Goal: Contribute content: Add original content to the website for others to see

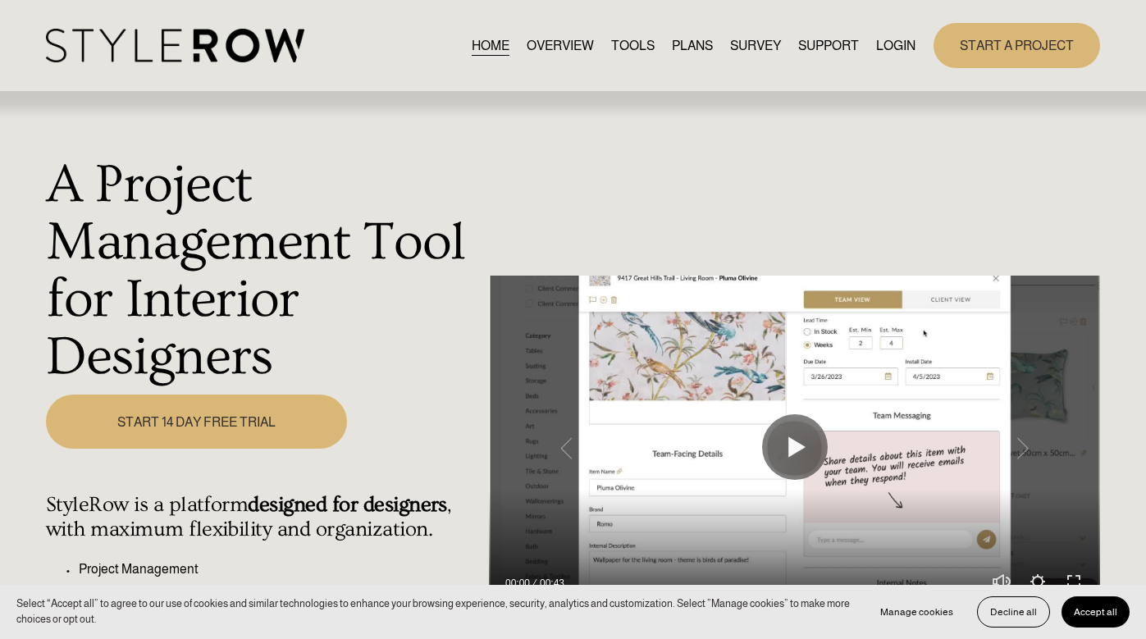
click at [893, 48] on link "LOGIN" at bounding box center [895, 45] width 39 height 22
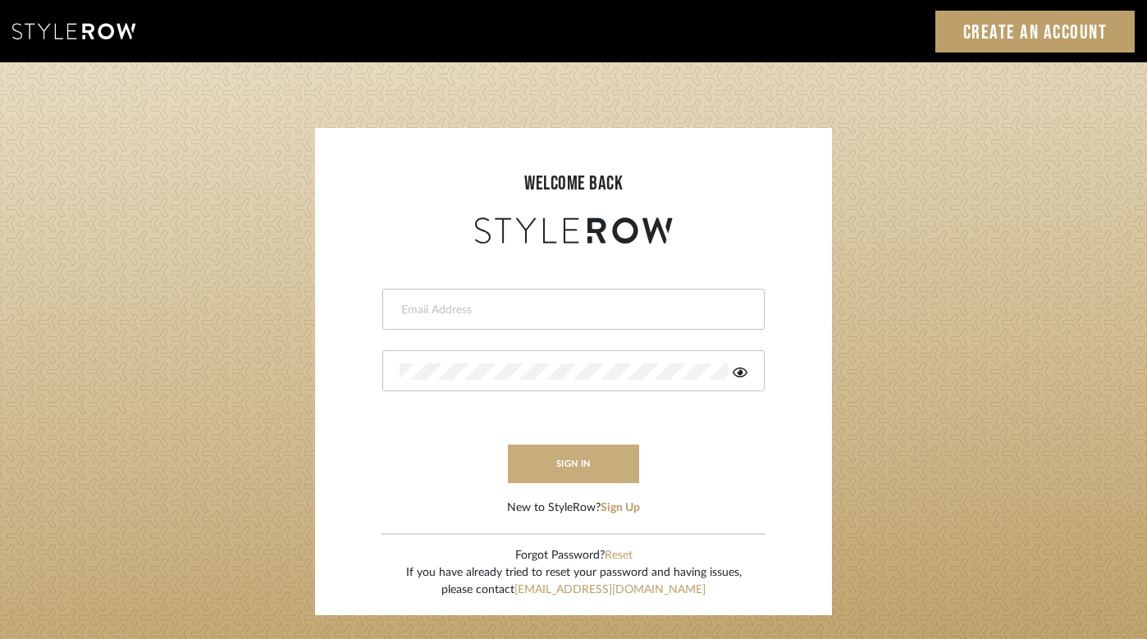
type input "[PERSON_NAME][EMAIL_ADDRESS][DOMAIN_NAME]"
click at [551, 469] on button "sign in" at bounding box center [573, 464] width 131 height 39
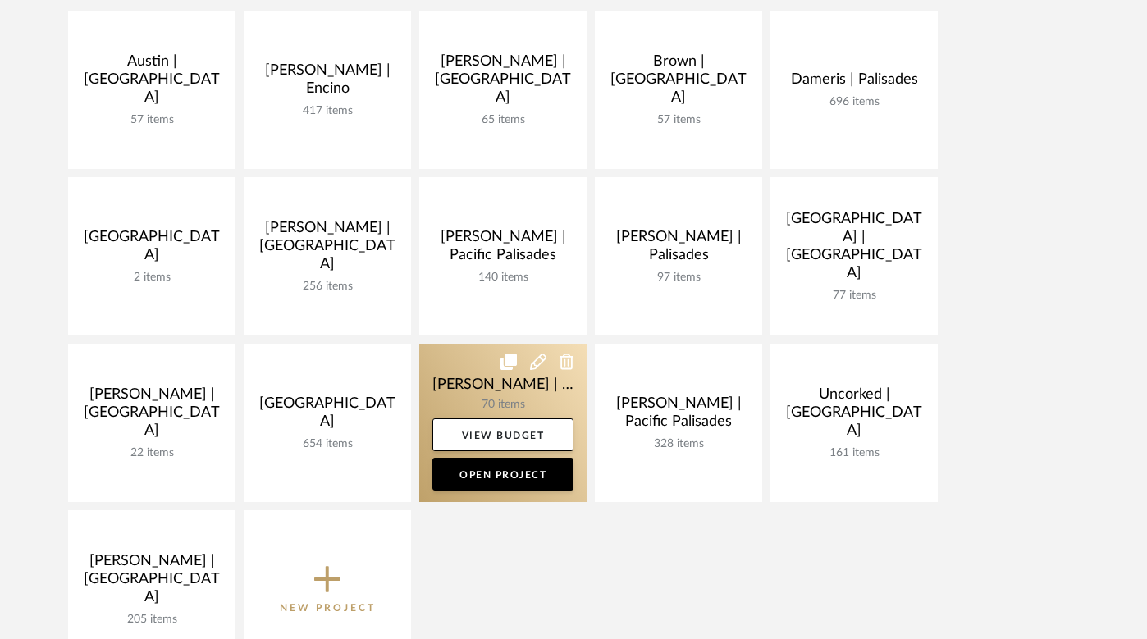
scroll to position [404, 0]
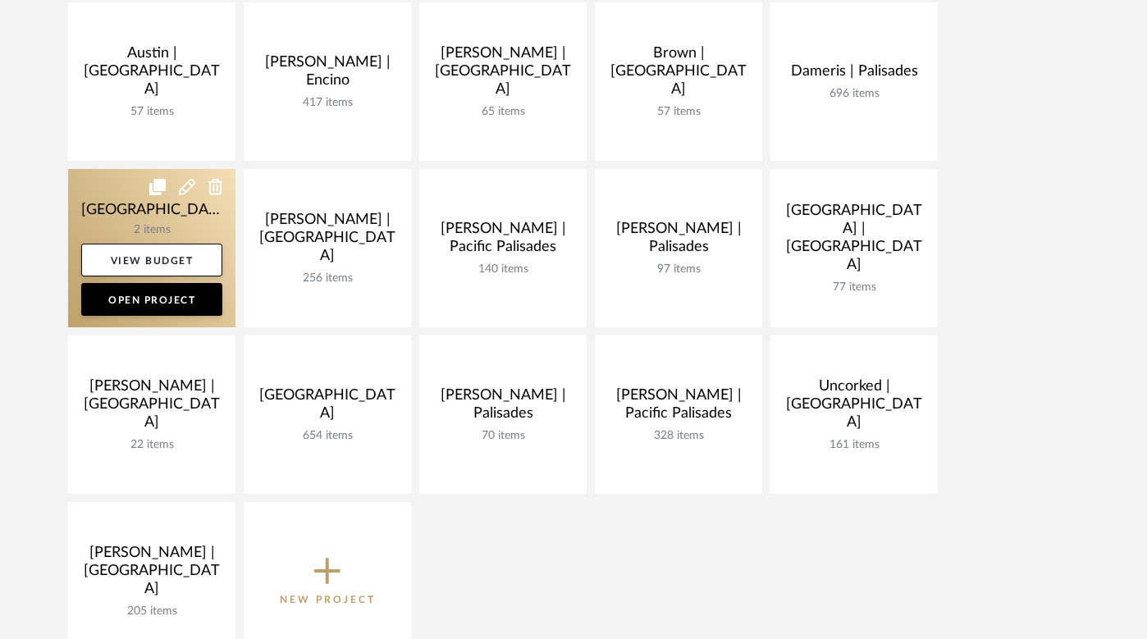
click at [133, 222] on link at bounding box center [151, 248] width 167 height 158
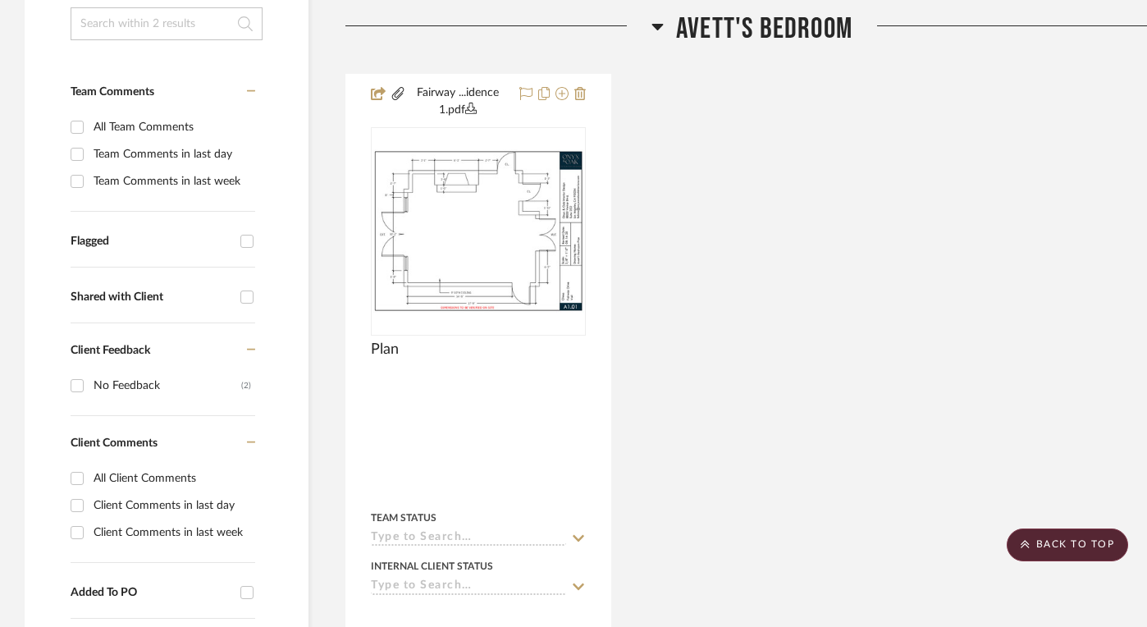
scroll to position [374, 34]
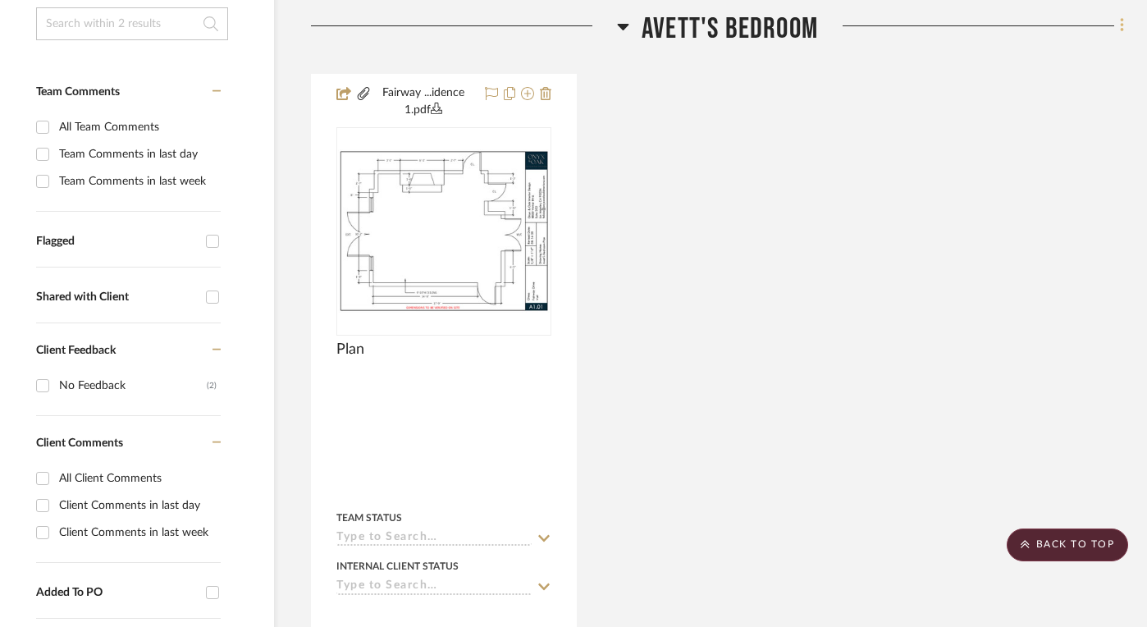
click at [1122, 22] on icon at bounding box center [1121, 26] width 3 height 14
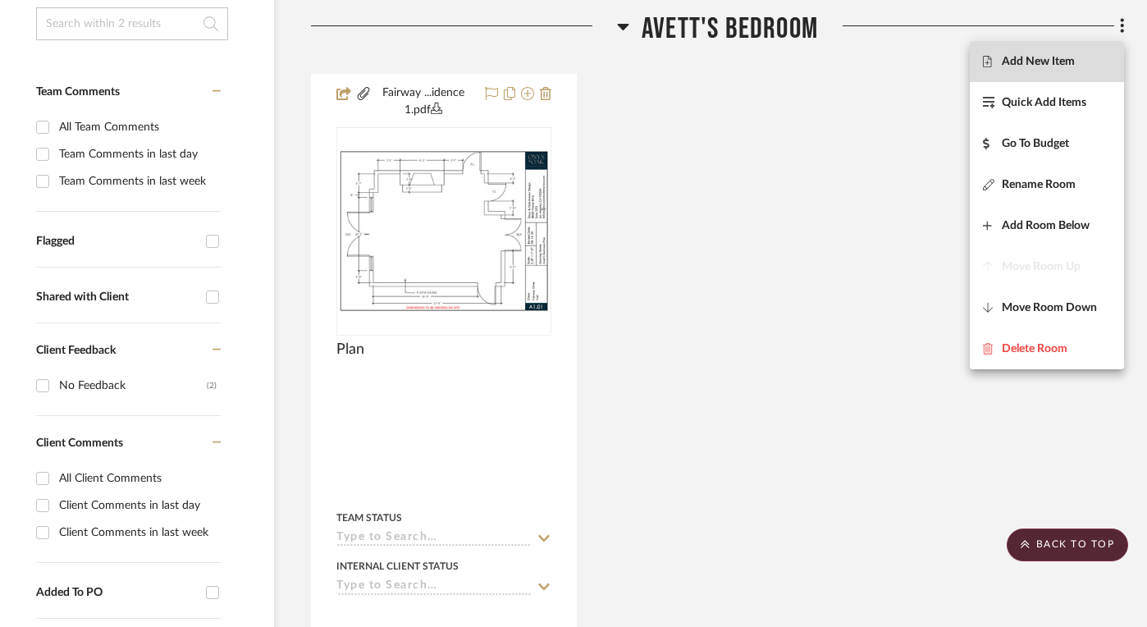
click at [1041, 64] on span "Add New Item" at bounding box center [1038, 61] width 73 height 14
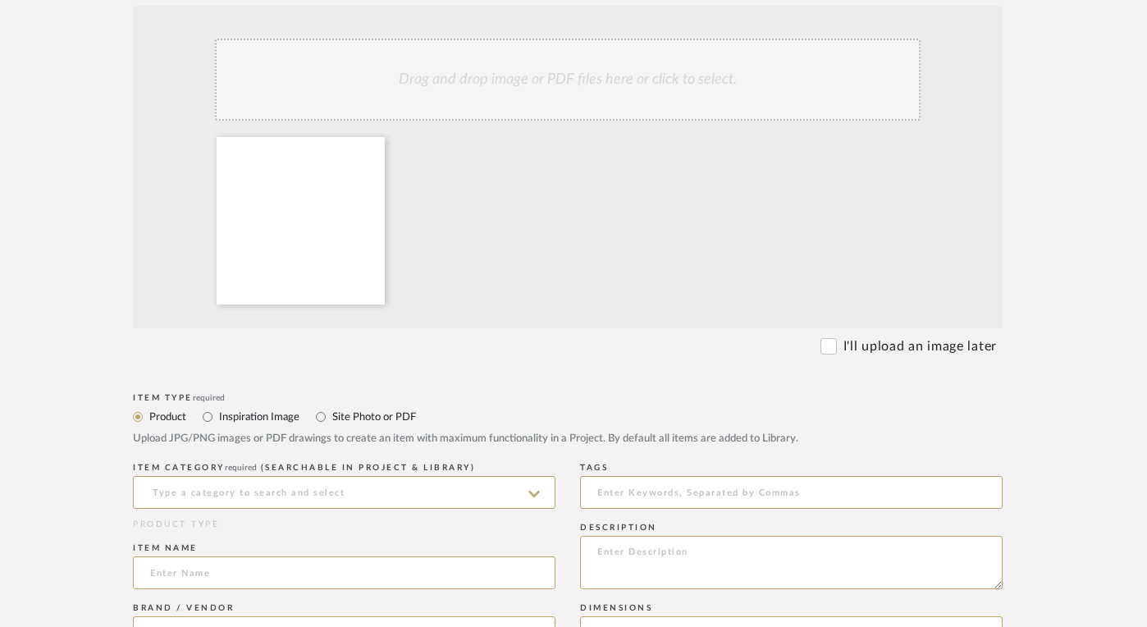
scroll to position [354, 23]
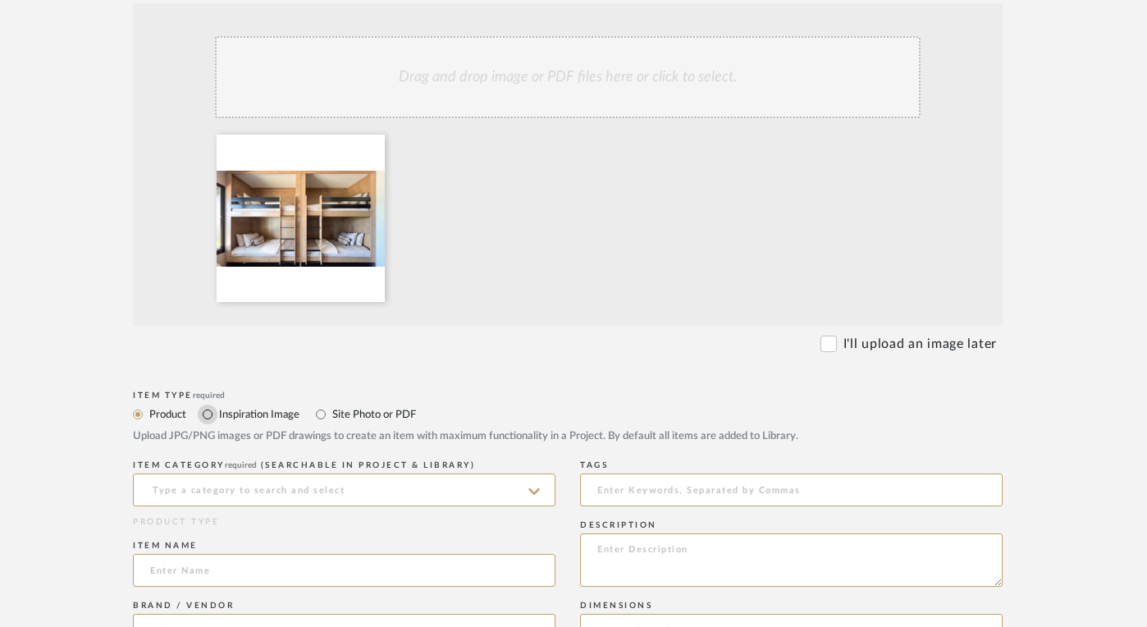
click at [208, 415] on input "Inspiration Image" at bounding box center [208, 414] width 20 height 20
radio input "true"
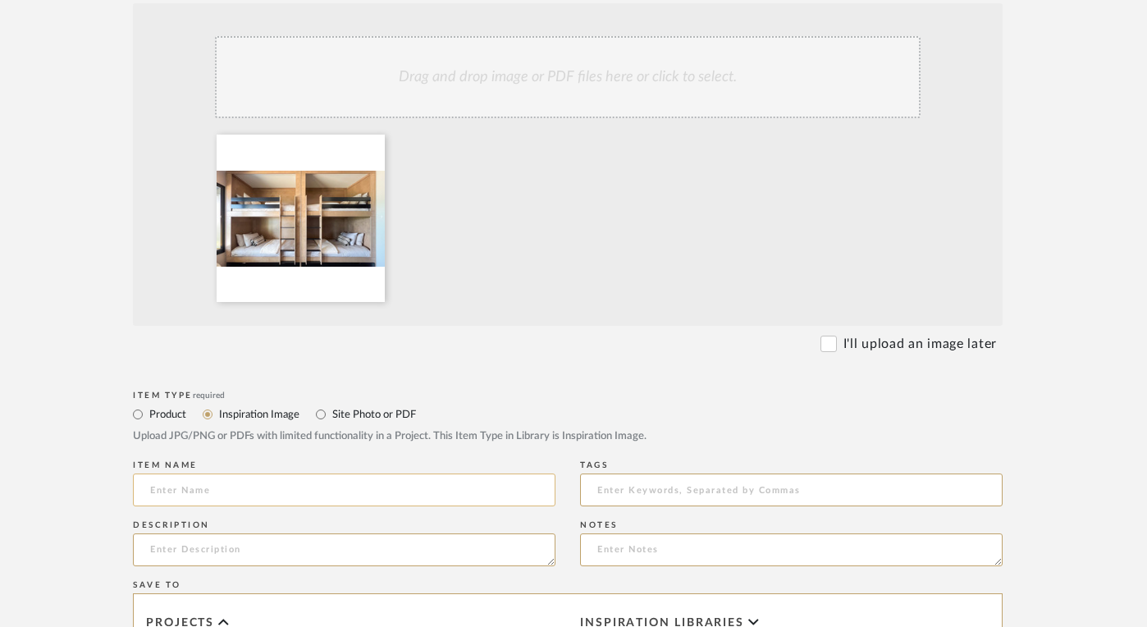
click at [238, 501] on input at bounding box center [344, 489] width 423 height 33
type input "B"
type input "Inspiration"
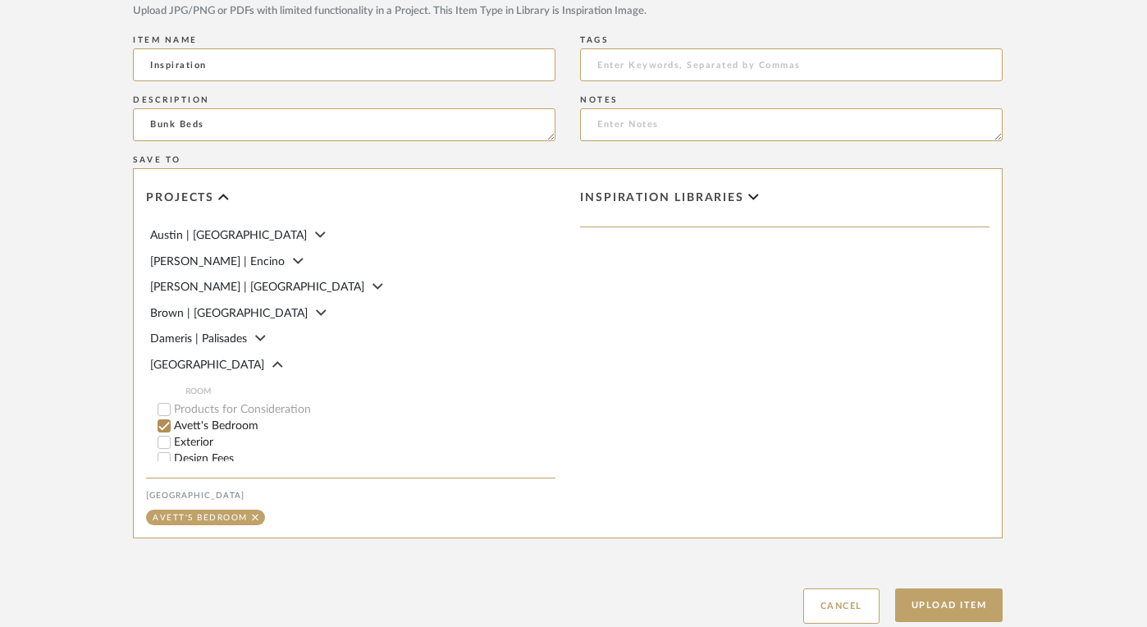
scroll to position [40, 0]
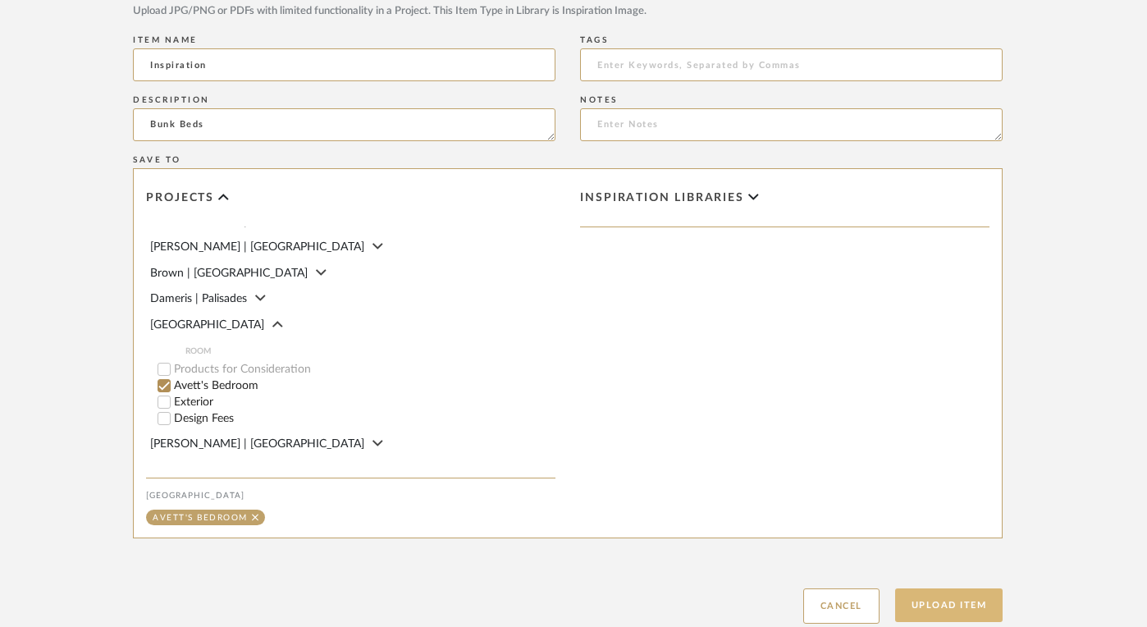
type textarea "Bunk Beds"
click at [937, 606] on button "Upload Item" at bounding box center [949, 605] width 108 height 34
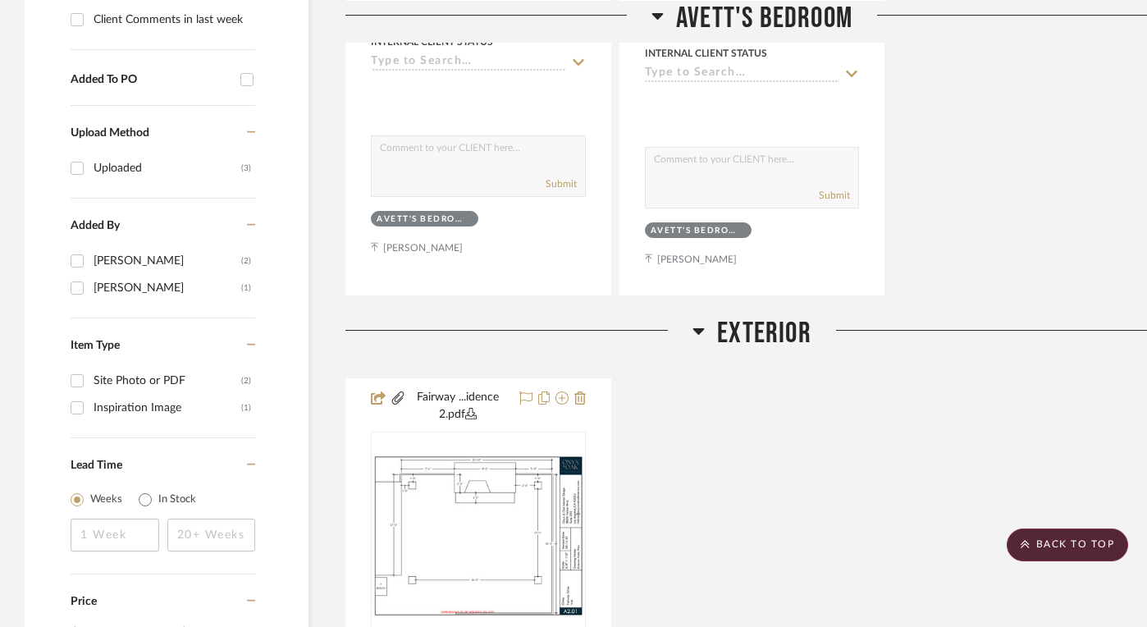
scroll to position [887, 34]
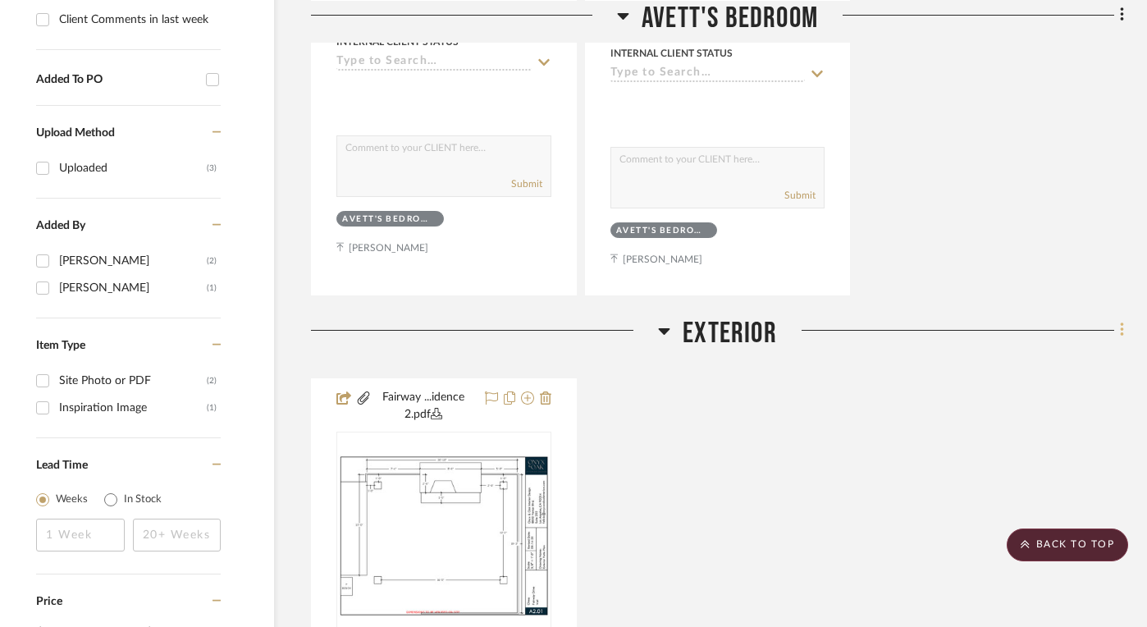
click at [1122, 330] on icon at bounding box center [1121, 330] width 3 height 14
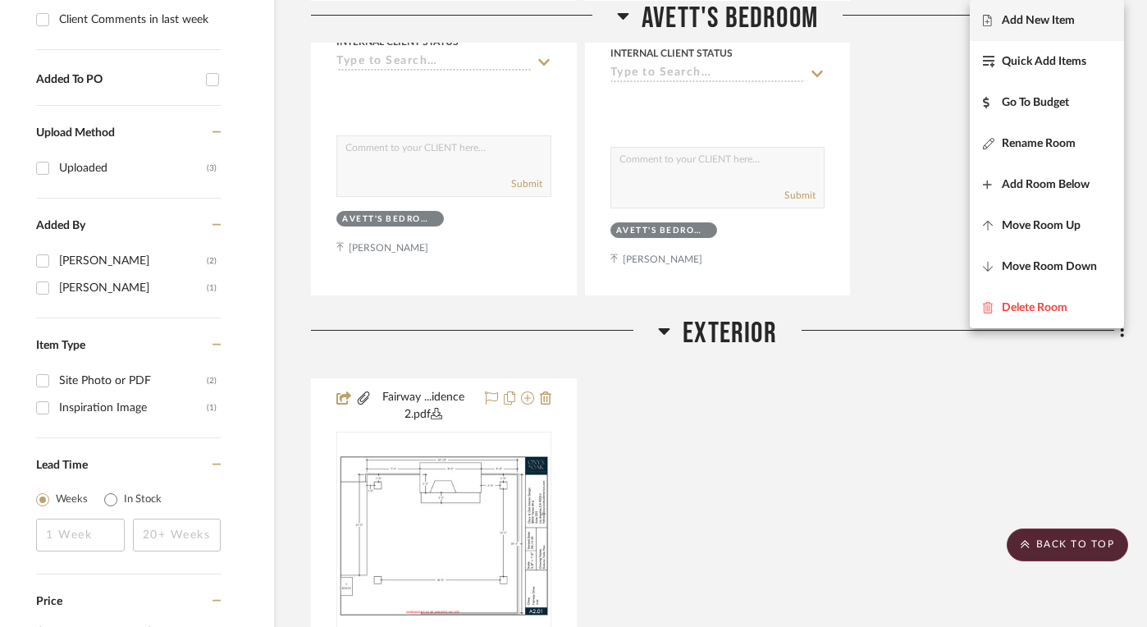
click at [1047, 27] on button "Add New Item" at bounding box center [1047, 20] width 154 height 41
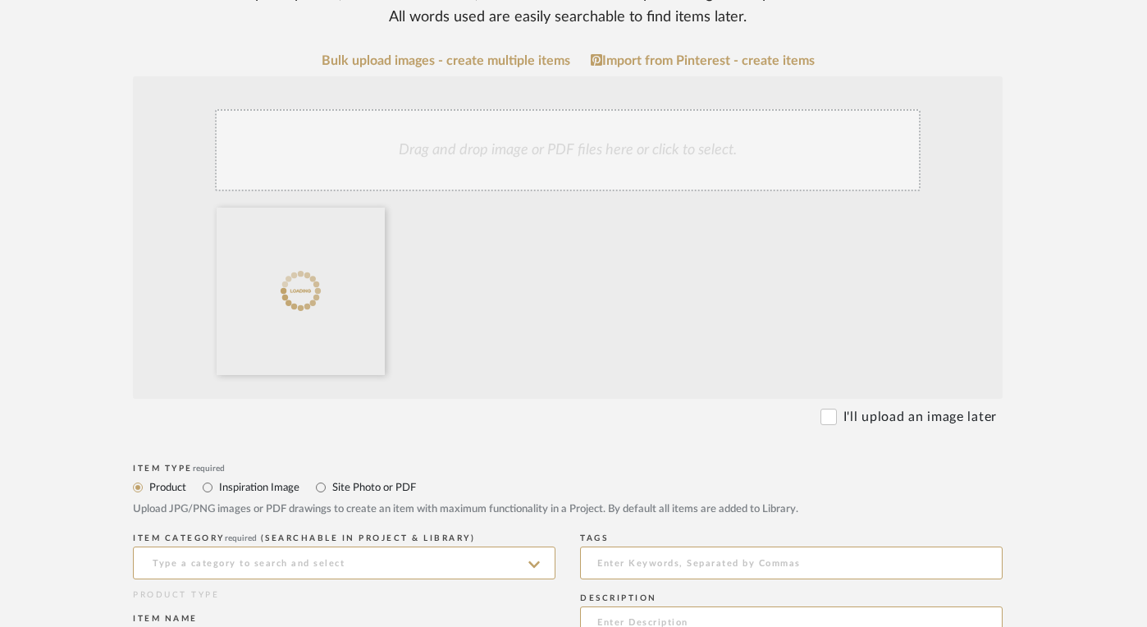
scroll to position [423, 23]
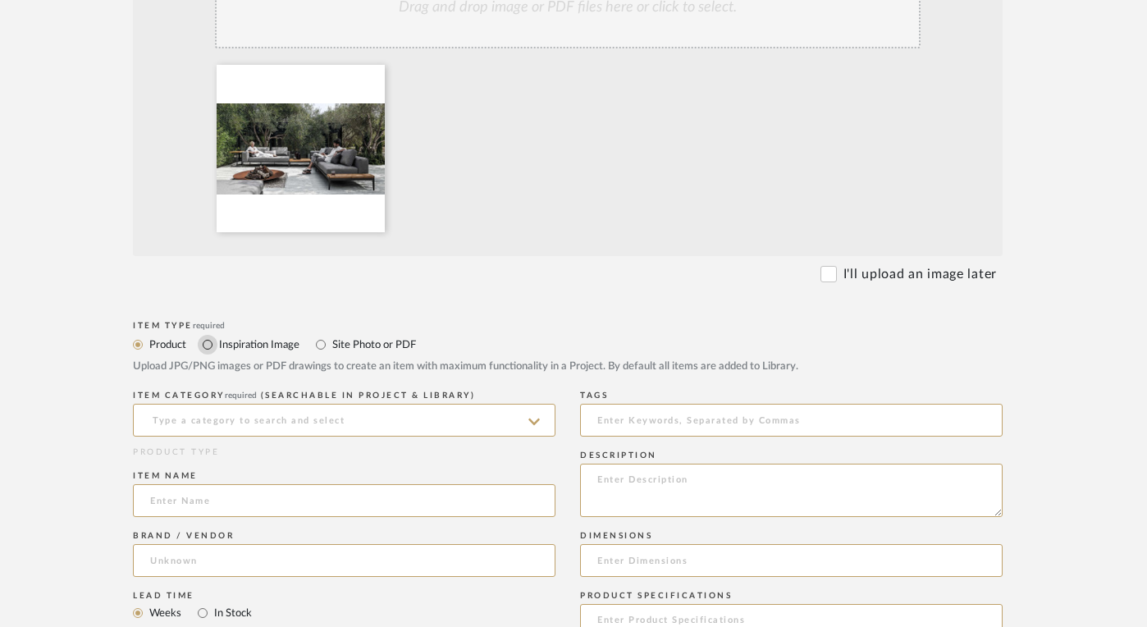
click at [211, 344] on input "Inspiration Image" at bounding box center [208, 345] width 20 height 20
radio input "true"
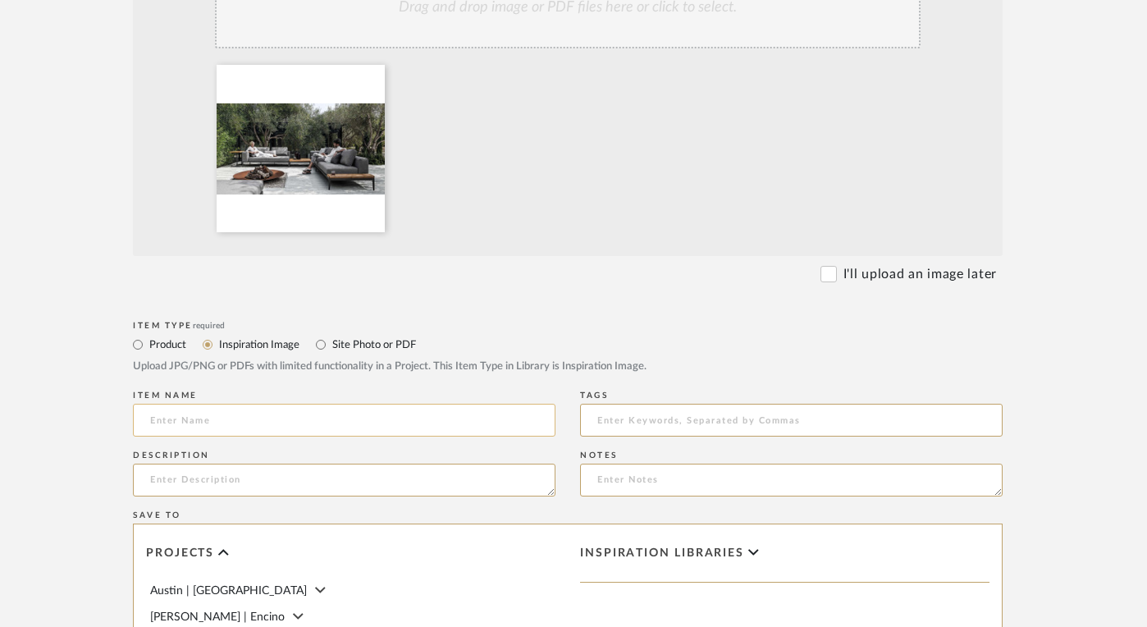
click at [229, 421] on input at bounding box center [344, 420] width 423 height 33
type input "Inspiration"
type textarea "L"
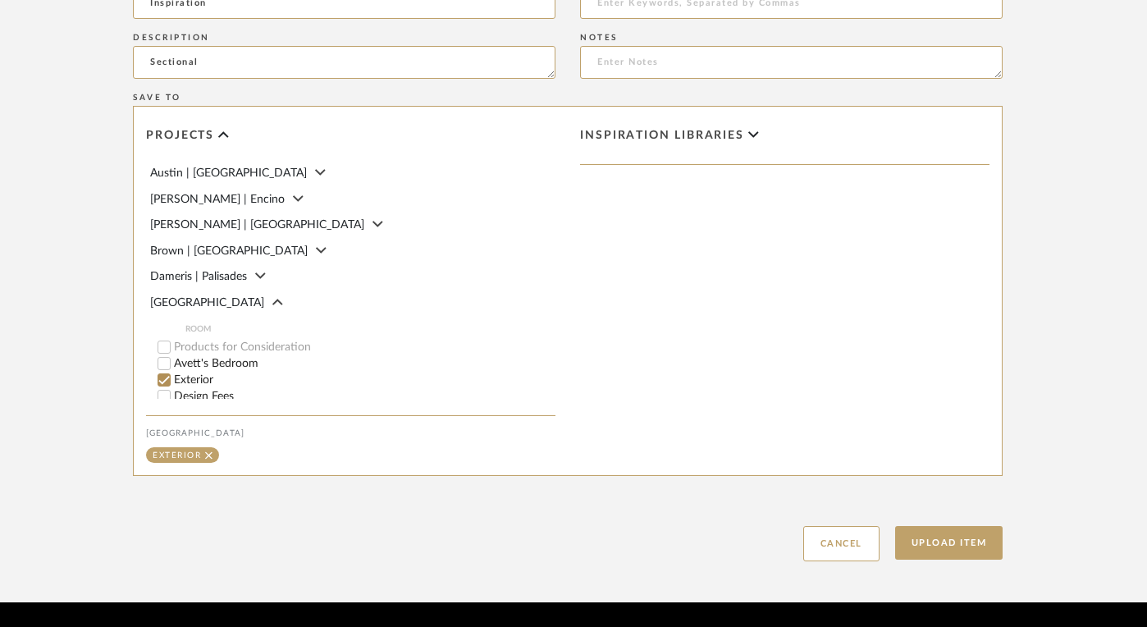
scroll to position [892, 23]
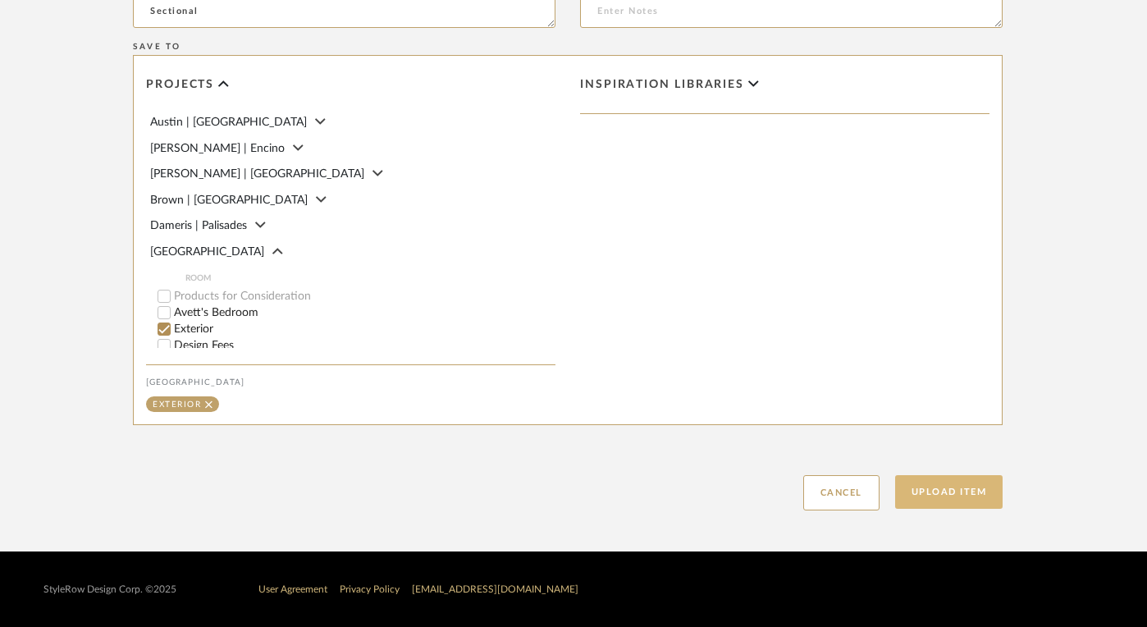
type textarea "Sectional"
click at [954, 492] on button "Upload Item" at bounding box center [949, 492] width 108 height 34
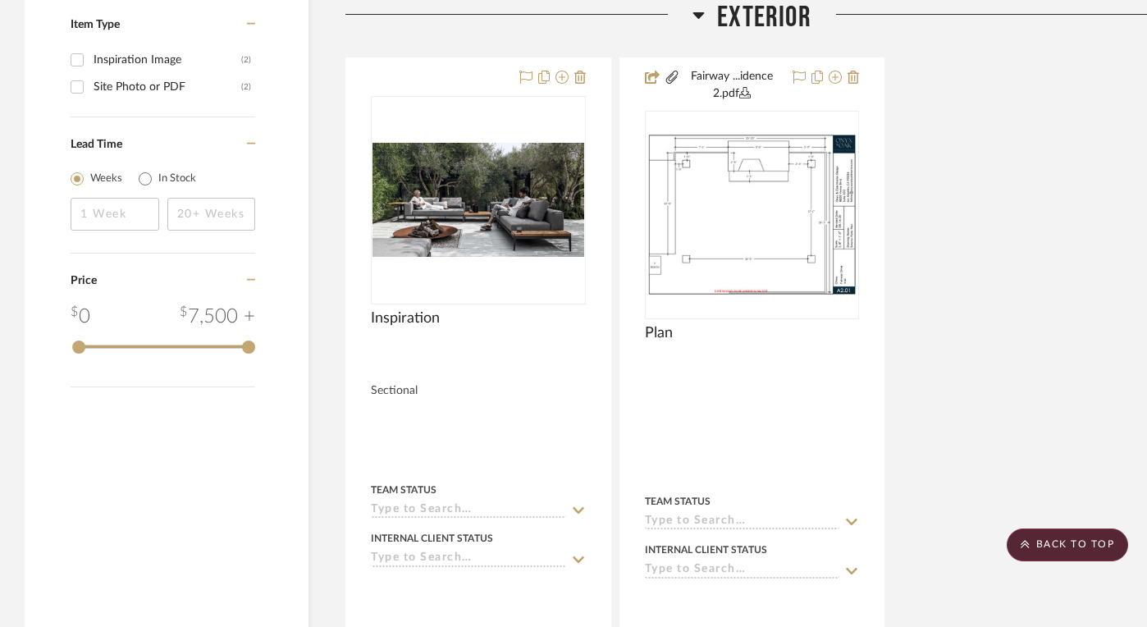
scroll to position [1208, 34]
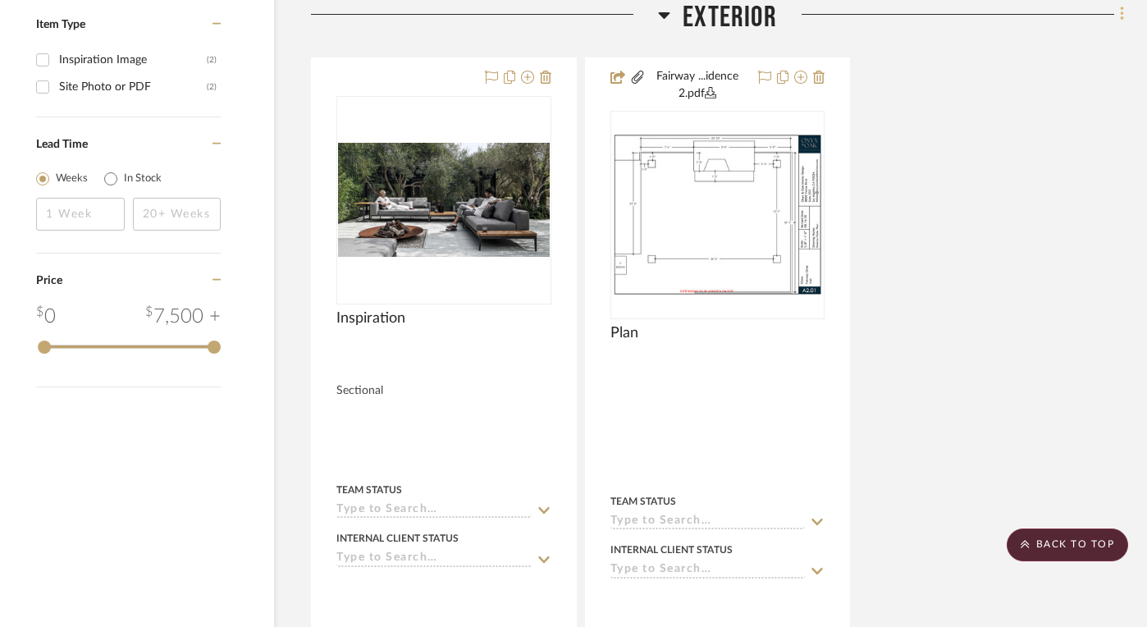
click at [1120, 16] on icon at bounding box center [1122, 15] width 5 height 18
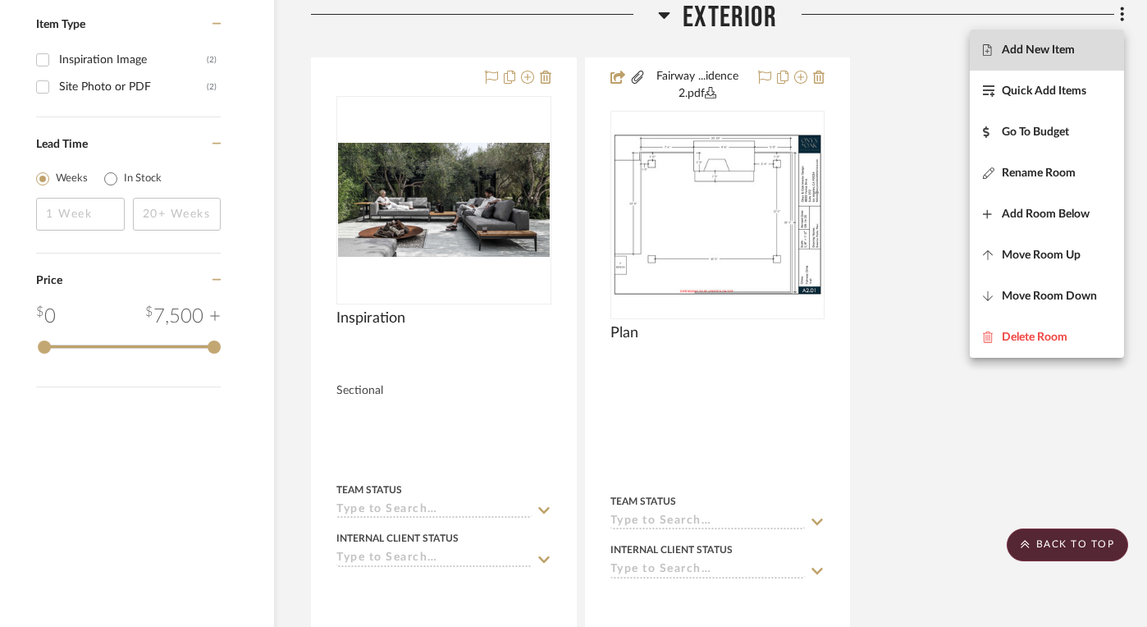
click at [1064, 47] on span "Add New Item" at bounding box center [1038, 50] width 73 height 14
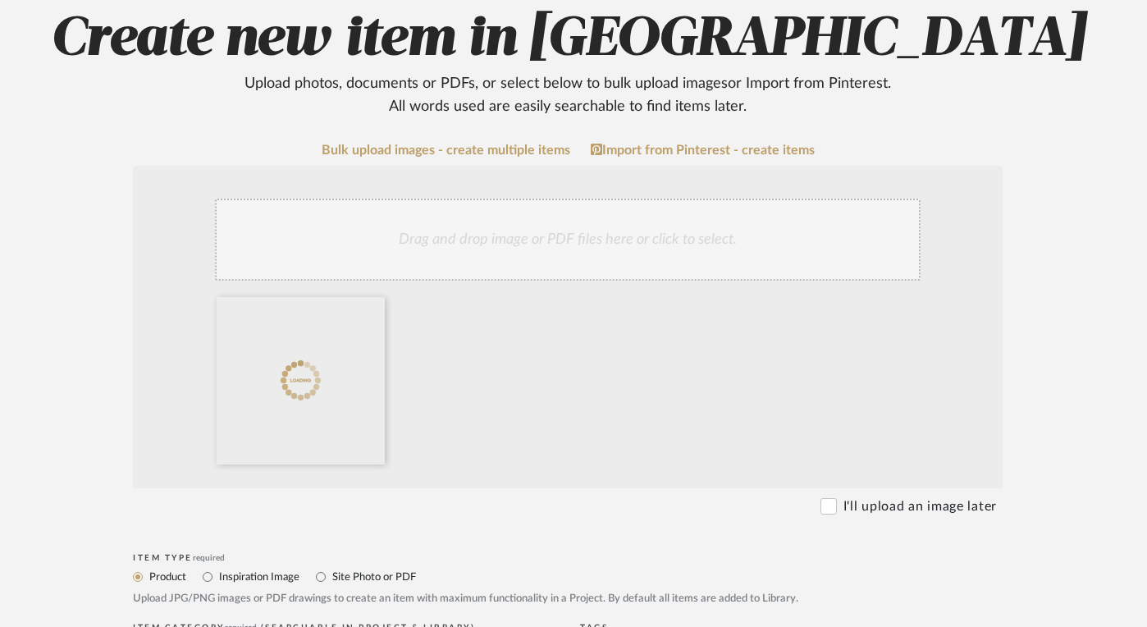
scroll to position [293, 23]
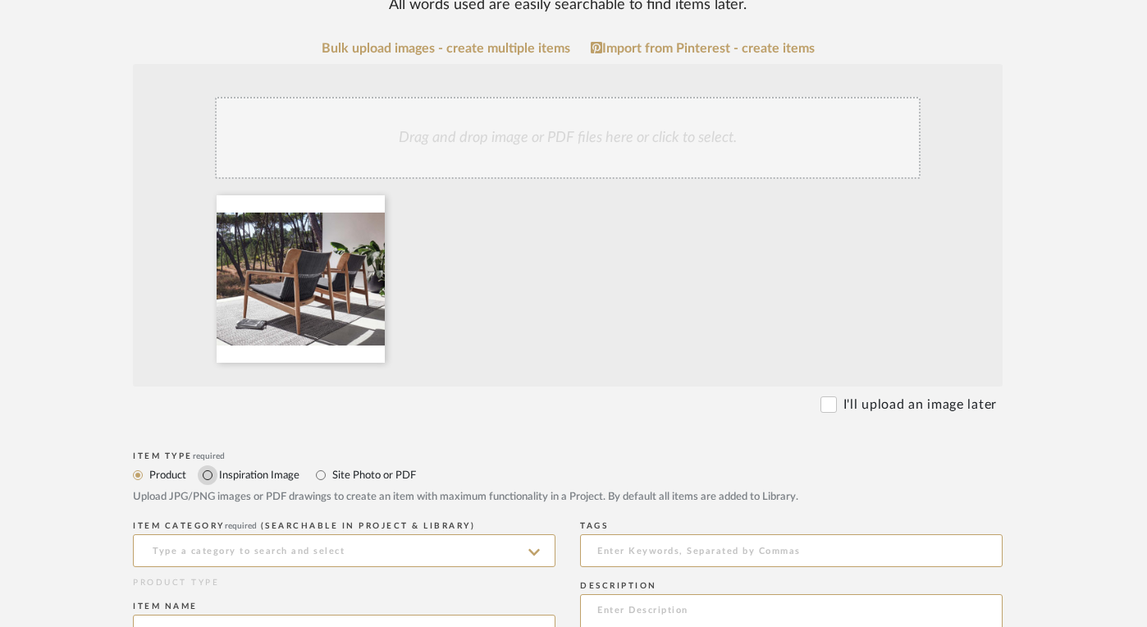
click at [207, 476] on input "Inspiration Image" at bounding box center [208, 475] width 20 height 20
radio input "true"
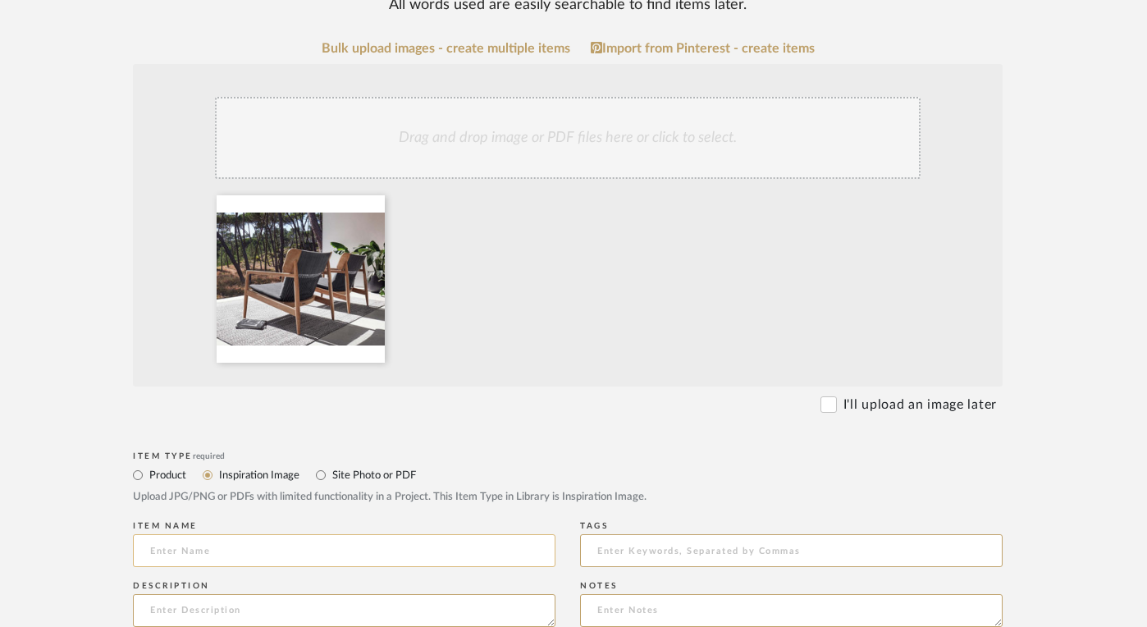
click at [234, 546] on input at bounding box center [344, 550] width 423 height 33
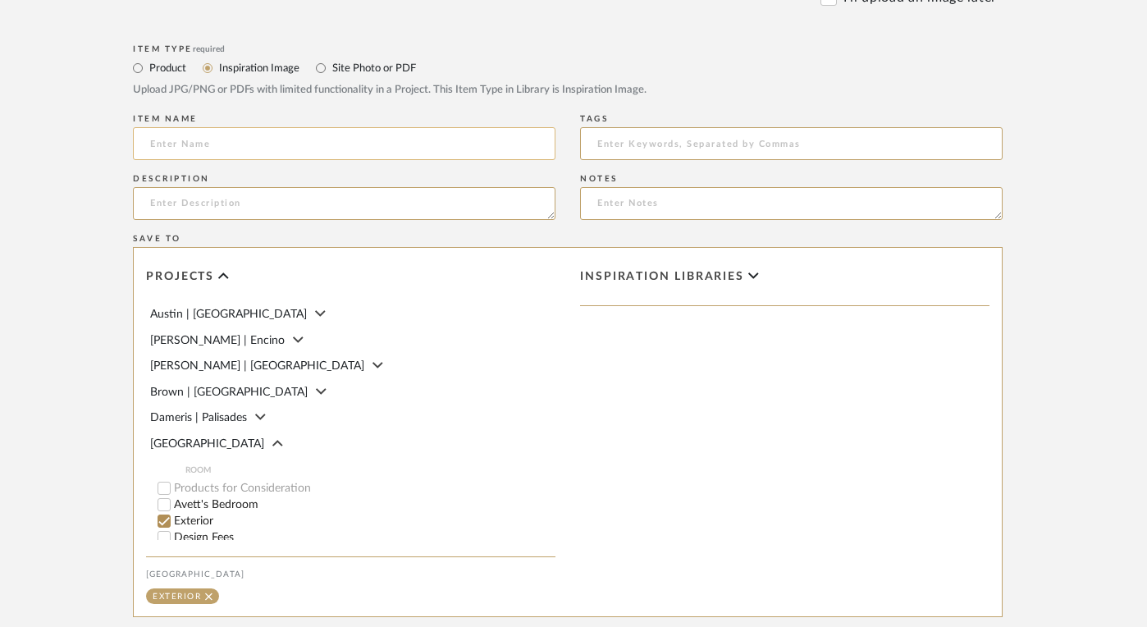
scroll to position [702, 23]
type input "Inspiration"
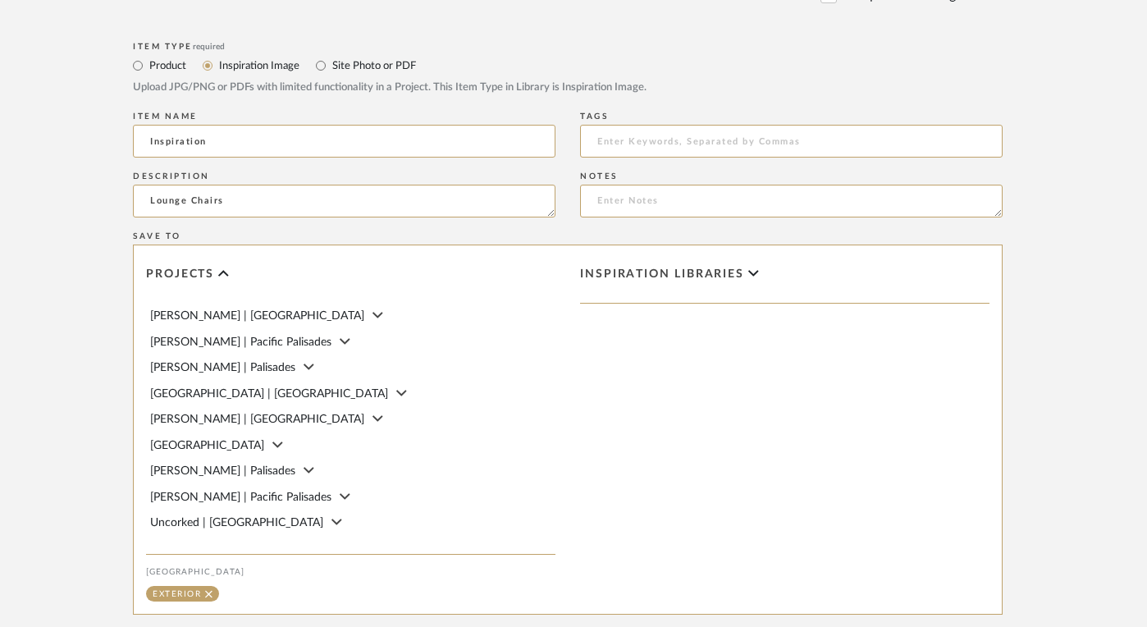
scroll to position [892, 23]
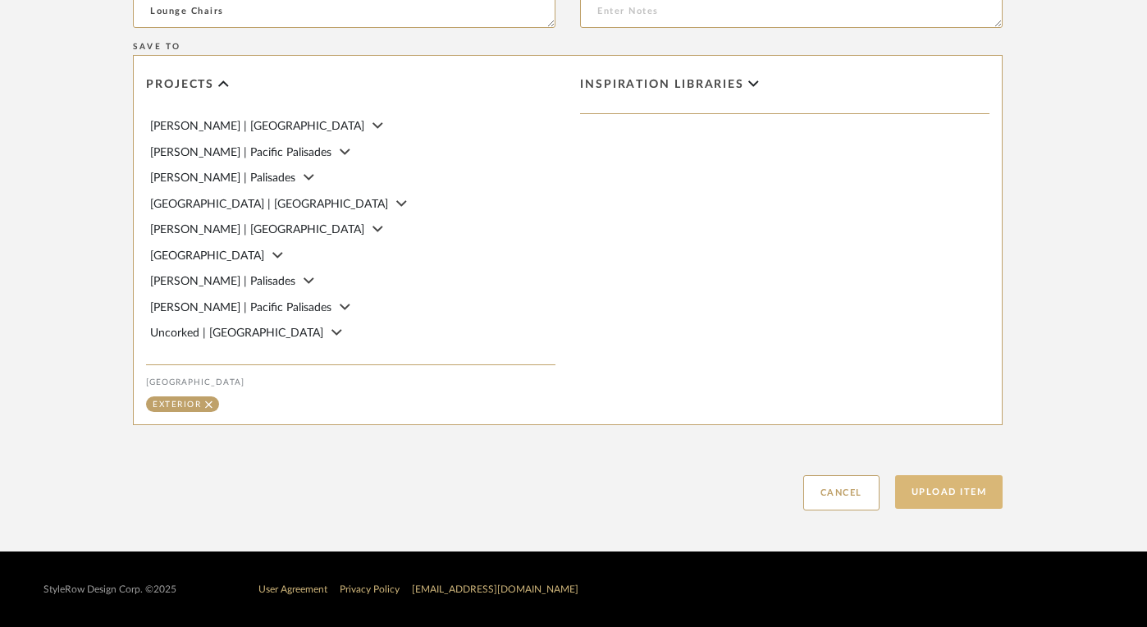
type textarea "Lounge Chairs"
click at [944, 488] on button "Upload Item" at bounding box center [949, 492] width 108 height 34
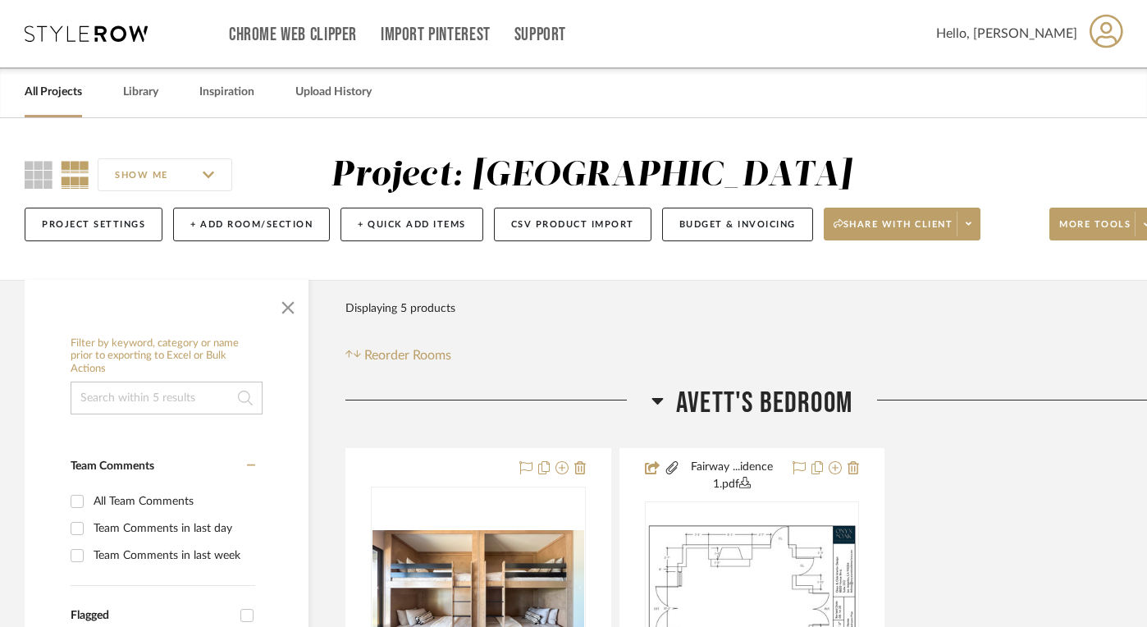
scroll to position [0, 34]
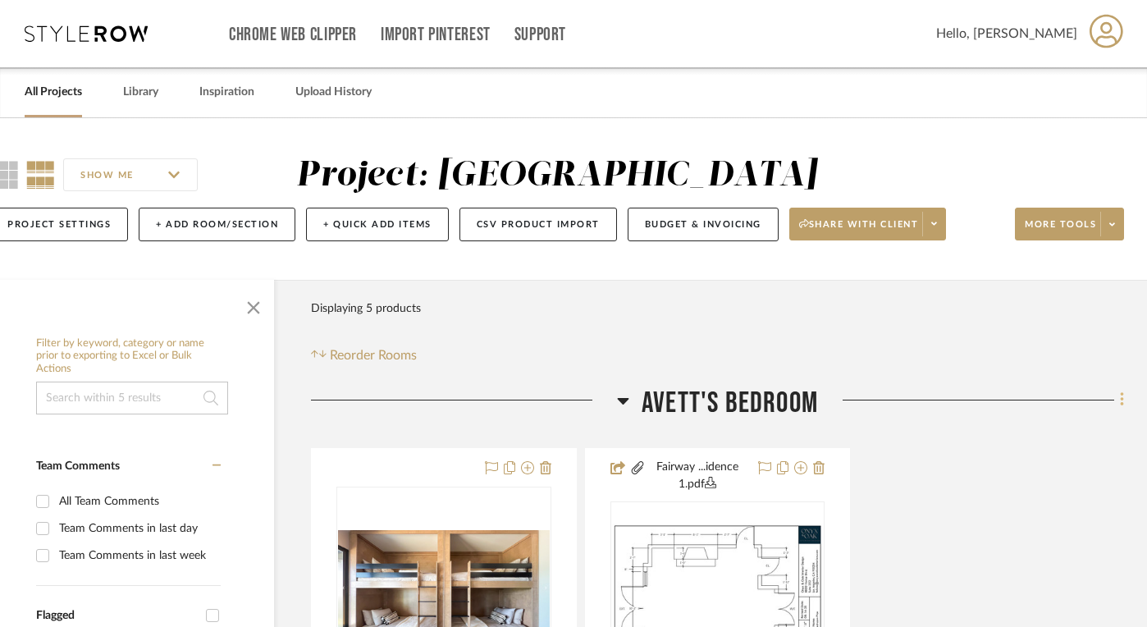
click at [1121, 402] on icon at bounding box center [1121, 400] width 3 height 14
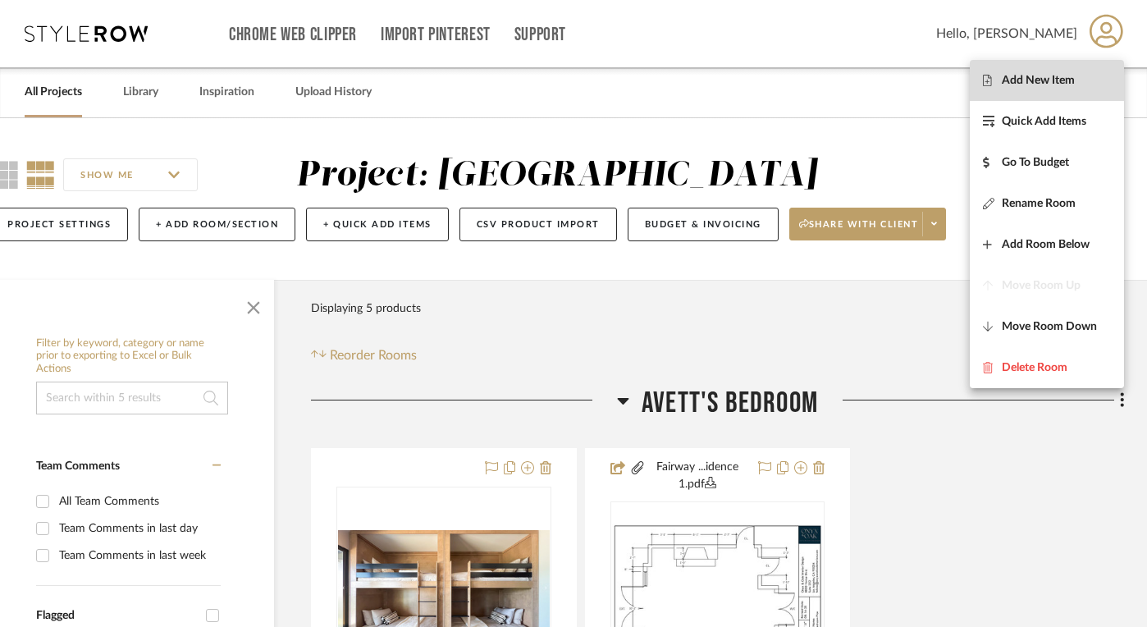
click at [1050, 73] on span "Add New Item" at bounding box center [1038, 80] width 73 height 14
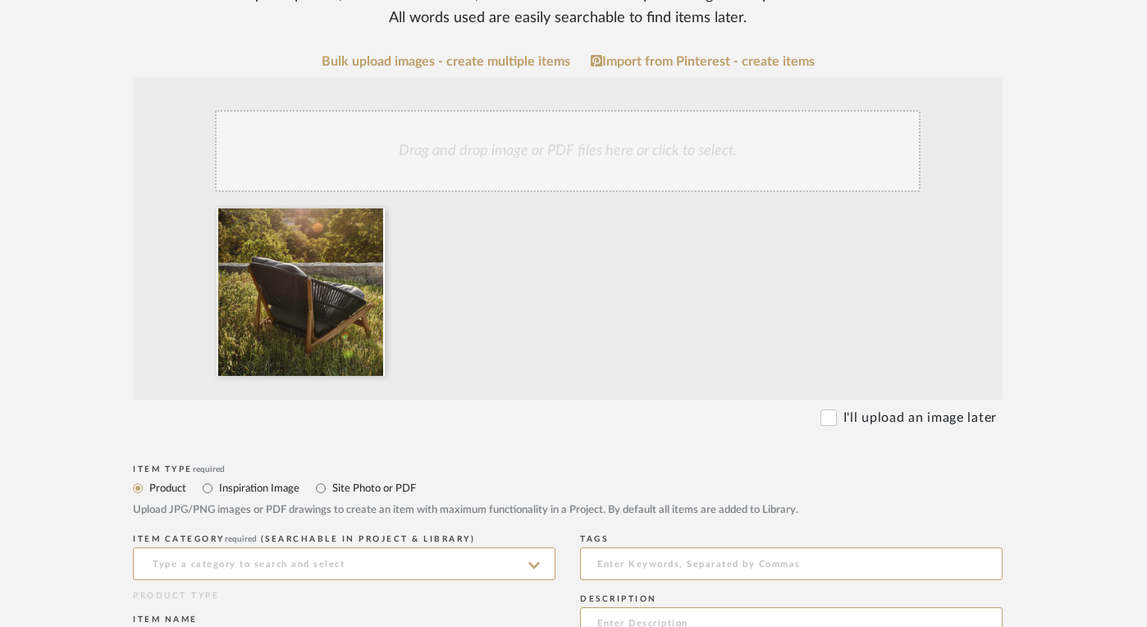
scroll to position [619, 23]
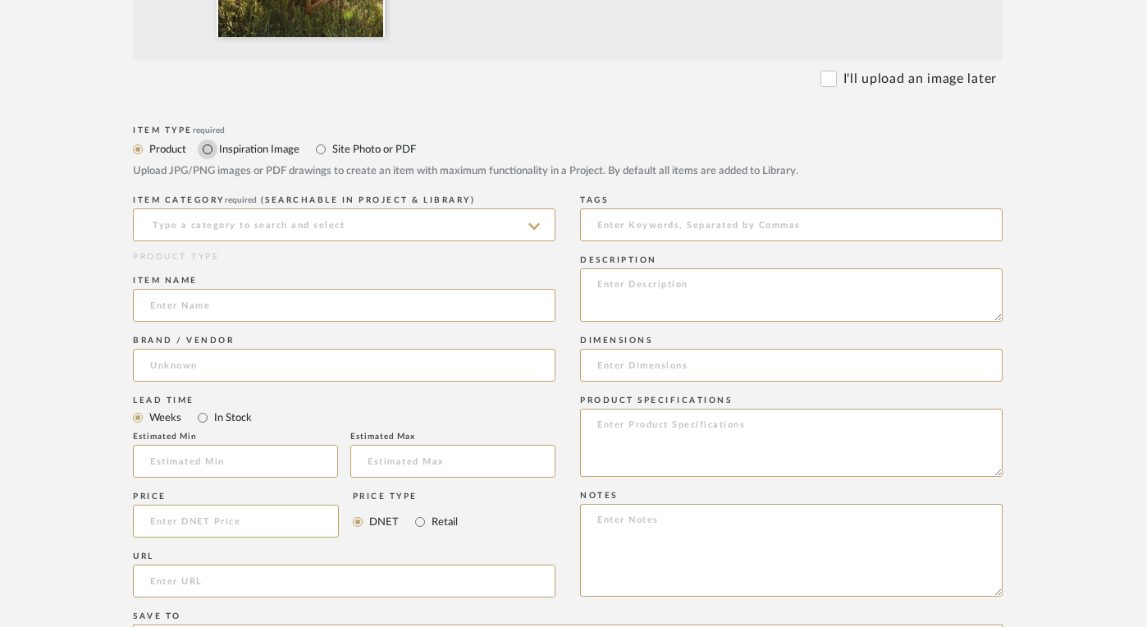
click at [207, 153] on input "Inspiration Image" at bounding box center [208, 149] width 20 height 20
radio input "true"
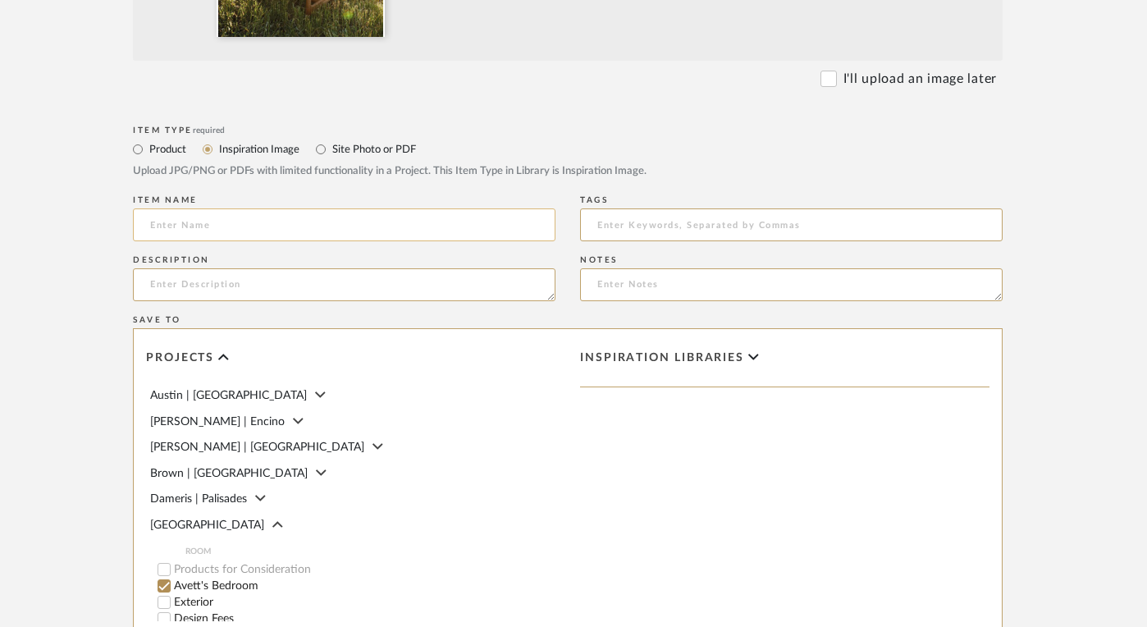
click at [207, 232] on input at bounding box center [344, 224] width 423 height 33
type input "Inspiration"
click at [149, 286] on textarea "Lounge Chair" at bounding box center [344, 284] width 423 height 33
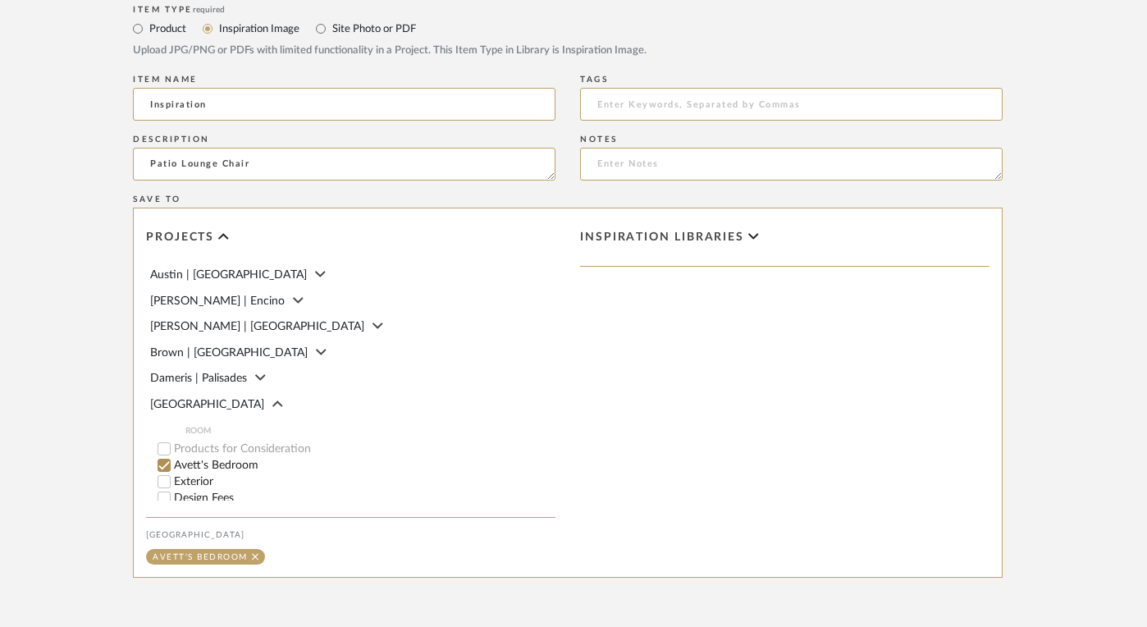
scroll to position [806, 23]
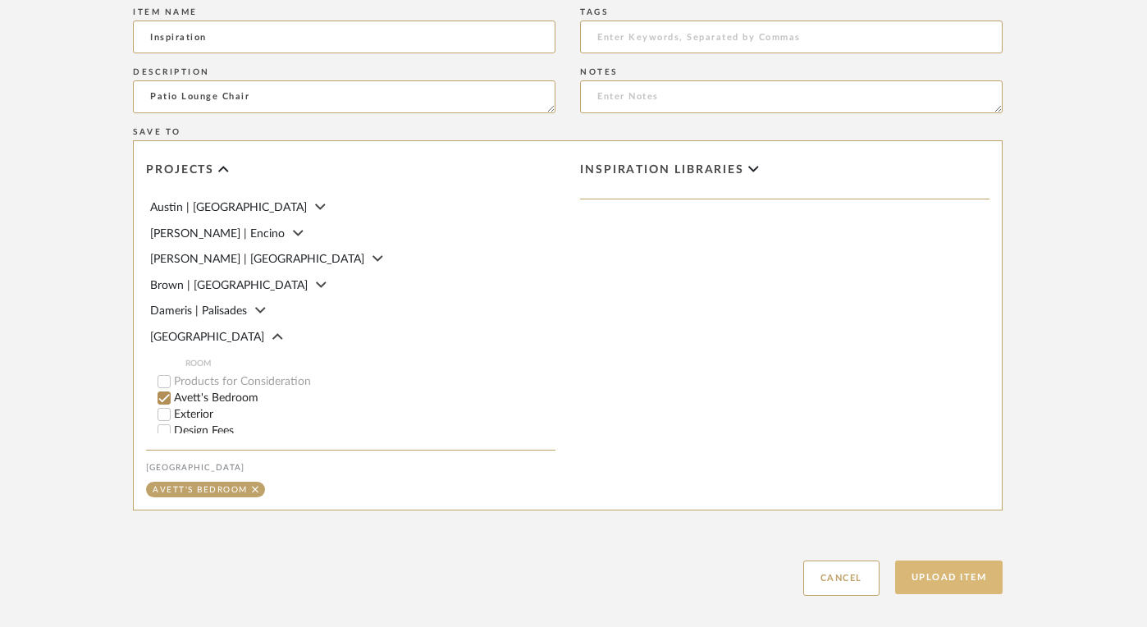
type textarea "Patio Lounge Chair"
click at [929, 583] on button "Upload Item" at bounding box center [949, 577] width 108 height 34
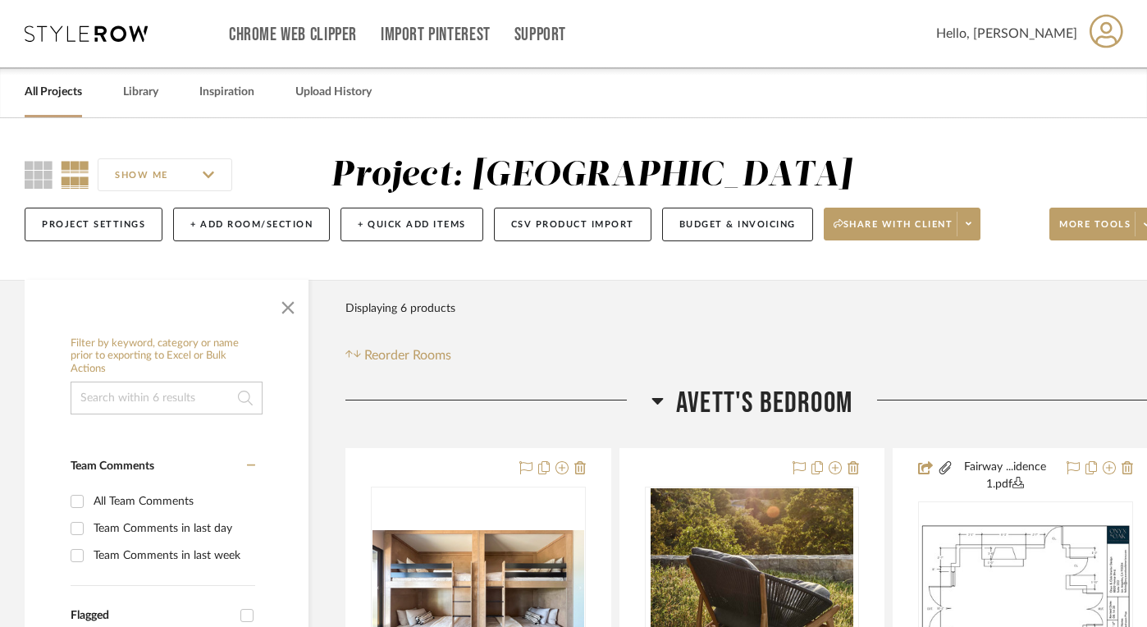
drag, startPoint x: 659, startPoint y: 70, endPoint x: 500, endPoint y: 4, distance: 171.4
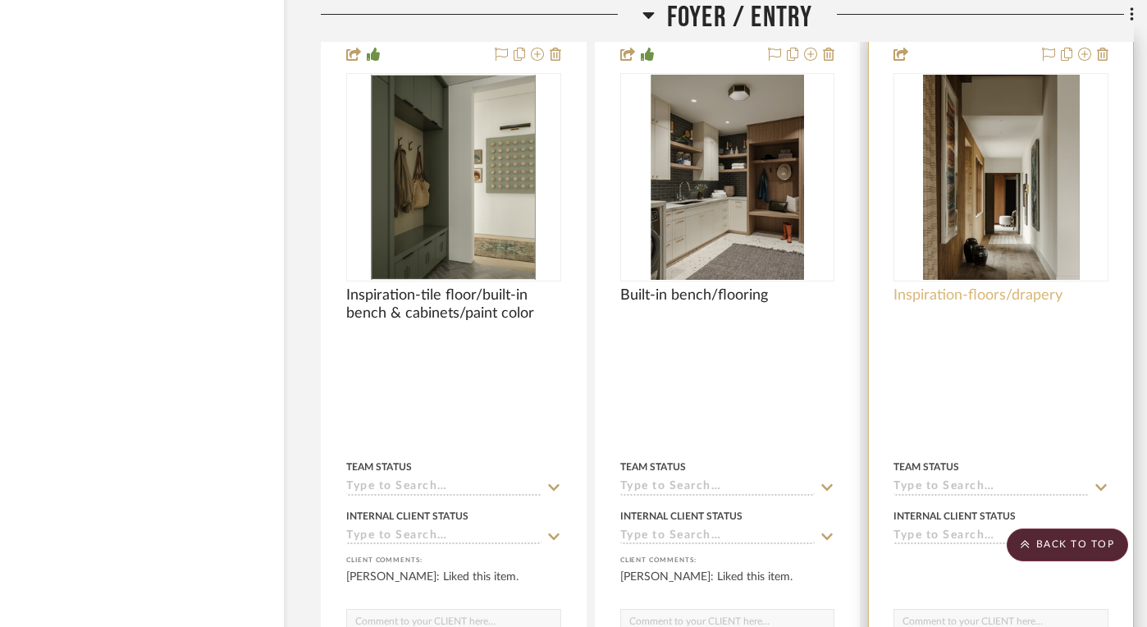
scroll to position [3461, 25]
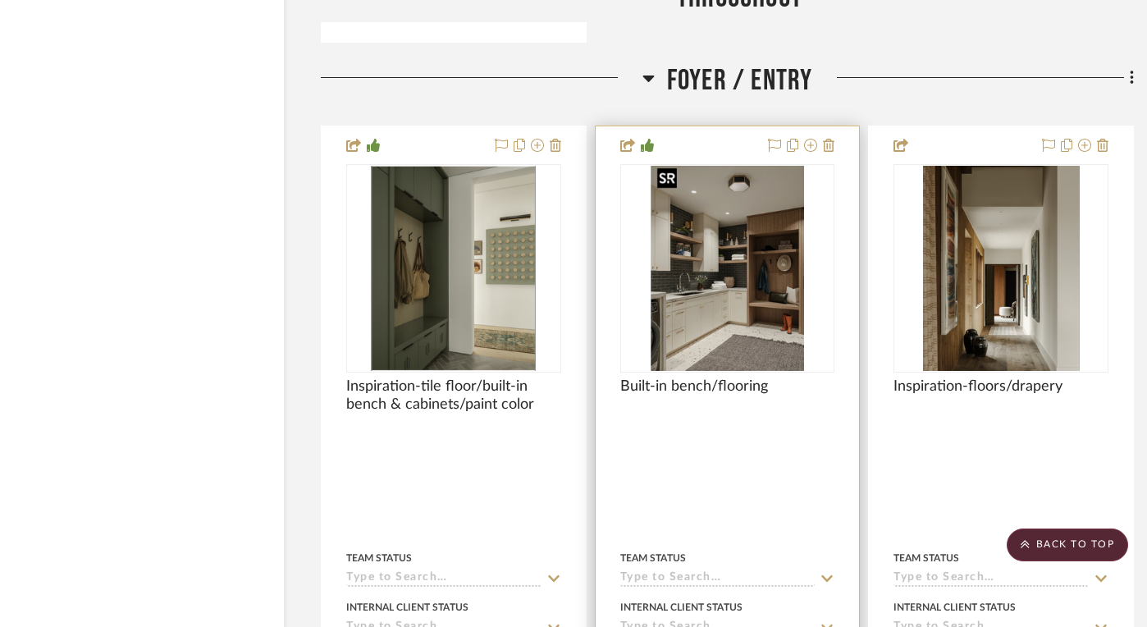
click at [753, 310] on img "0" at bounding box center [728, 268] width 154 height 205
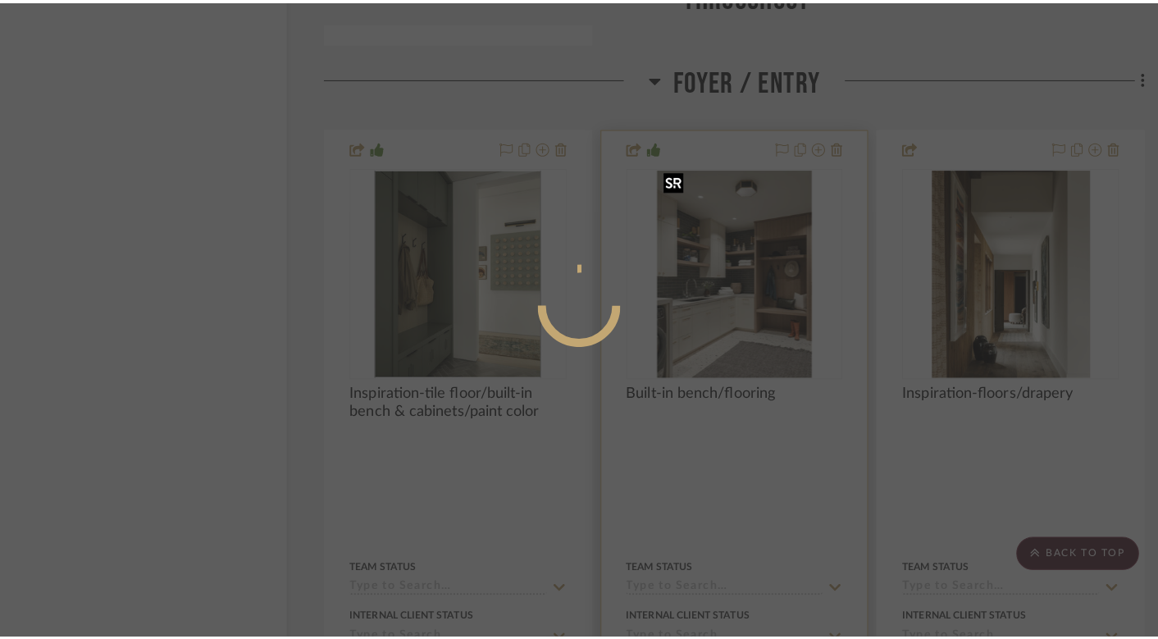
scroll to position [0, 0]
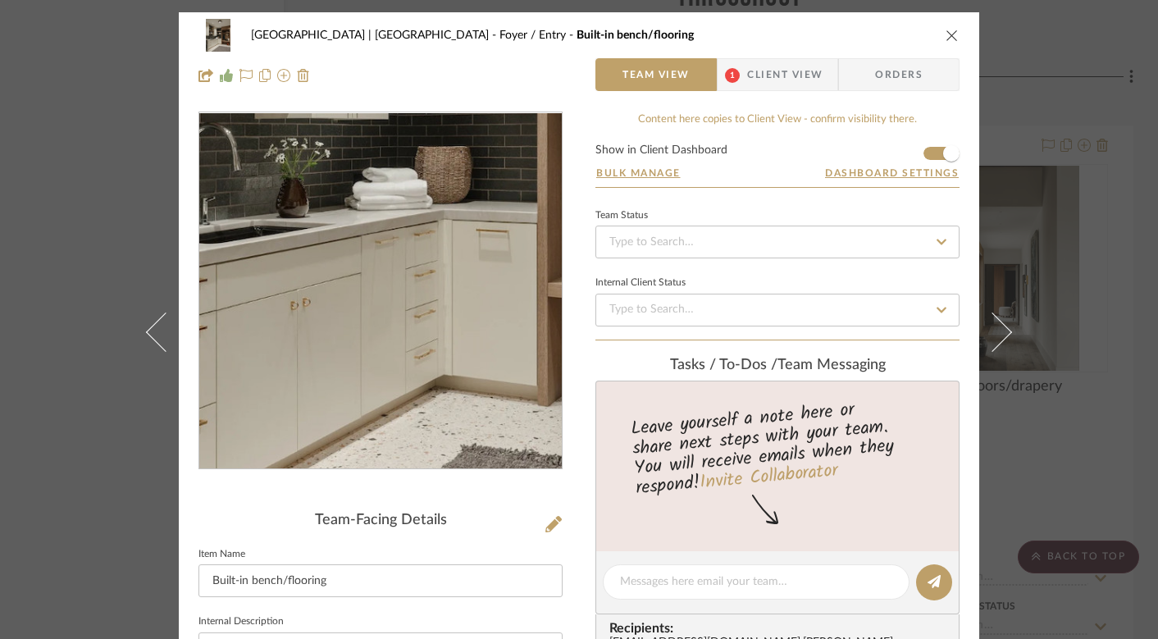
click at [357, 354] on img "0" at bounding box center [380, 291] width 267 height 356
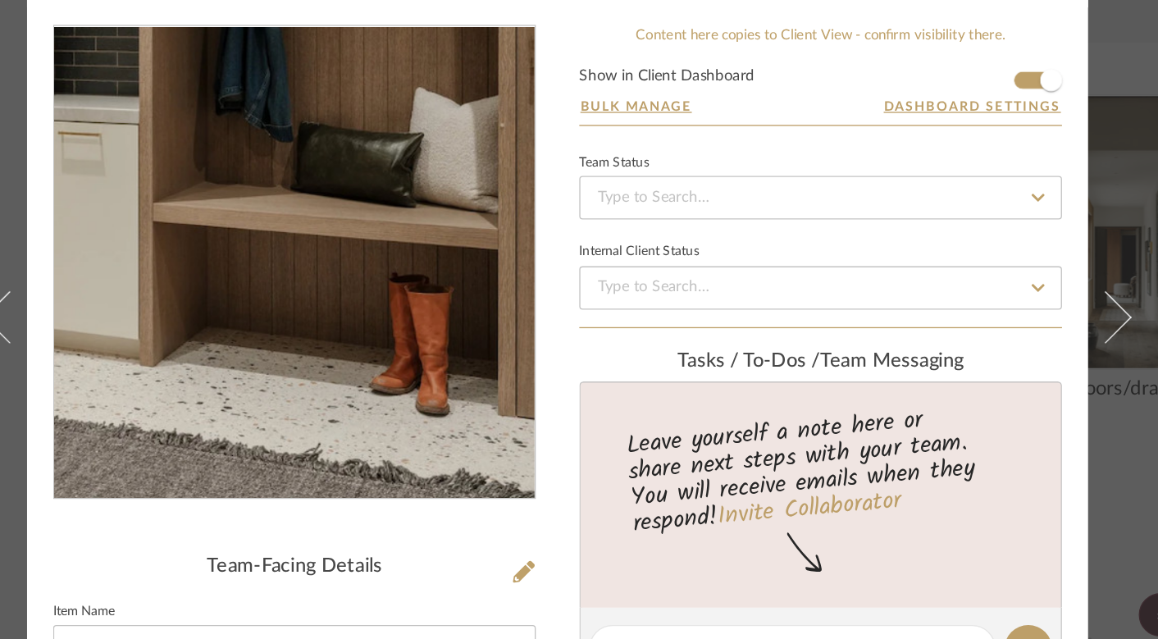
click at [481, 367] on img "0" at bounding box center [380, 291] width 267 height 356
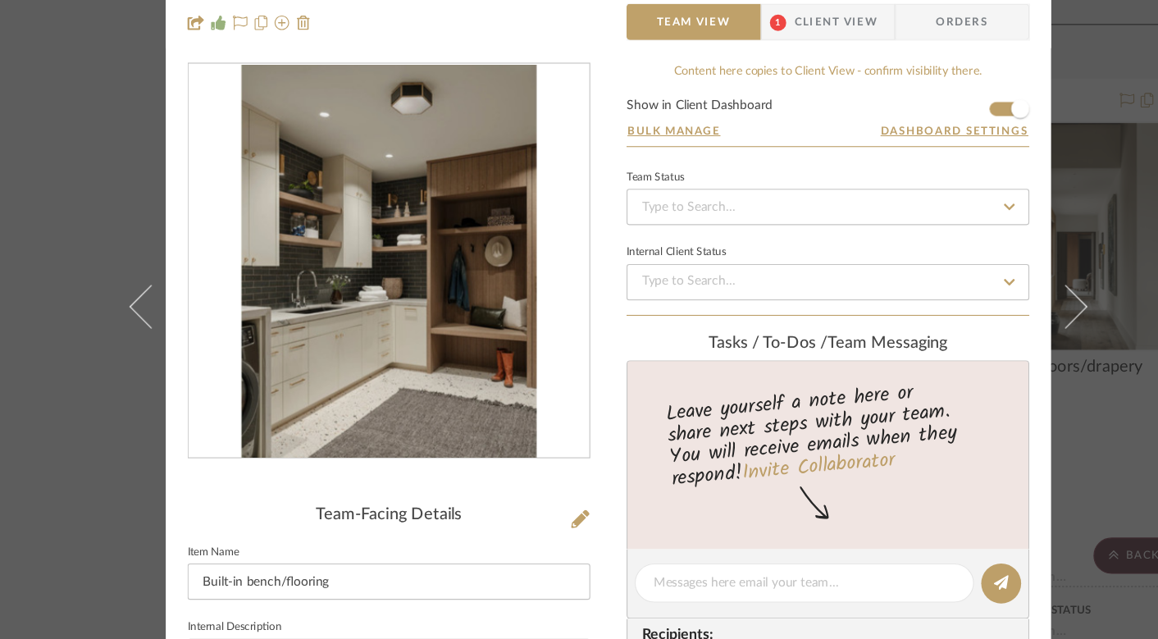
click at [870, 144] on form "Show in Client Dashboard Bulk Manage Dashboard Settings" at bounding box center [778, 165] width 364 height 43
click at [915, 110] on div "Meadow Mountain | Vail Valley Foyer / Entry Built-in bench/flooring Team View 1…" at bounding box center [579, 603] width 801 height 1183
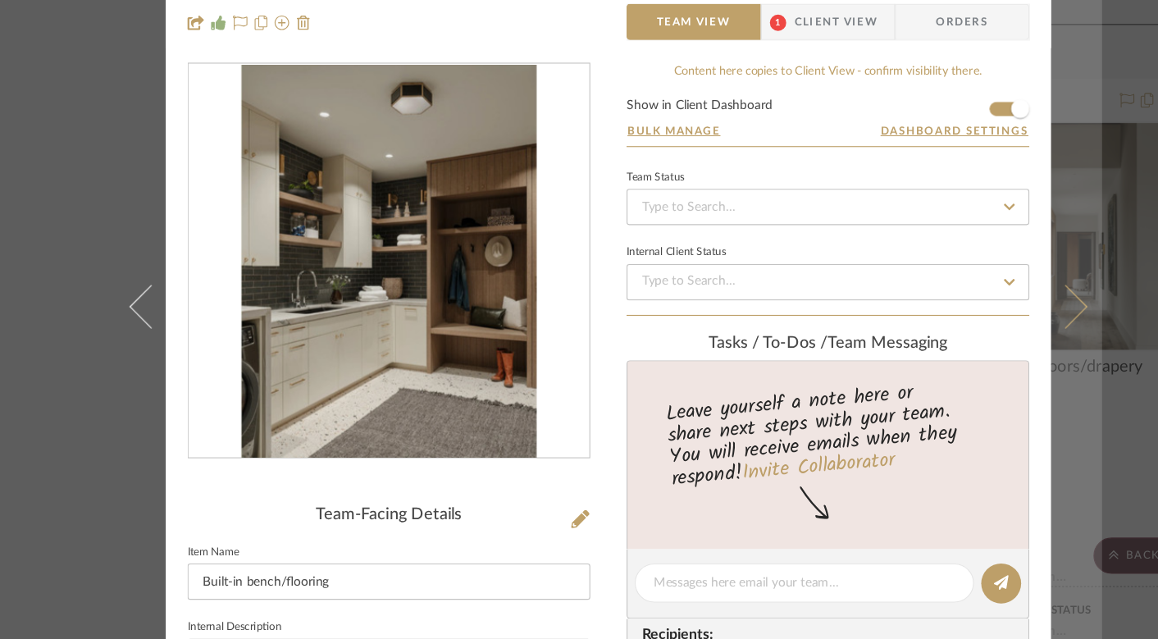
click at [1003, 133] on button at bounding box center [1003, 331] width 46 height 639
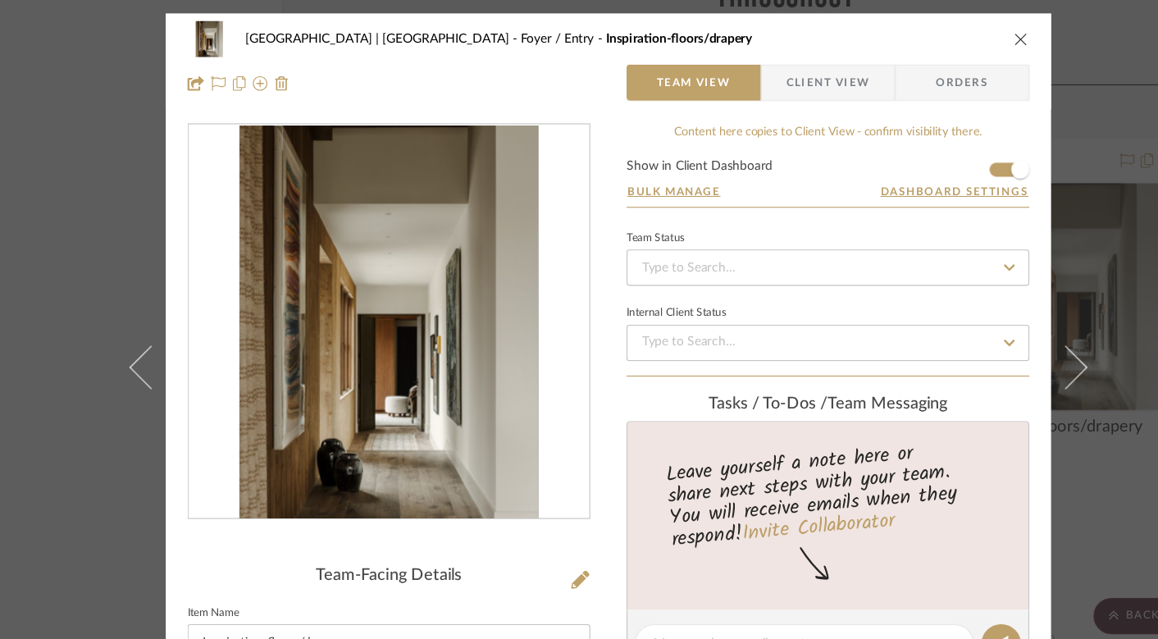
click at [946, 36] on icon "close" at bounding box center [952, 35] width 13 height 13
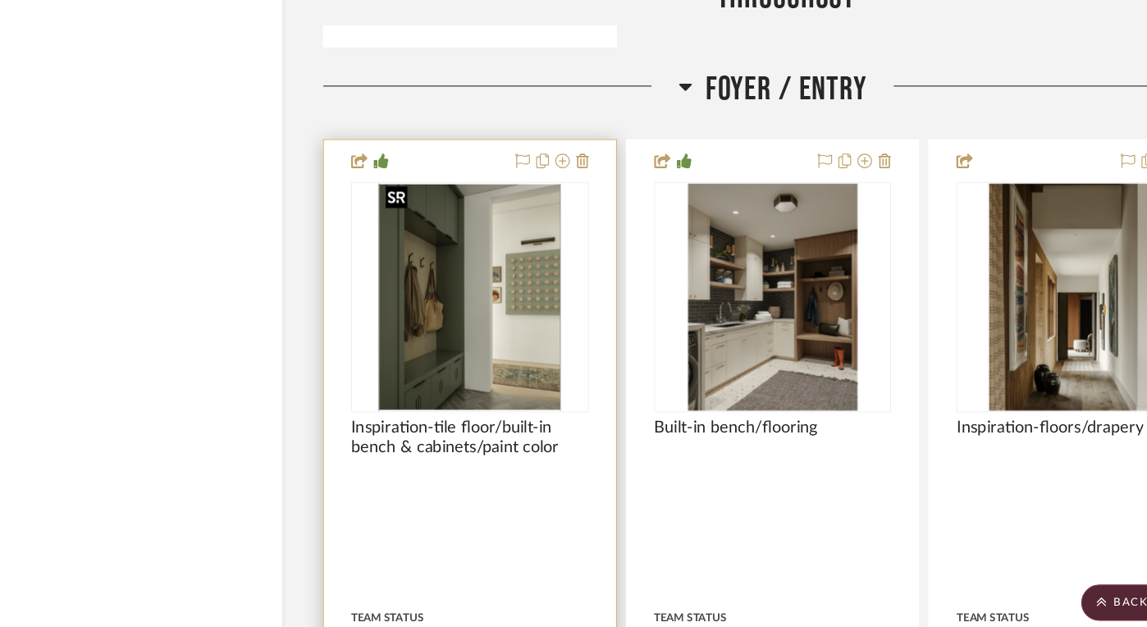
click at [468, 273] on img "0" at bounding box center [453, 268] width 165 height 205
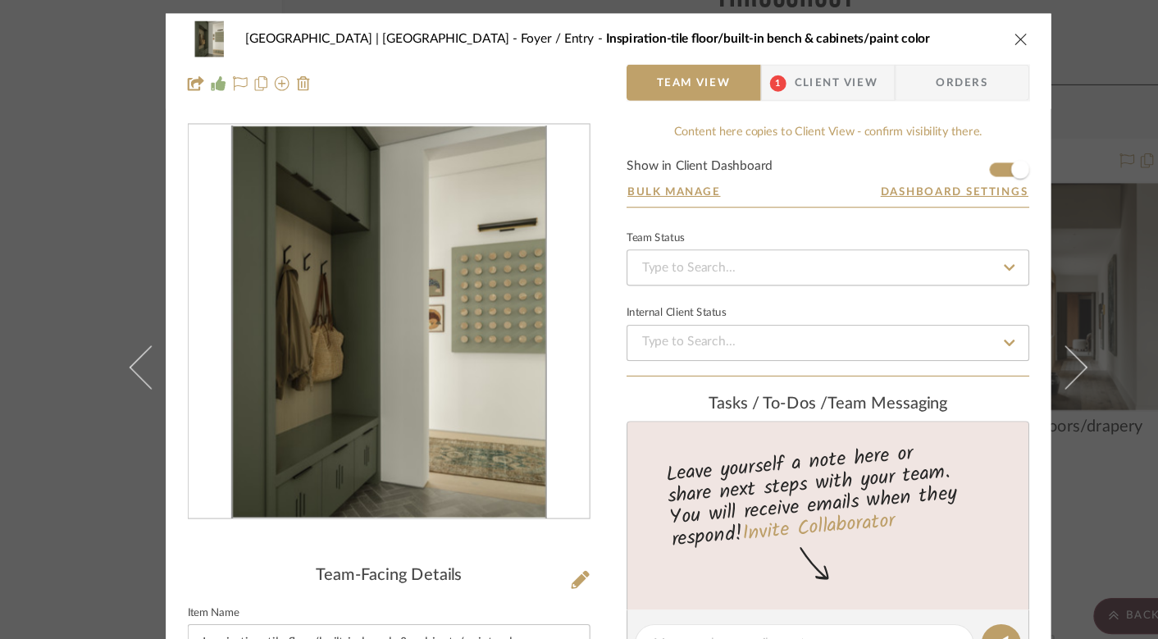
click at [346, 306] on img "0" at bounding box center [381, 291] width 286 height 356
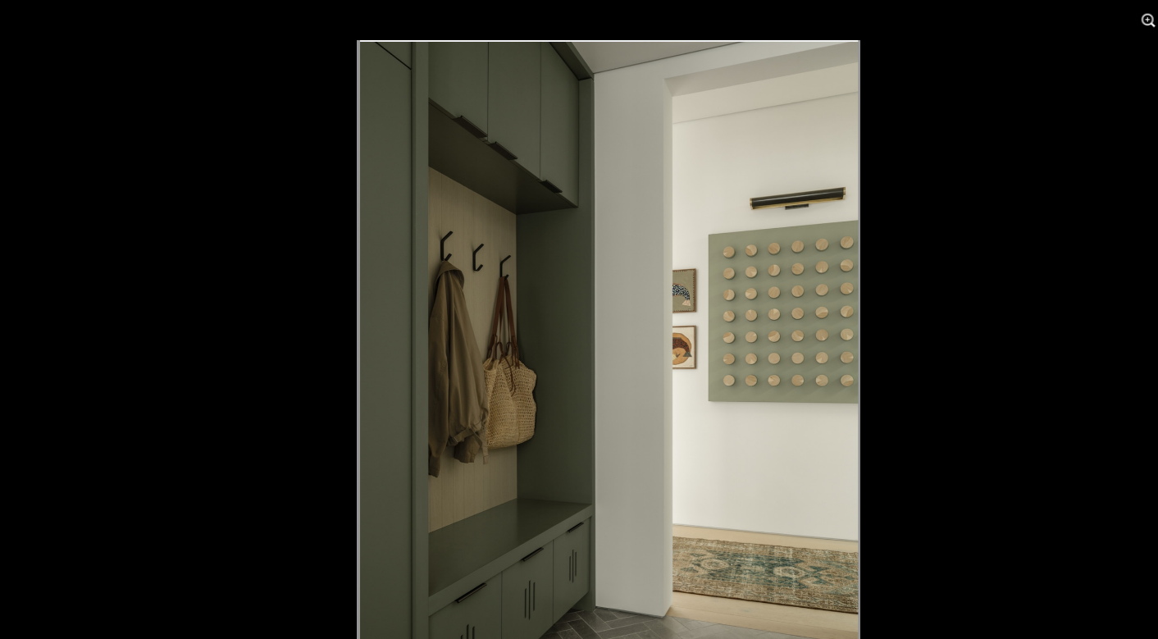
click at [1064, 16] on button at bounding box center [1068, 18] width 36 height 36
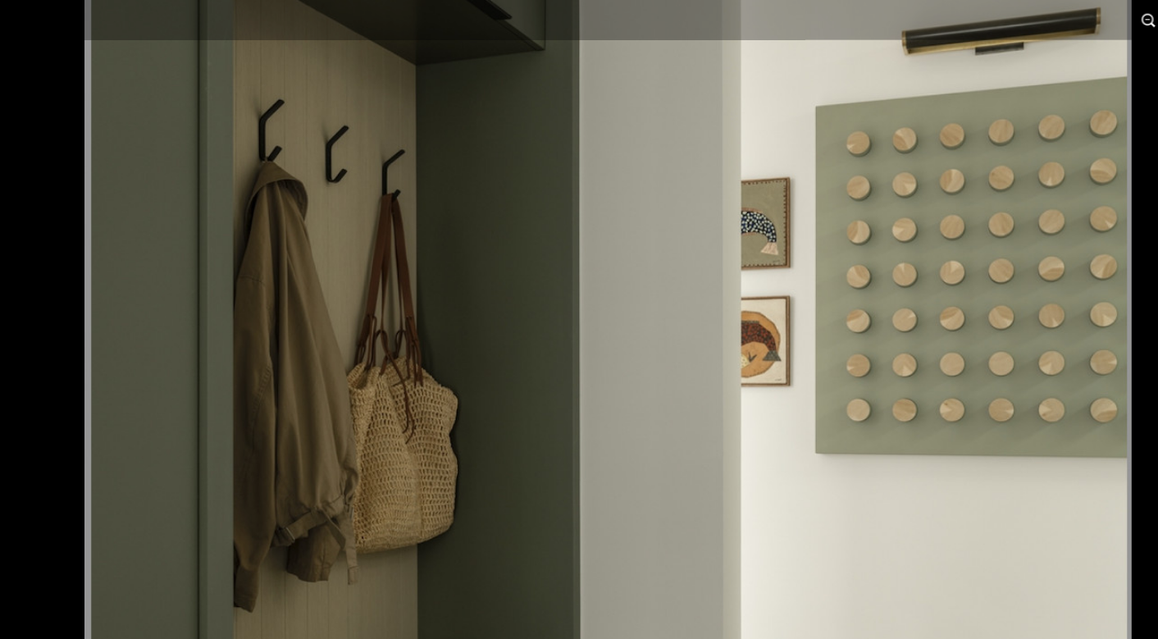
click at [1068, 27] on button at bounding box center [1068, 18] width 36 height 36
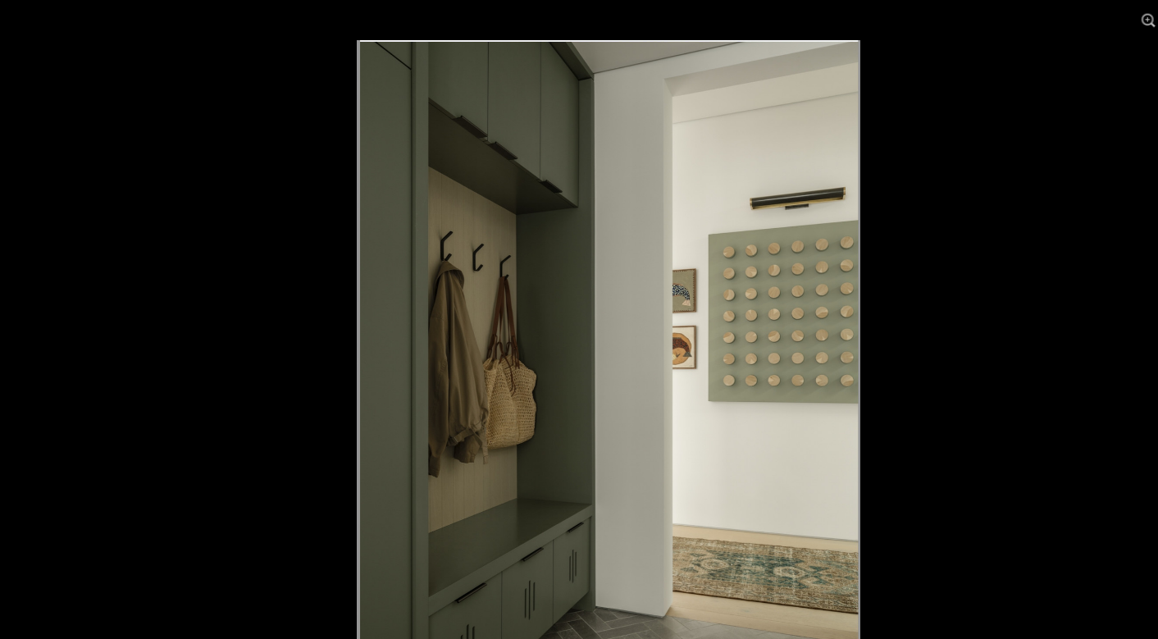
click at [1017, 122] on div at bounding box center [931, 355] width 1158 height 639
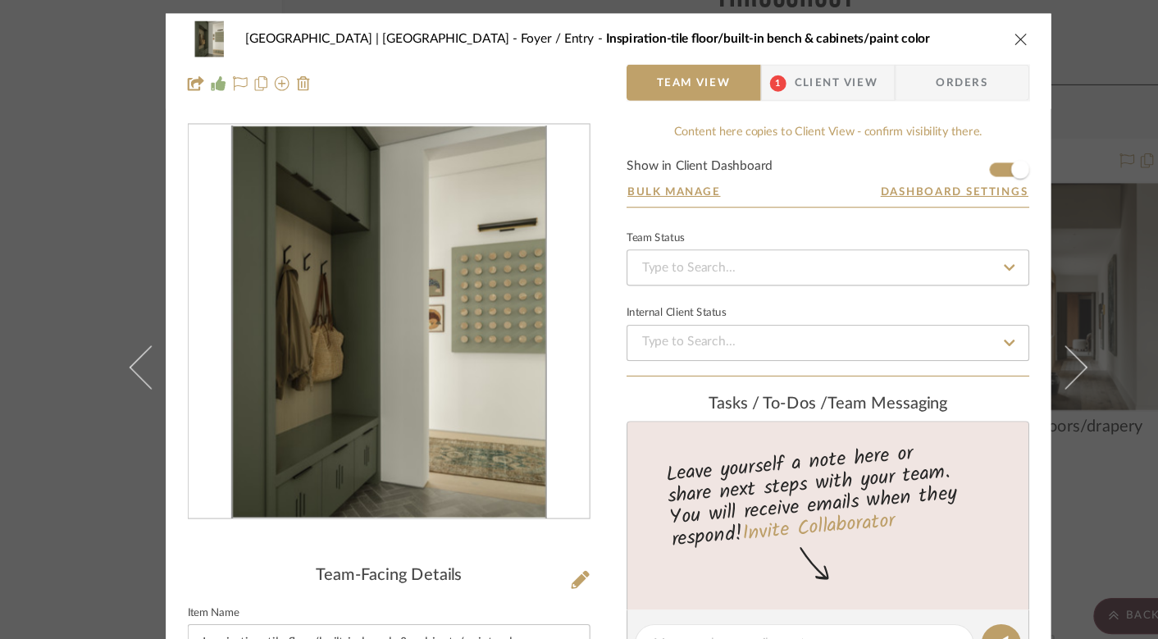
click at [948, 34] on icon "close" at bounding box center [952, 35] width 13 height 13
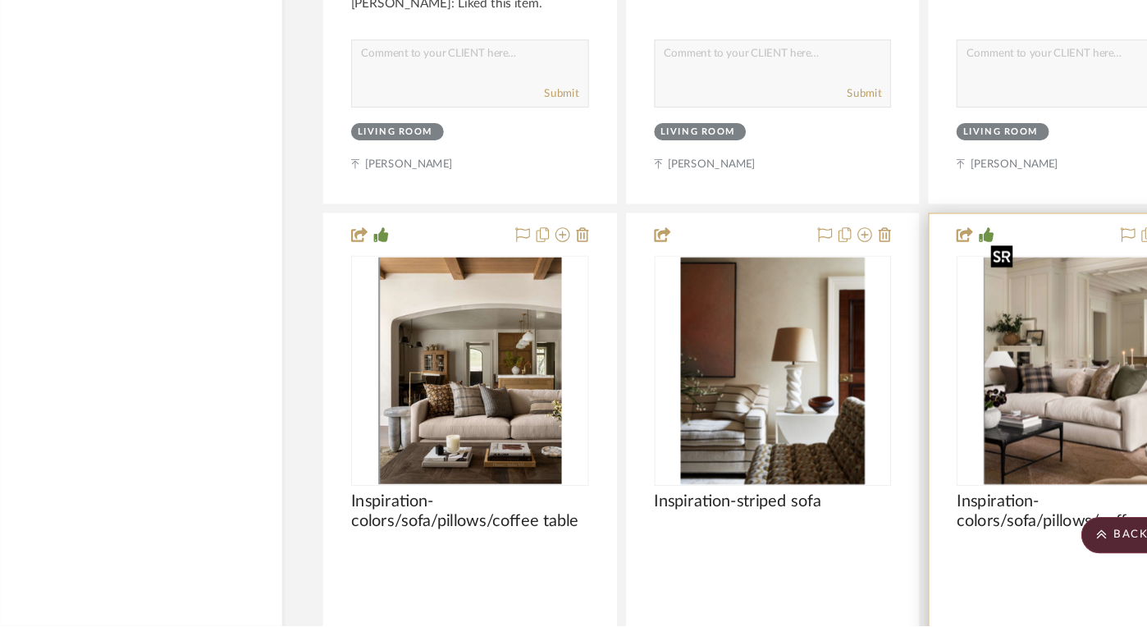
scroll to position [9668, 25]
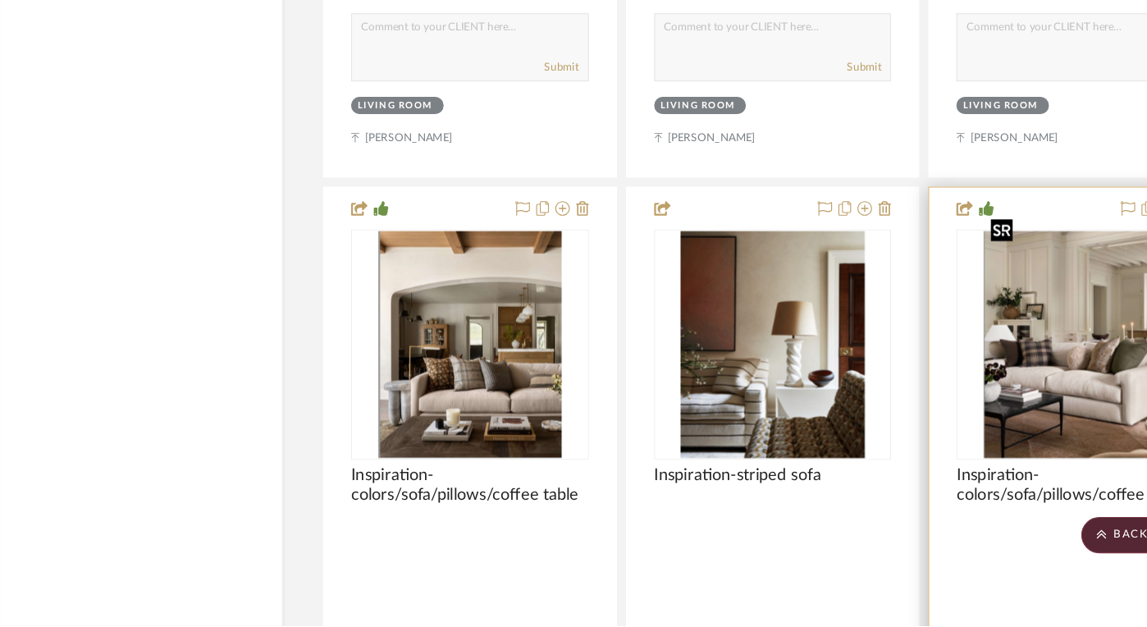
click at [1026, 397] on img "0" at bounding box center [1000, 372] width 165 height 205
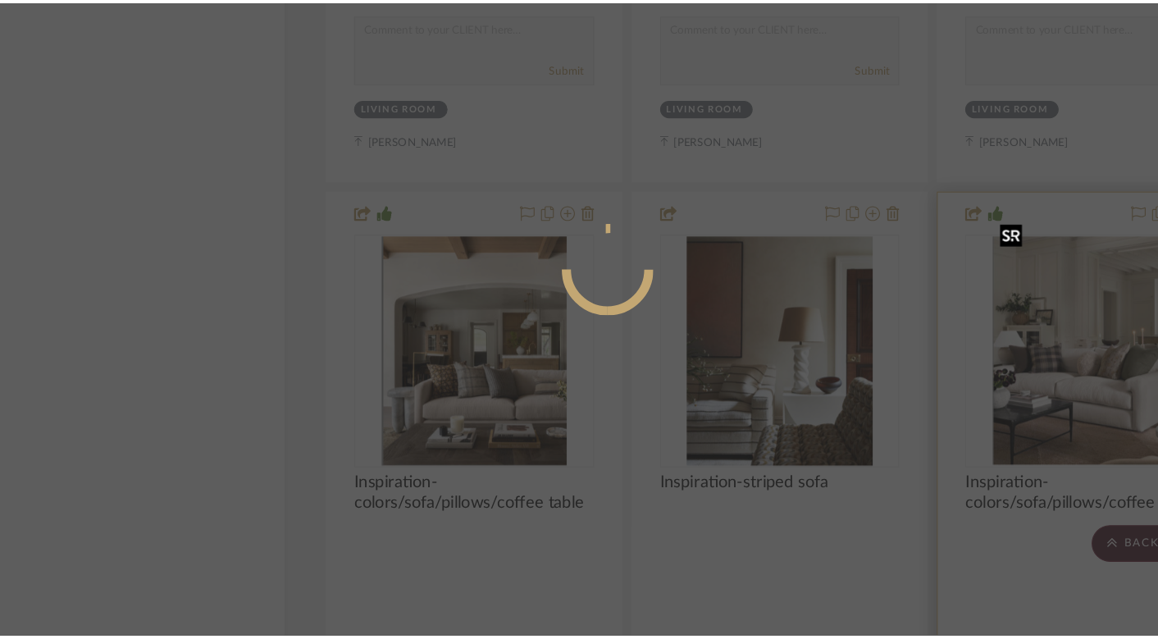
scroll to position [0, 0]
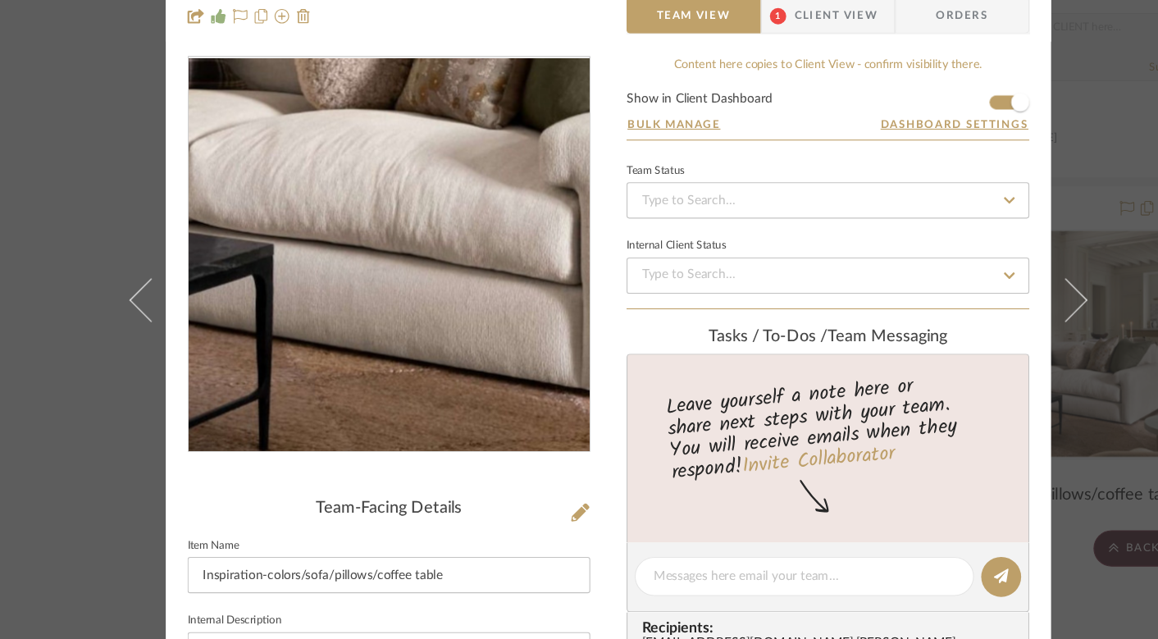
click at [391, 375] on img "0" at bounding box center [380, 291] width 286 height 356
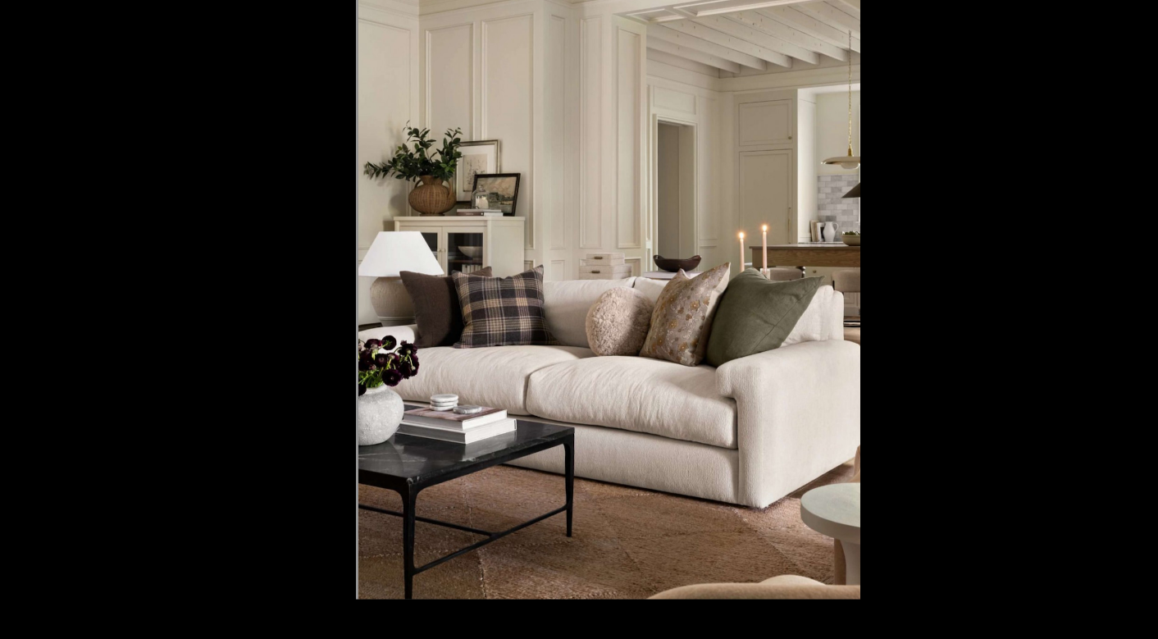
click at [1048, 97] on div at bounding box center [930, 355] width 1158 height 639
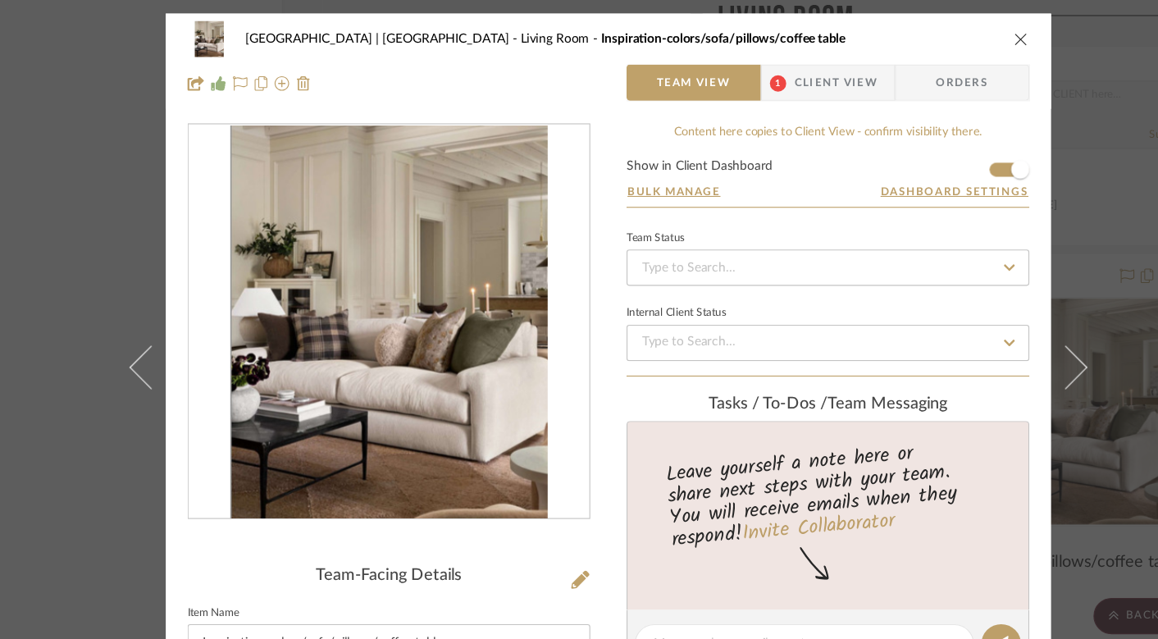
click at [948, 34] on icon "close" at bounding box center [952, 35] width 13 height 13
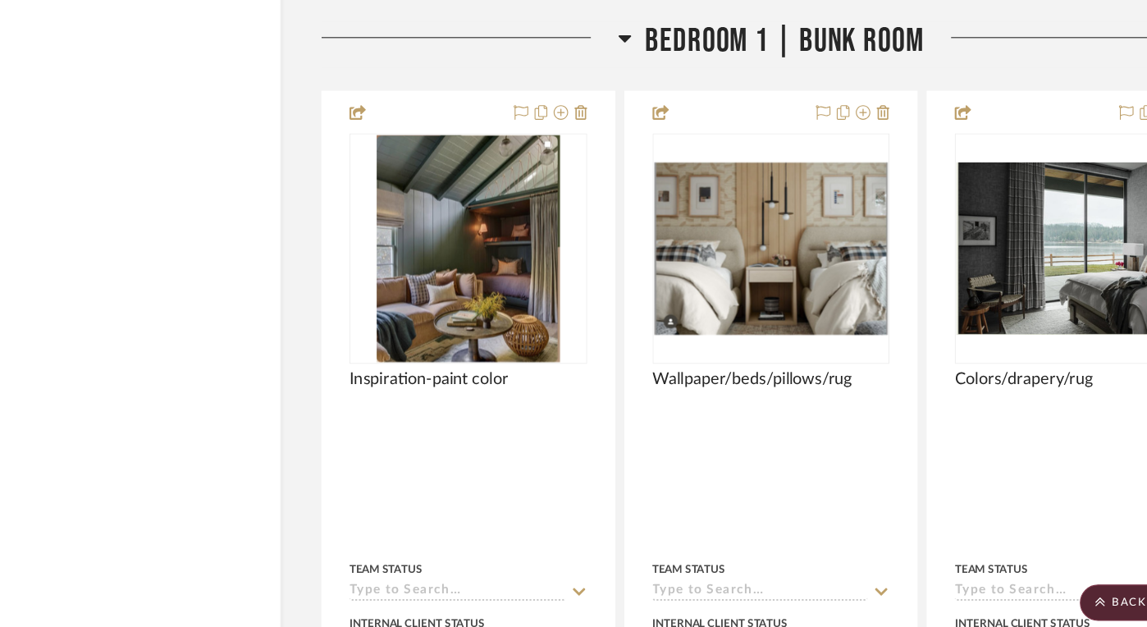
scroll to position [18456, 25]
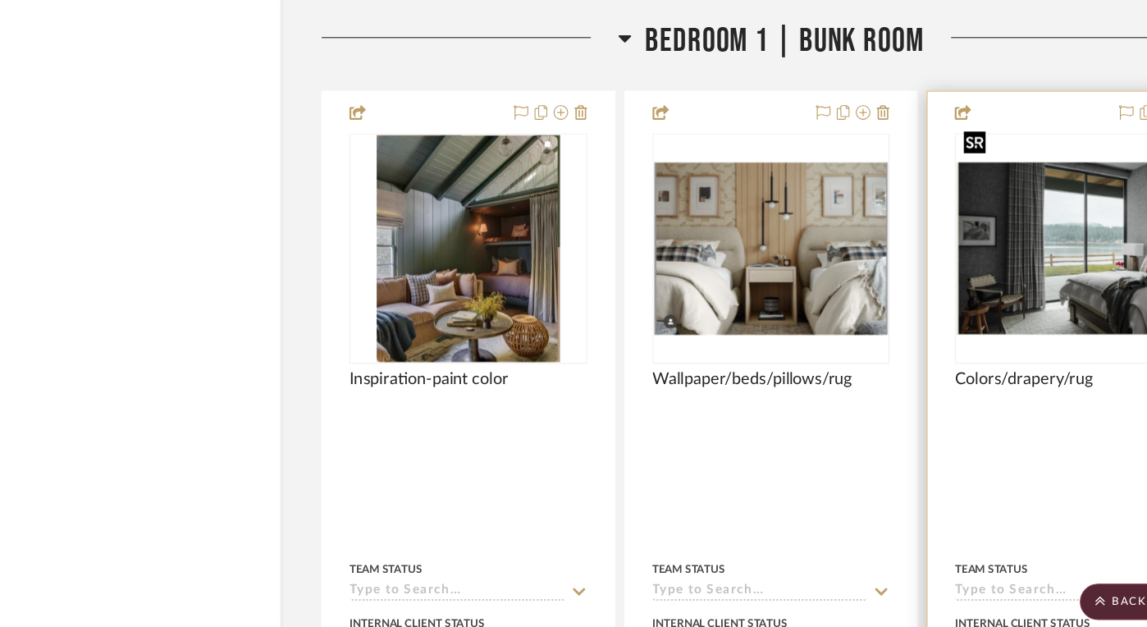
click at [1028, 217] on img "0" at bounding box center [1001, 226] width 212 height 157
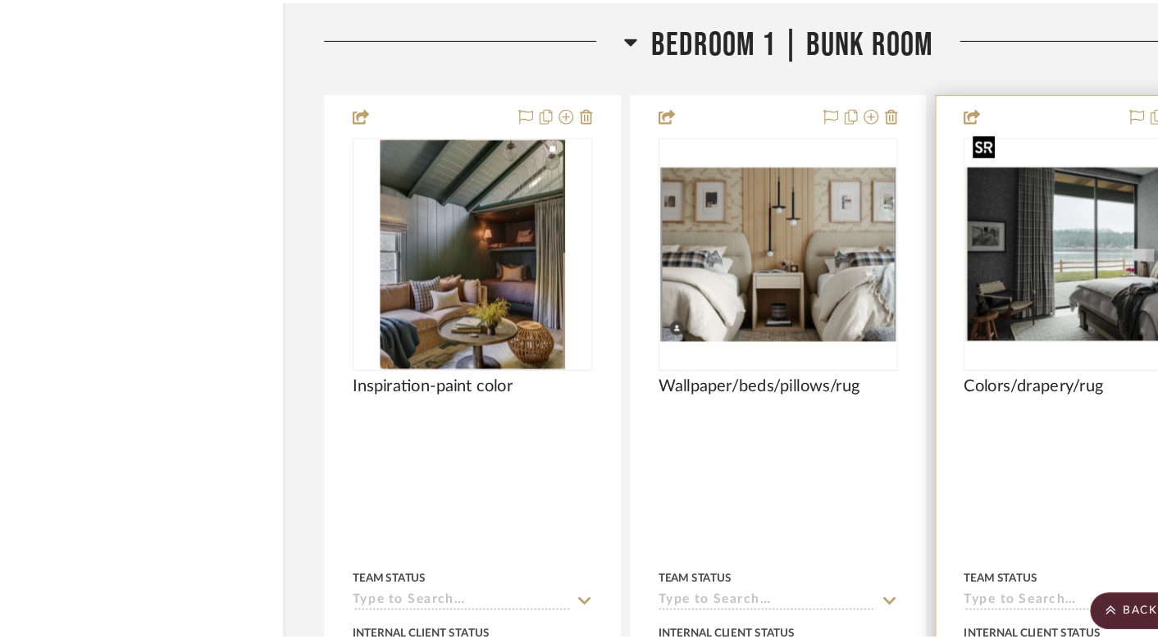
scroll to position [0, 0]
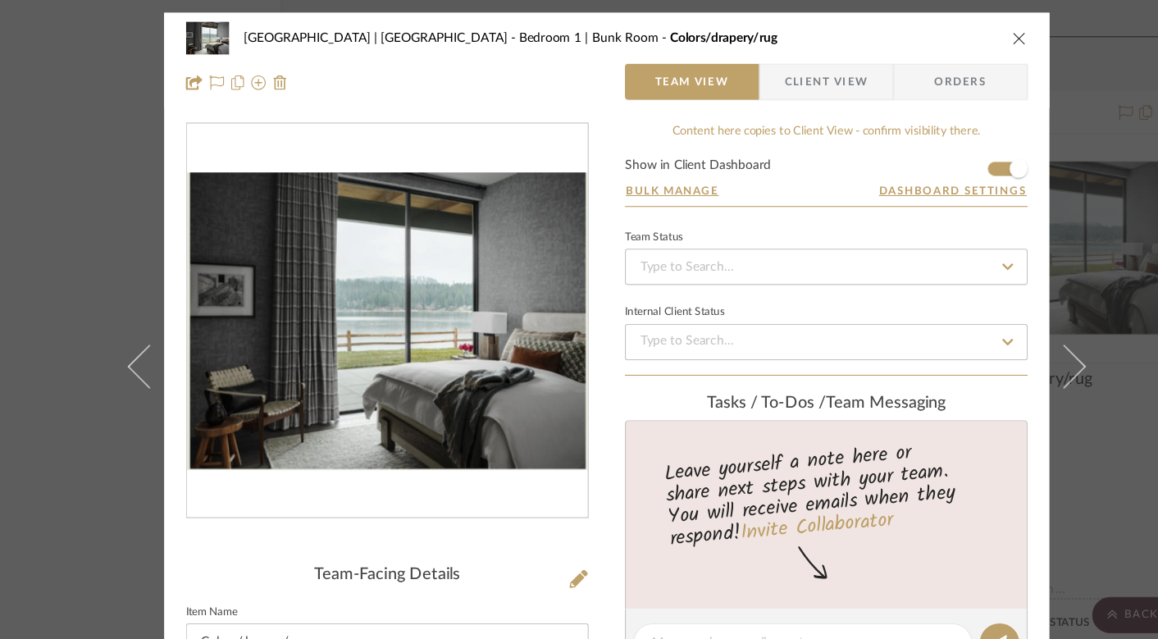
click at [482, 263] on img "0" at bounding box center [380, 291] width 363 height 268
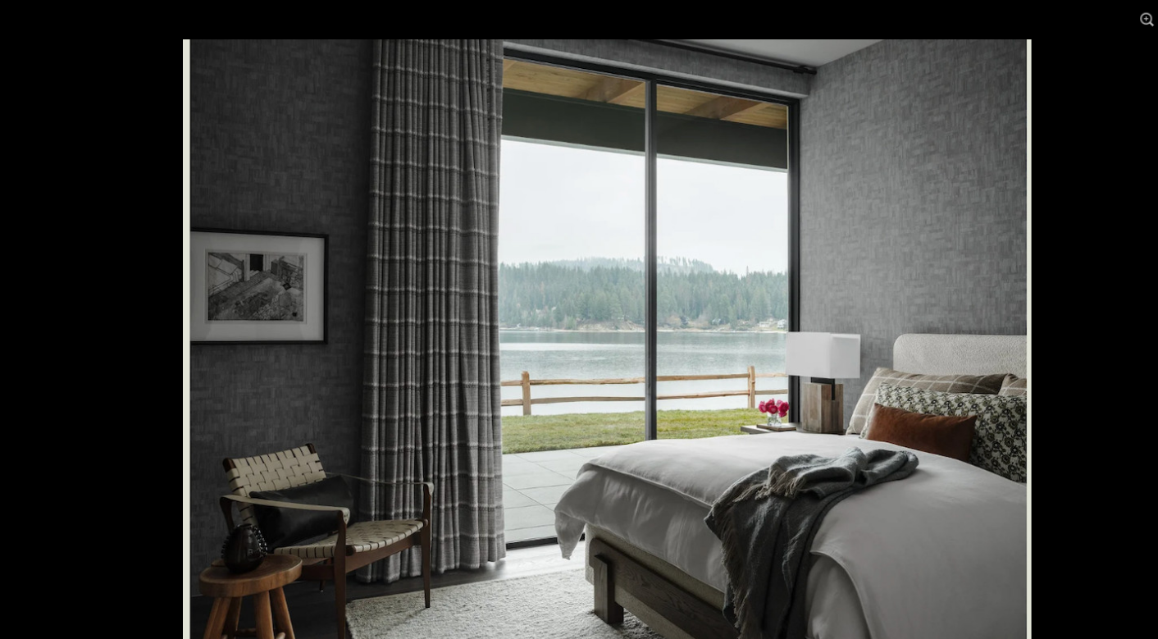
click at [1008, 64] on div at bounding box center [775, 355] width 1158 height 639
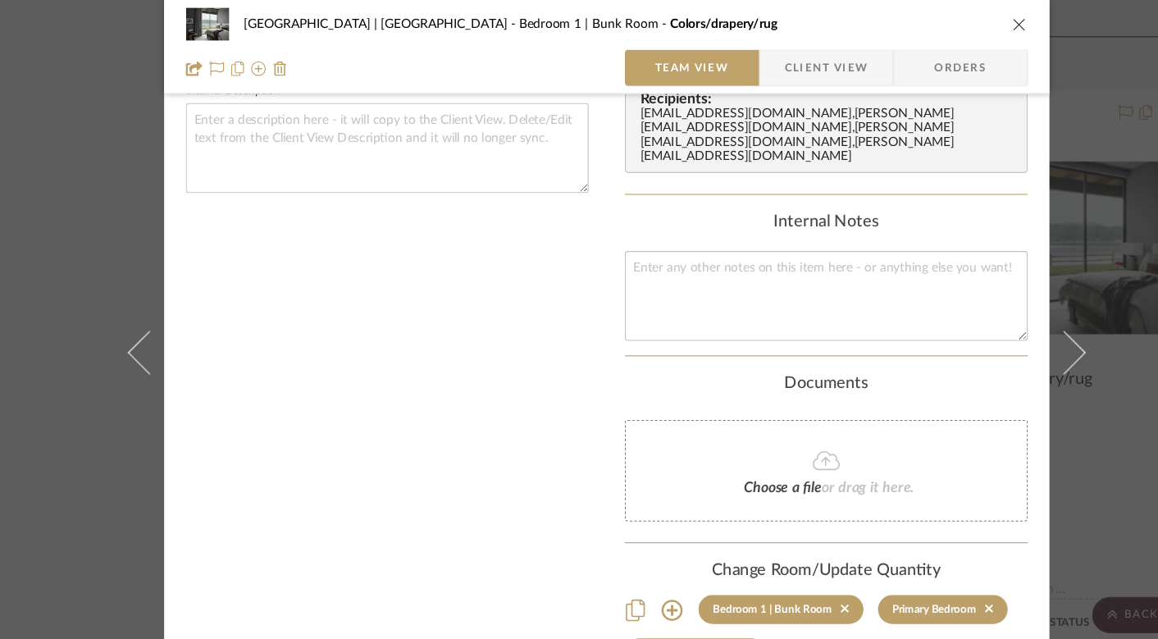
scroll to position [582, 0]
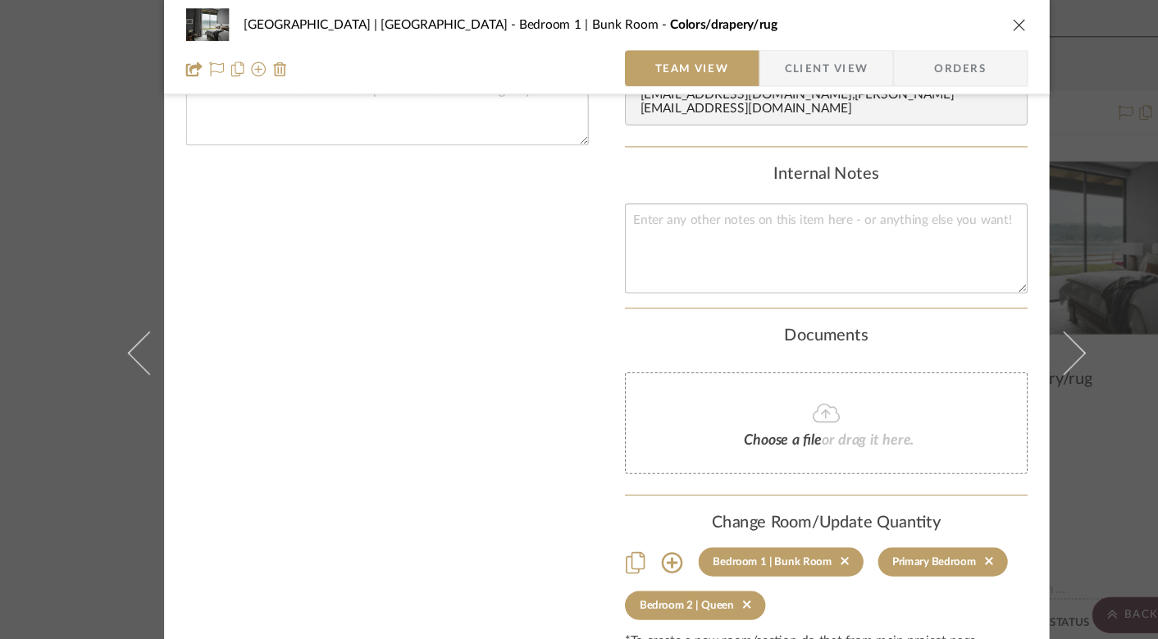
click at [947, 26] on icon "close" at bounding box center [952, 22] width 13 height 13
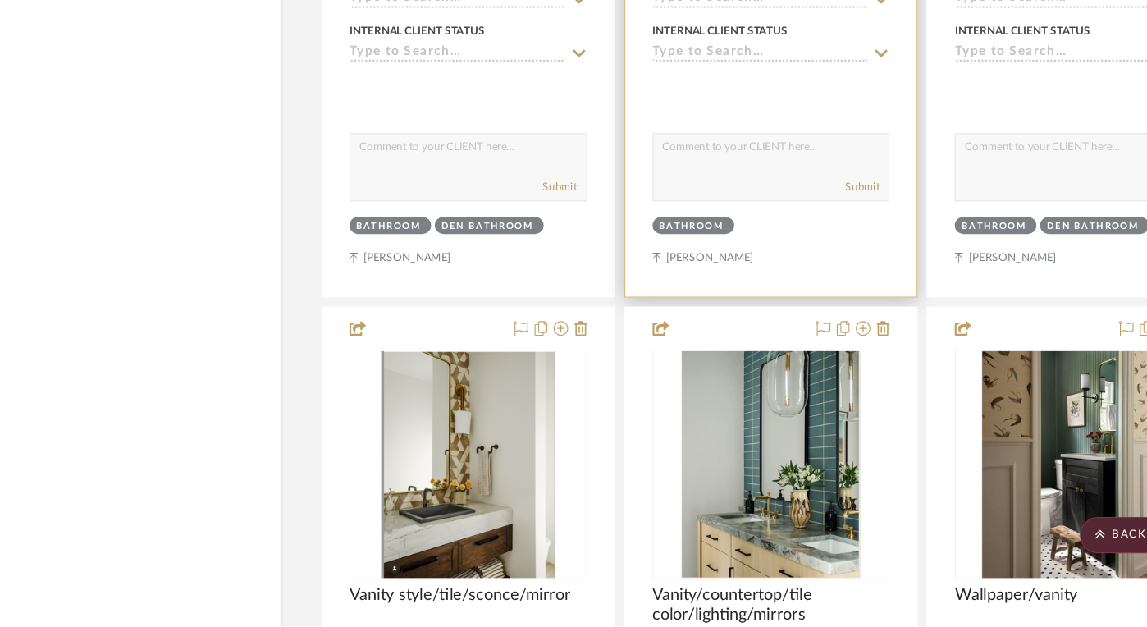
scroll to position [20471, 25]
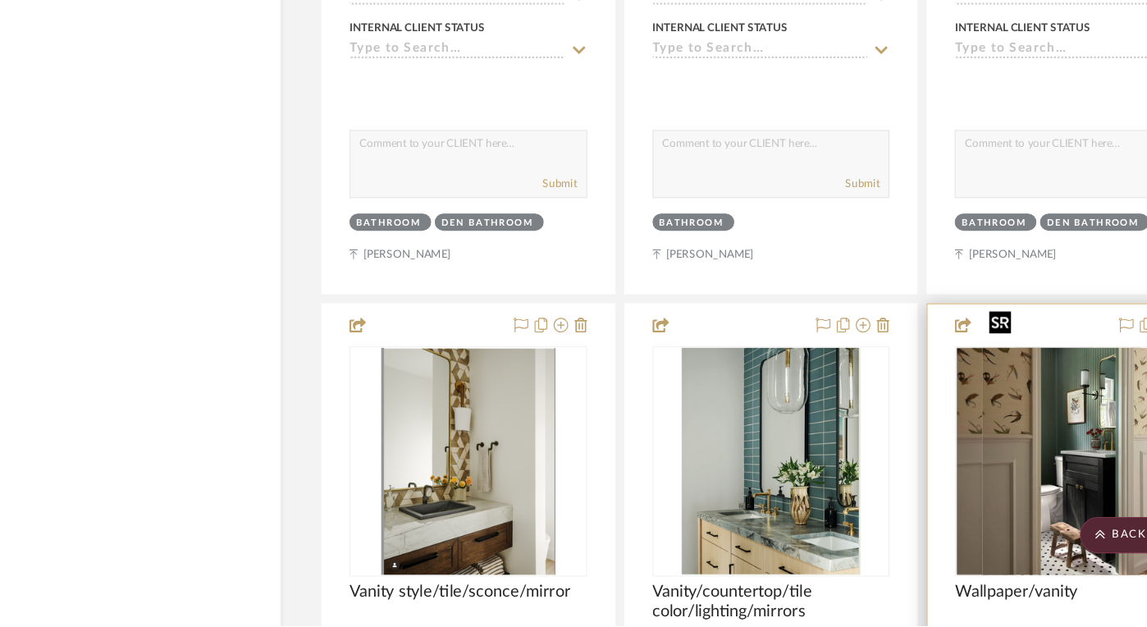
click at [1003, 423] on div at bounding box center [1000, 478] width 215 height 208
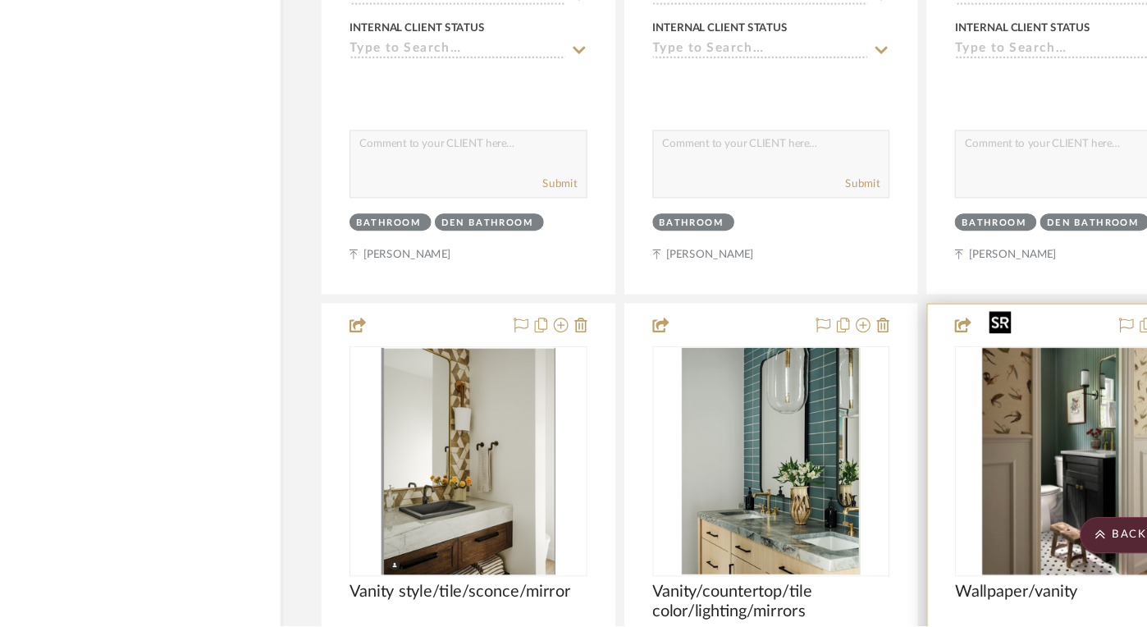
click at [989, 467] on img "0" at bounding box center [1001, 478] width 166 height 205
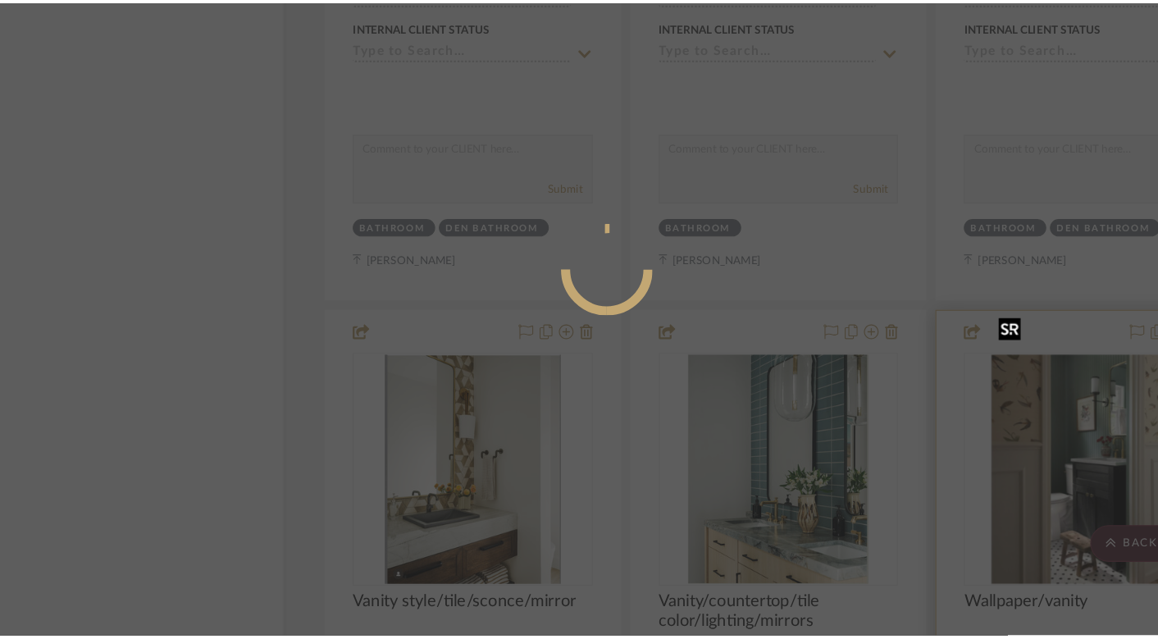
scroll to position [0, 0]
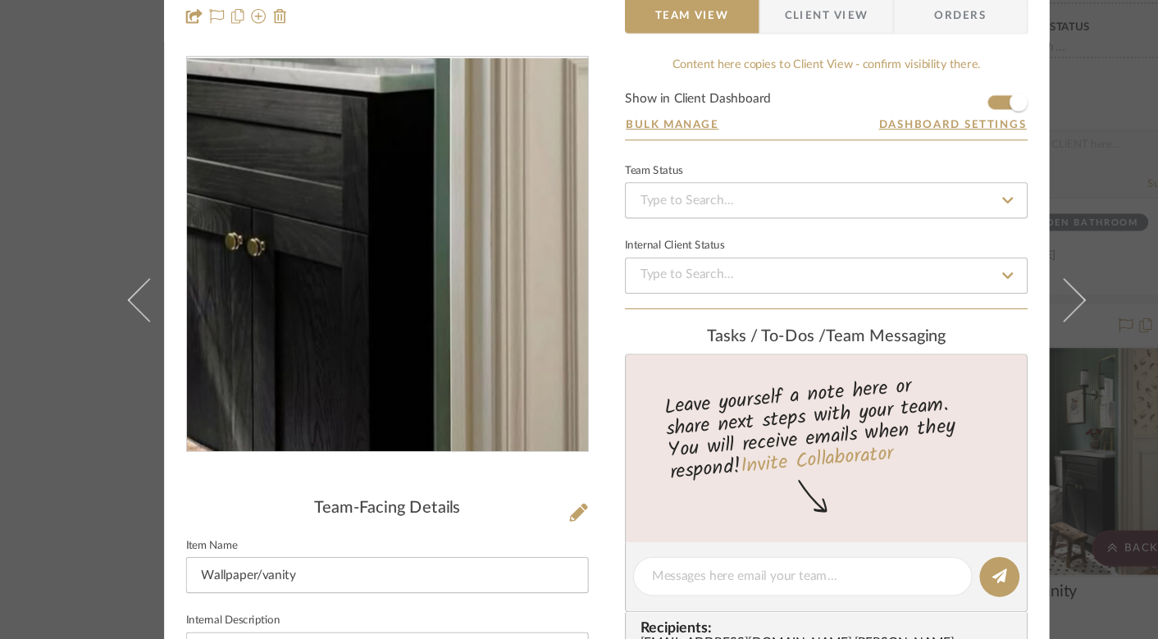
click at [427, 335] on img "0" at bounding box center [380, 291] width 288 height 356
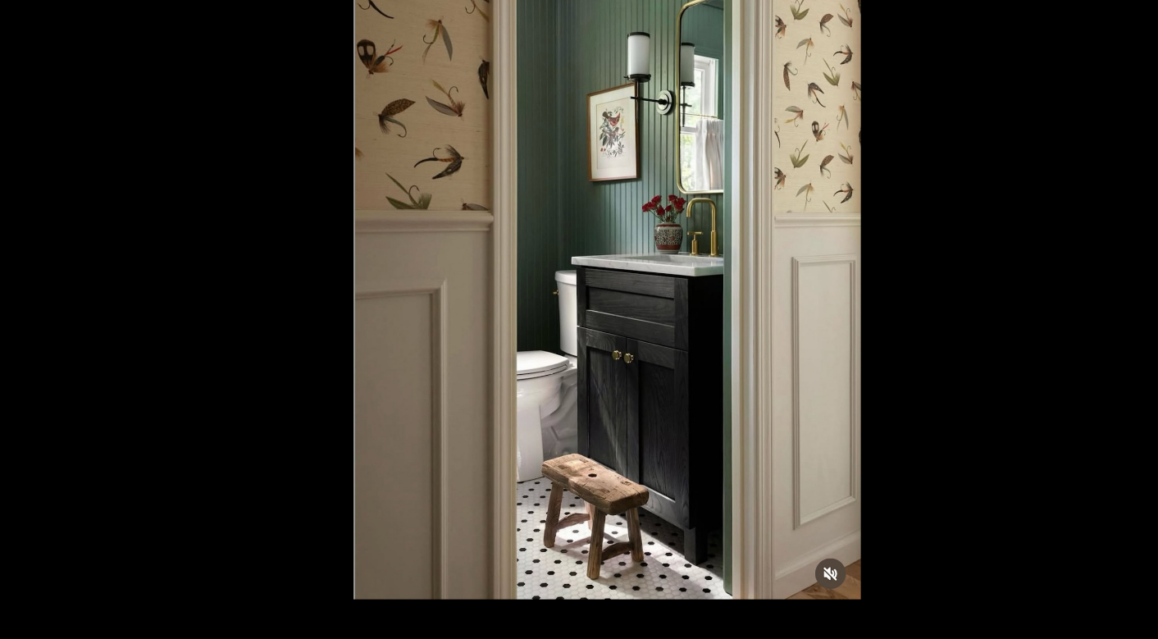
click at [1054, 98] on div at bounding box center [929, 355] width 1158 height 639
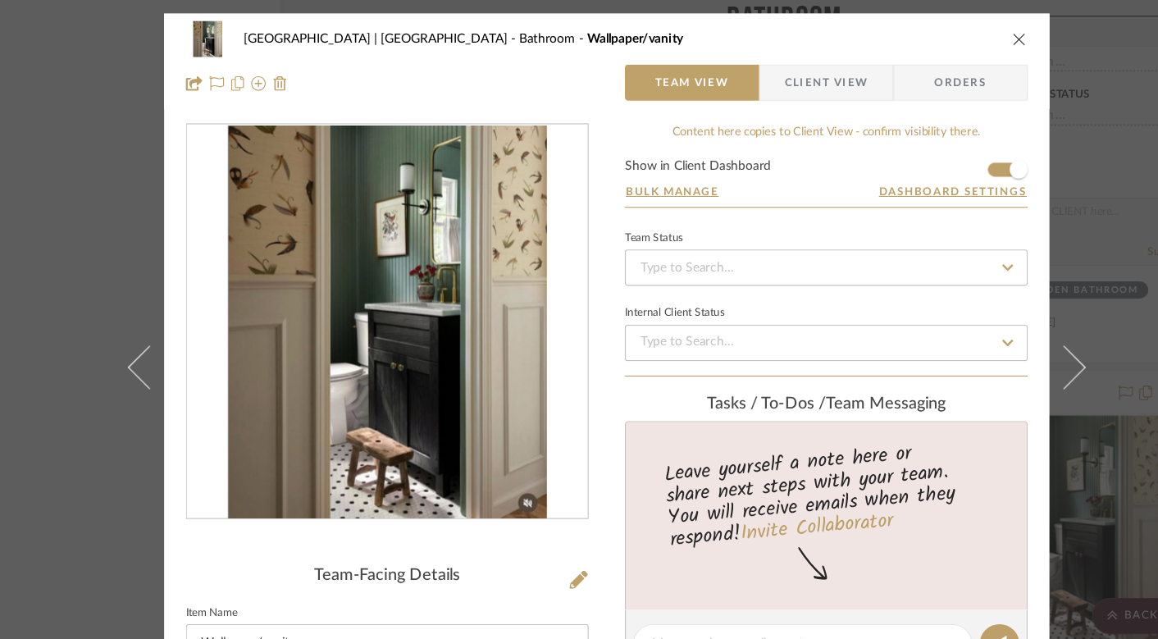
click at [946, 39] on icon "close" at bounding box center [952, 35] width 13 height 13
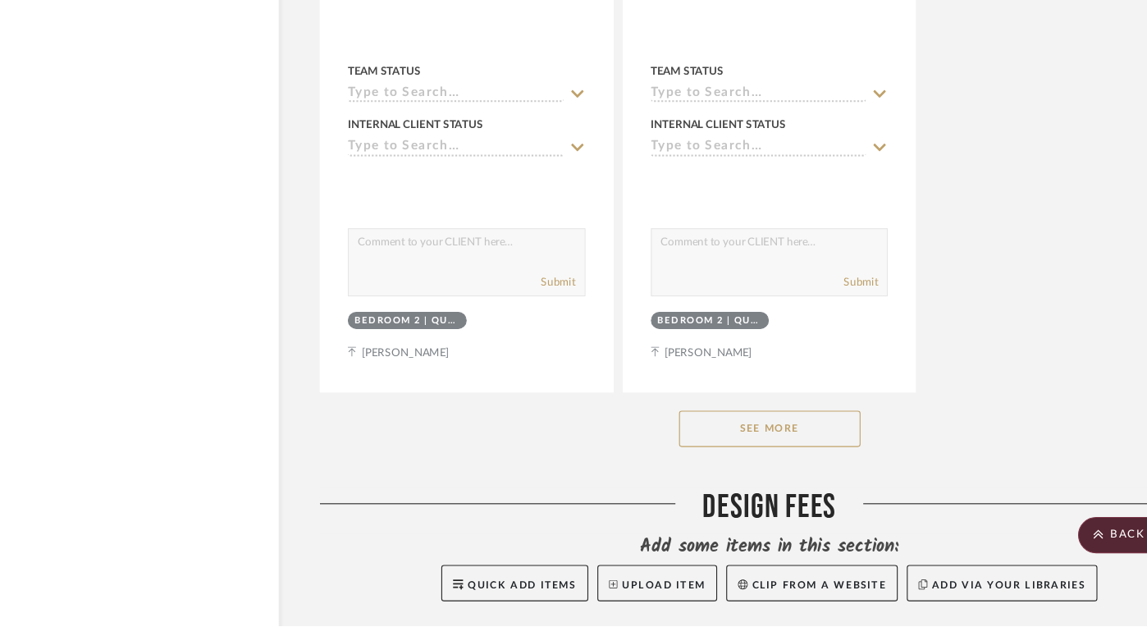
scroll to position [23529, 25]
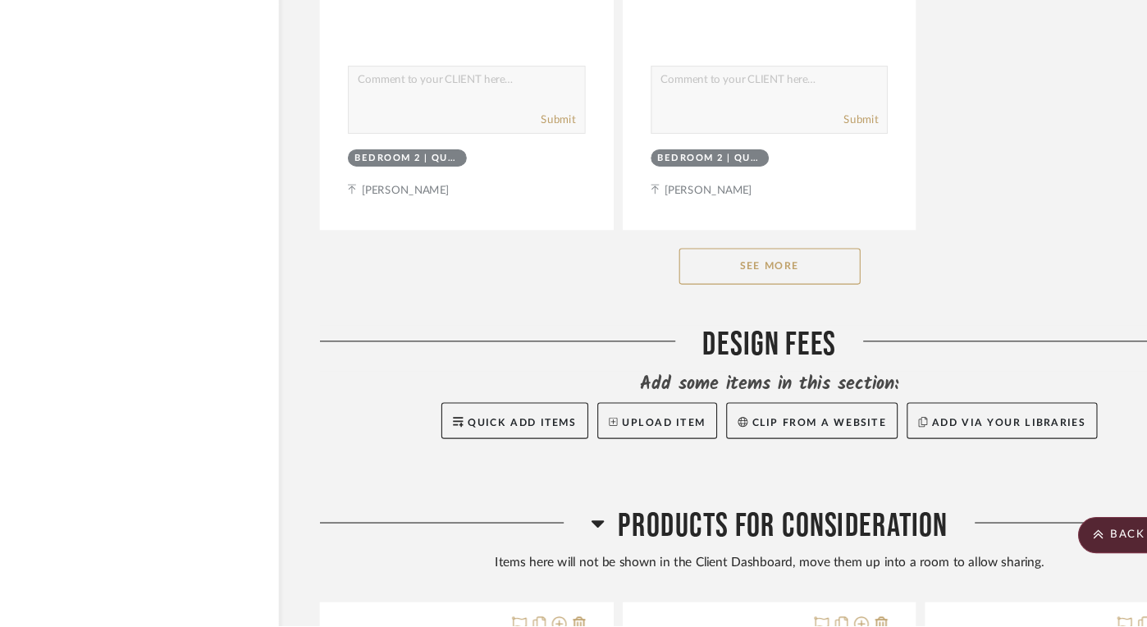
click at [712, 286] on button "See More" at bounding box center [728, 302] width 164 height 33
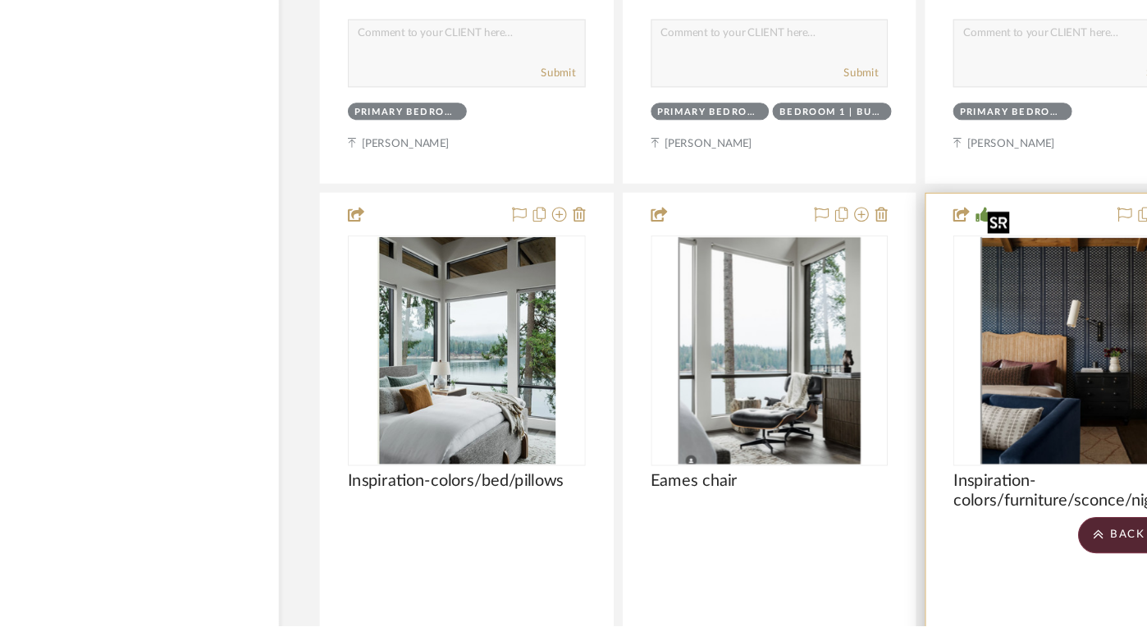
scroll to position [15983, 25]
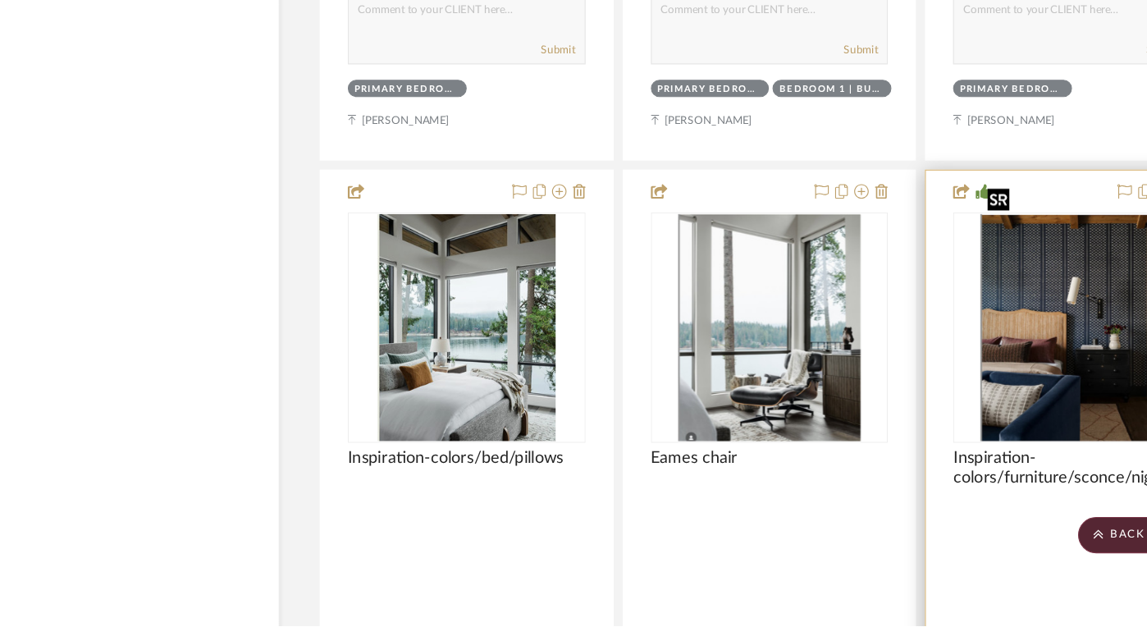
click at [969, 313] on img "0" at bounding box center [1000, 356] width 165 height 205
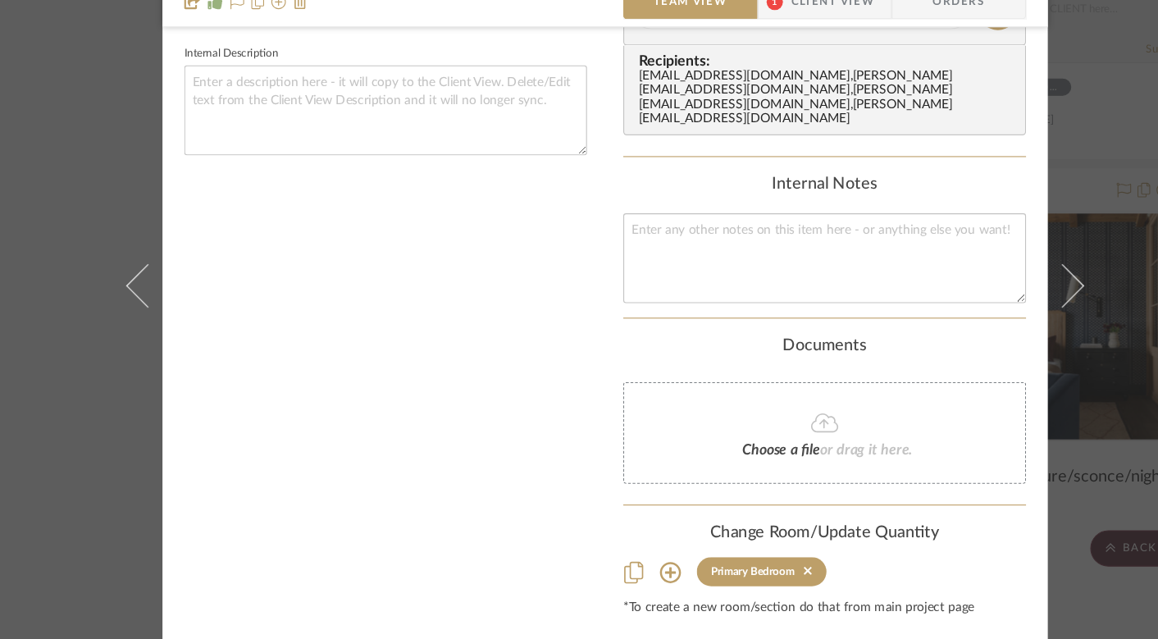
scroll to position [541, 0]
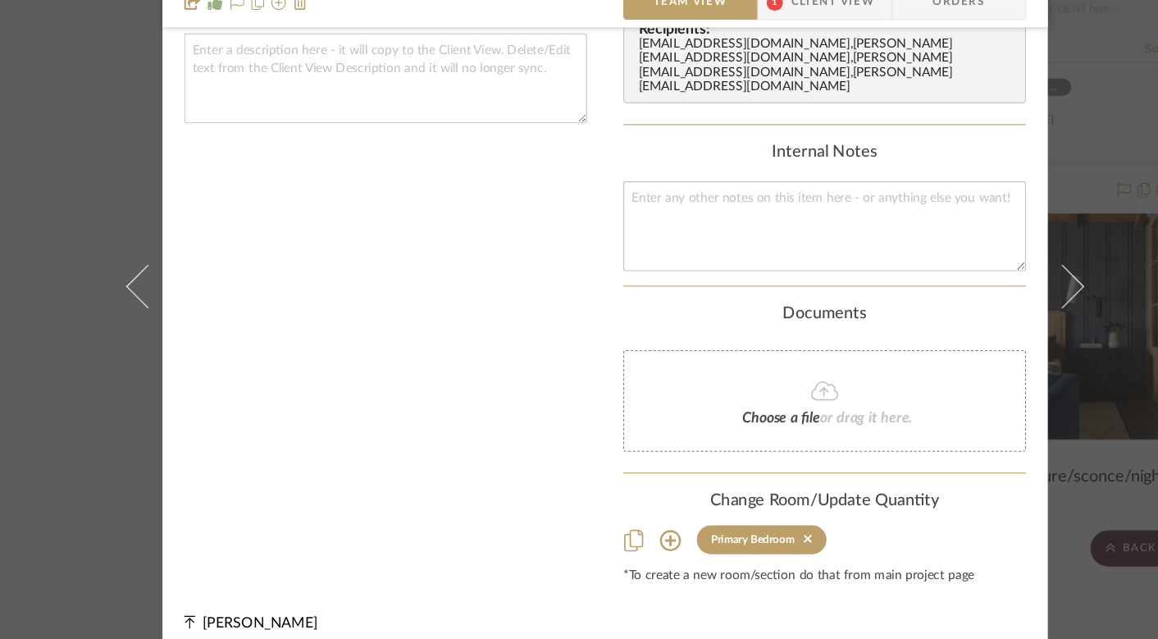
click at [633, 540] on icon at bounding box center [637, 549] width 19 height 19
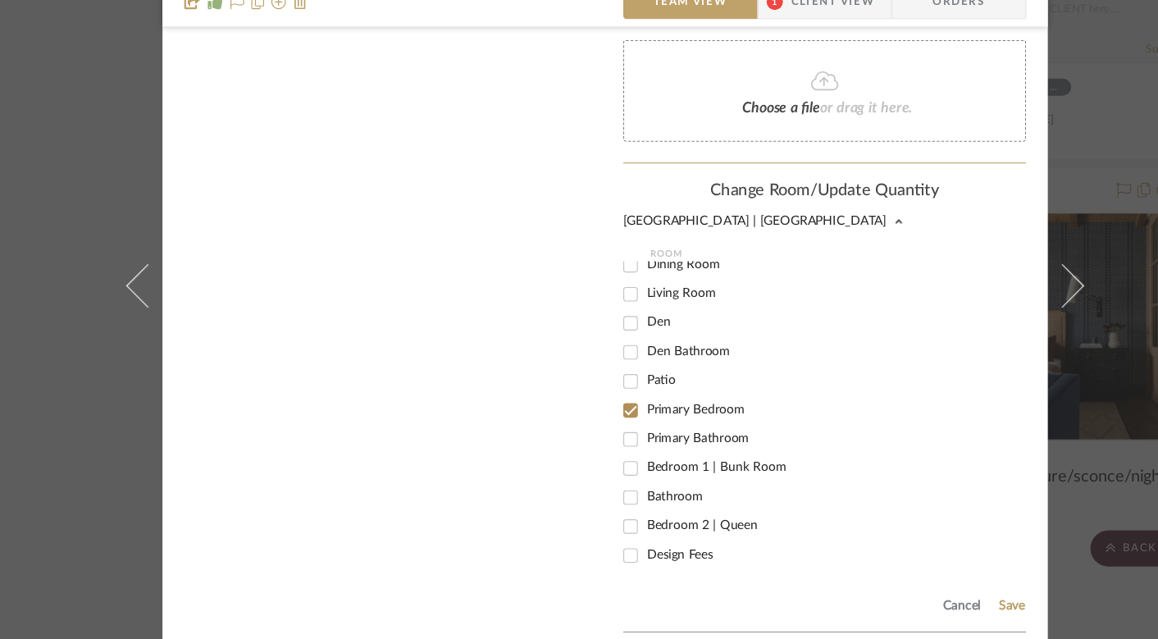
scroll to position [895, 0]
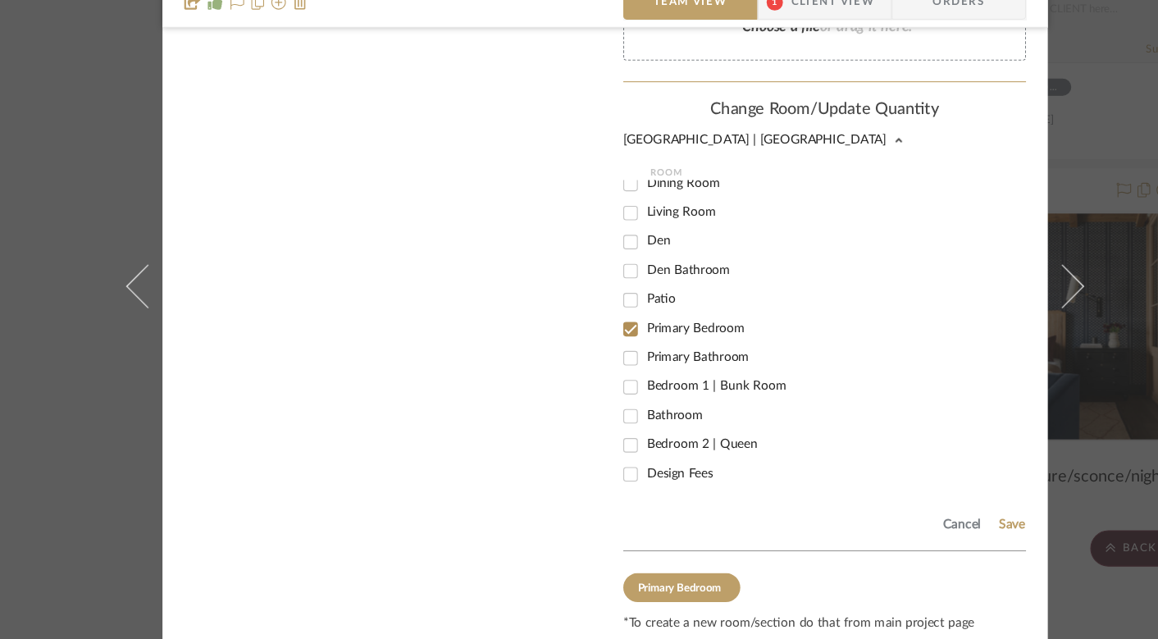
click at [593, 450] on input "Bedroom 2 | Queen" at bounding box center [602, 463] width 26 height 26
checkbox input "true"
click at [605, 345] on input "Primary Bedroom" at bounding box center [602, 358] width 26 height 26
checkbox input "false"
click at [651, 586] on sr-tag "Primary Bedroom" at bounding box center [649, 592] width 106 height 26
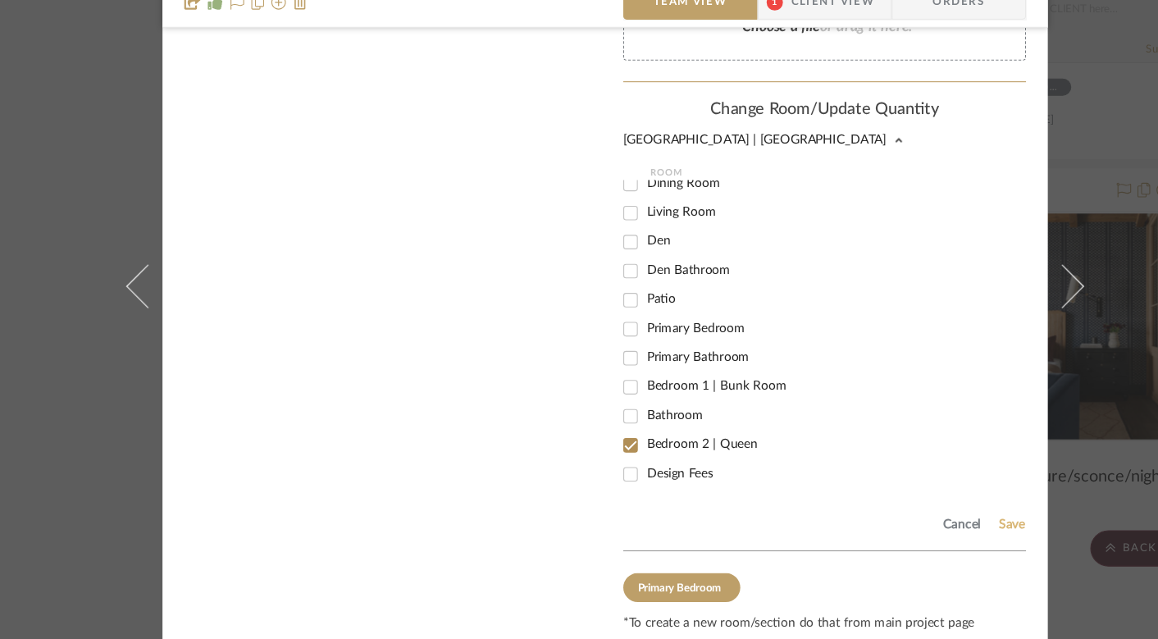
click at [935, 529] on button "Save" at bounding box center [946, 535] width 25 height 13
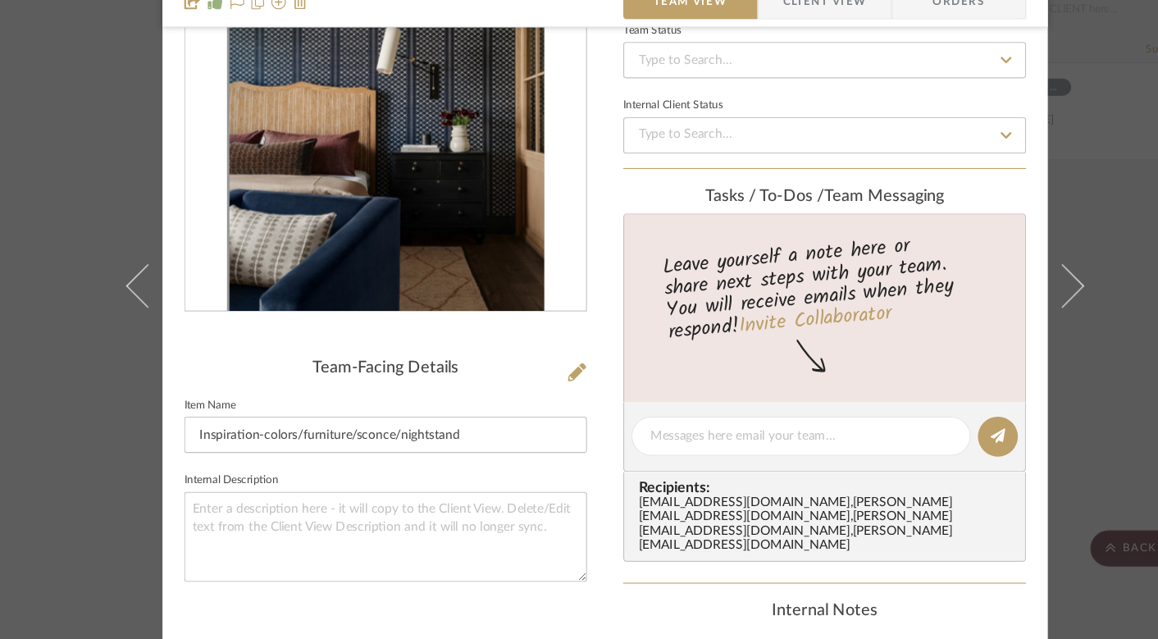
scroll to position [0, 0]
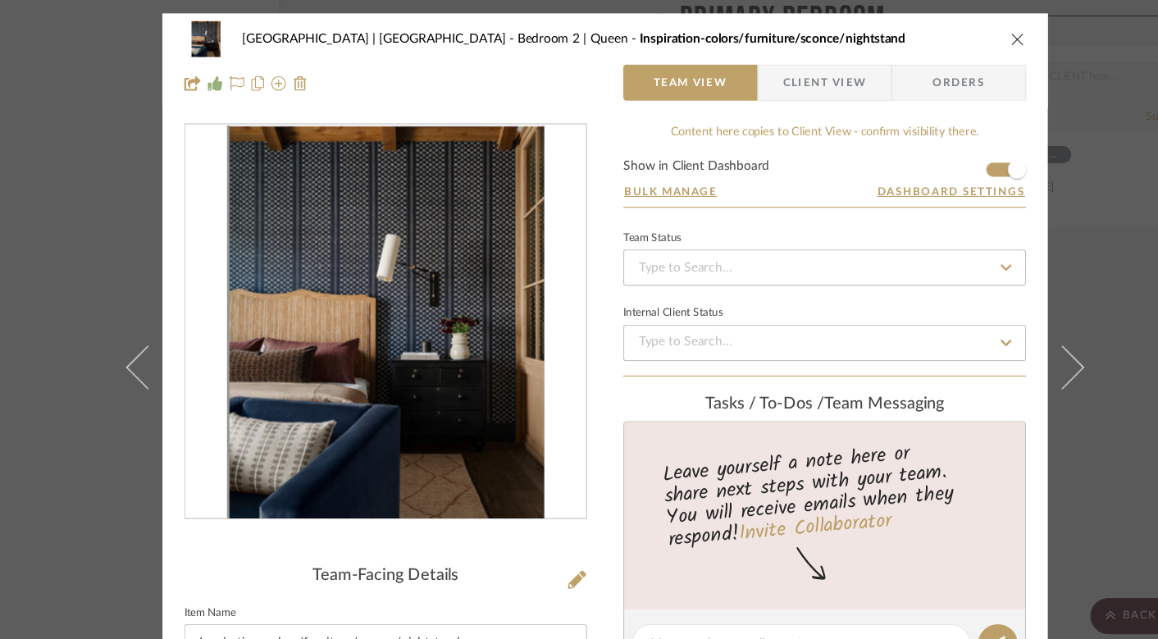
click at [946, 36] on icon "close" at bounding box center [952, 35] width 13 height 13
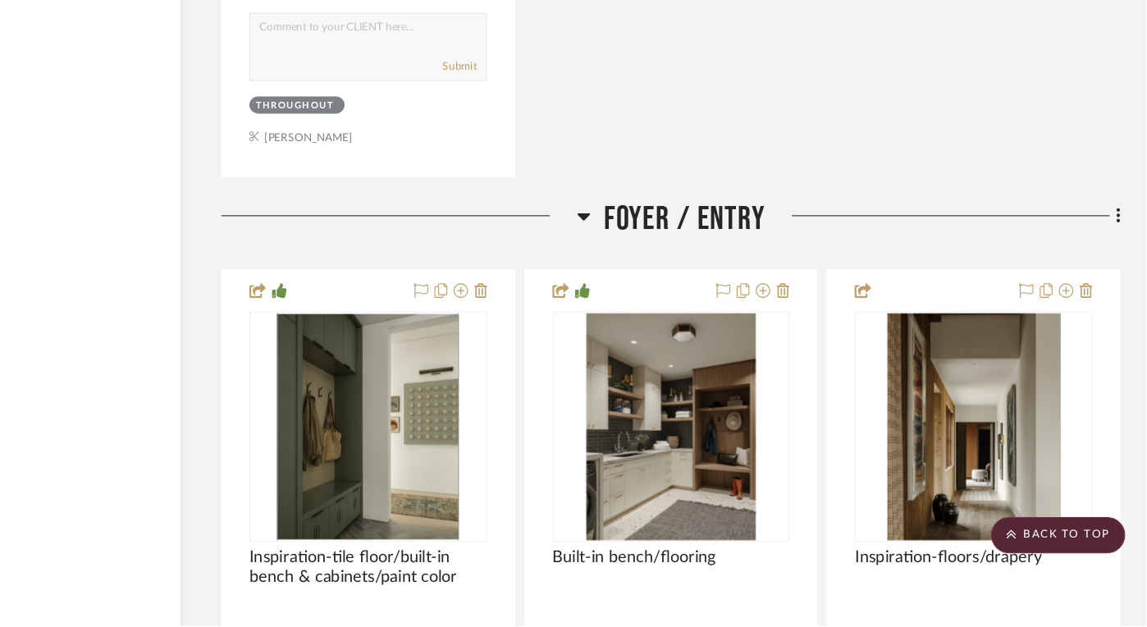
scroll to position [3314, 34]
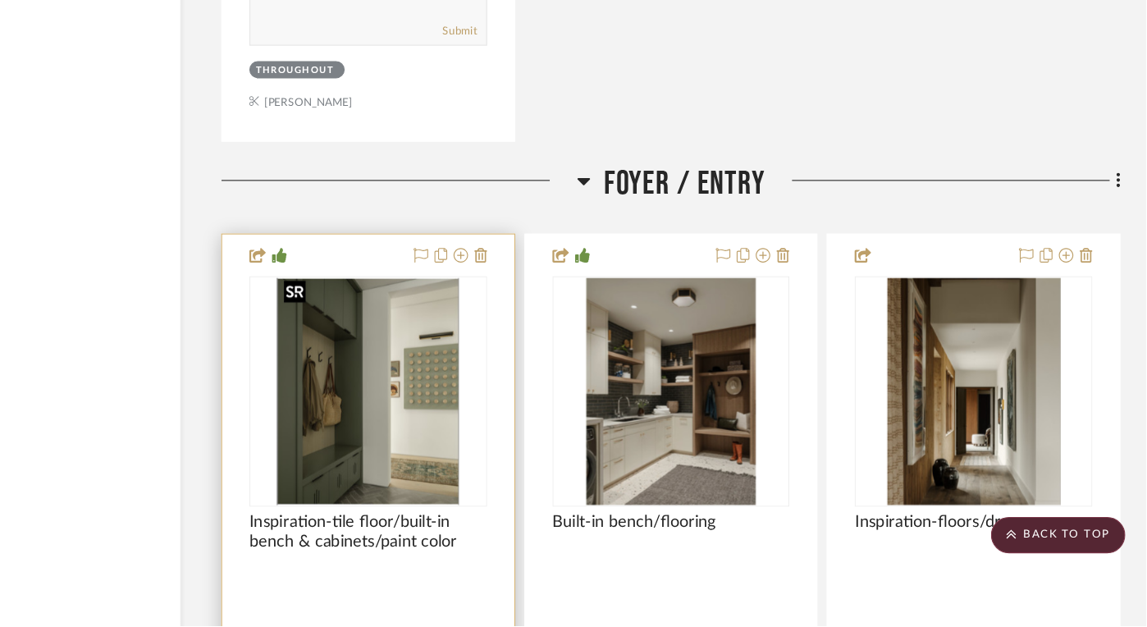
click at [501, 488] on img "0" at bounding box center [443, 415] width 165 height 205
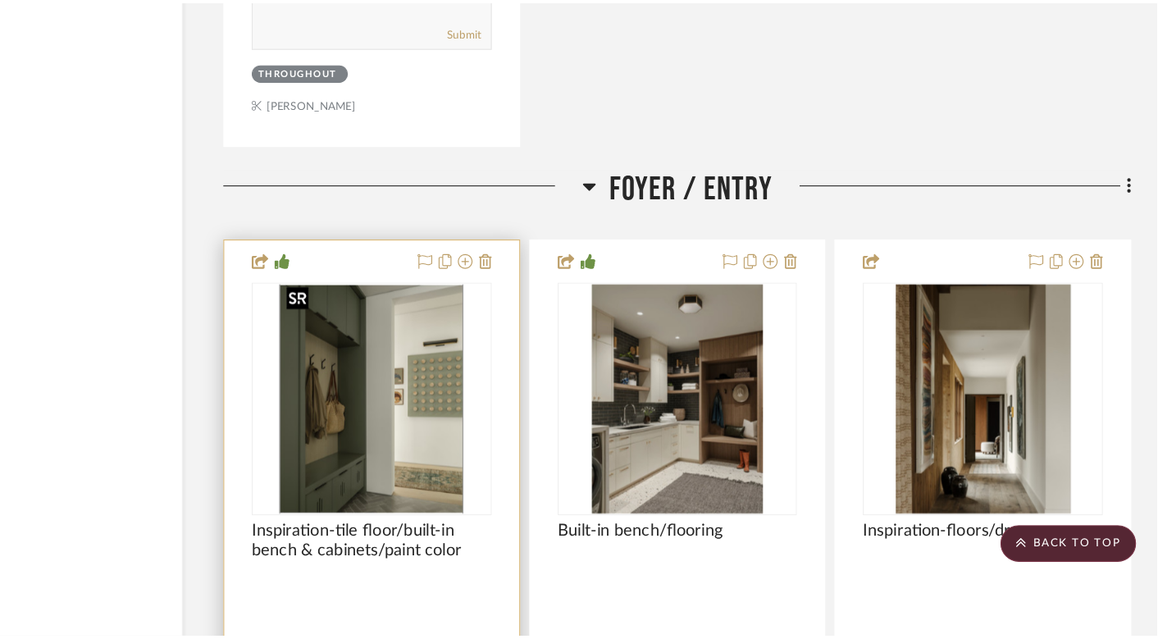
scroll to position [0, 0]
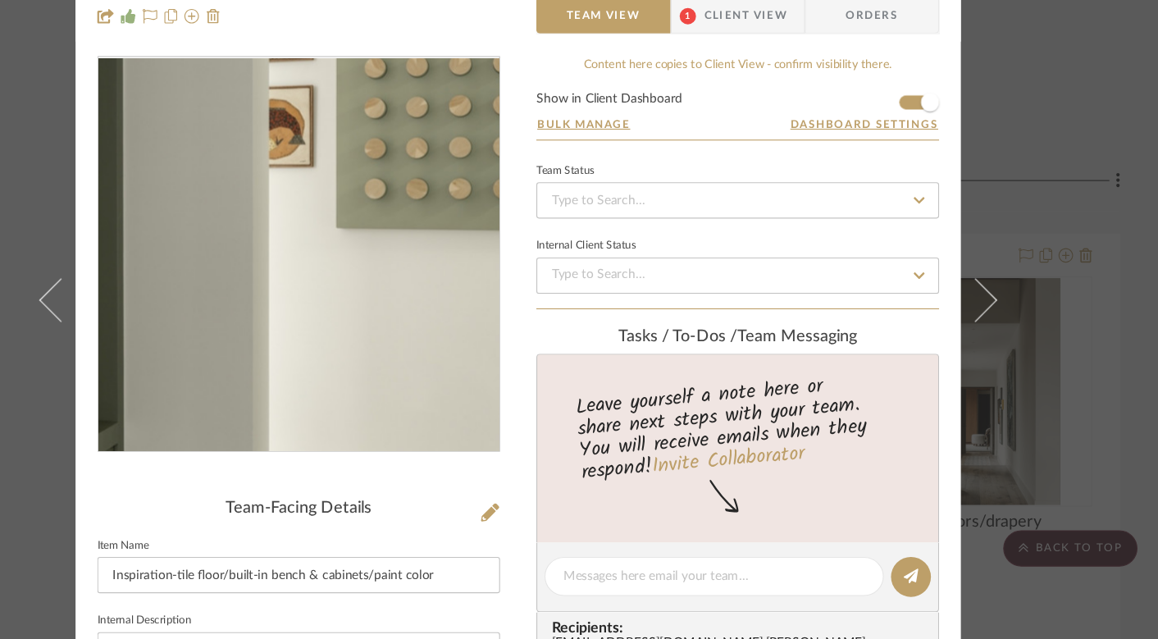
click at [420, 327] on img "0" at bounding box center [381, 291] width 286 height 356
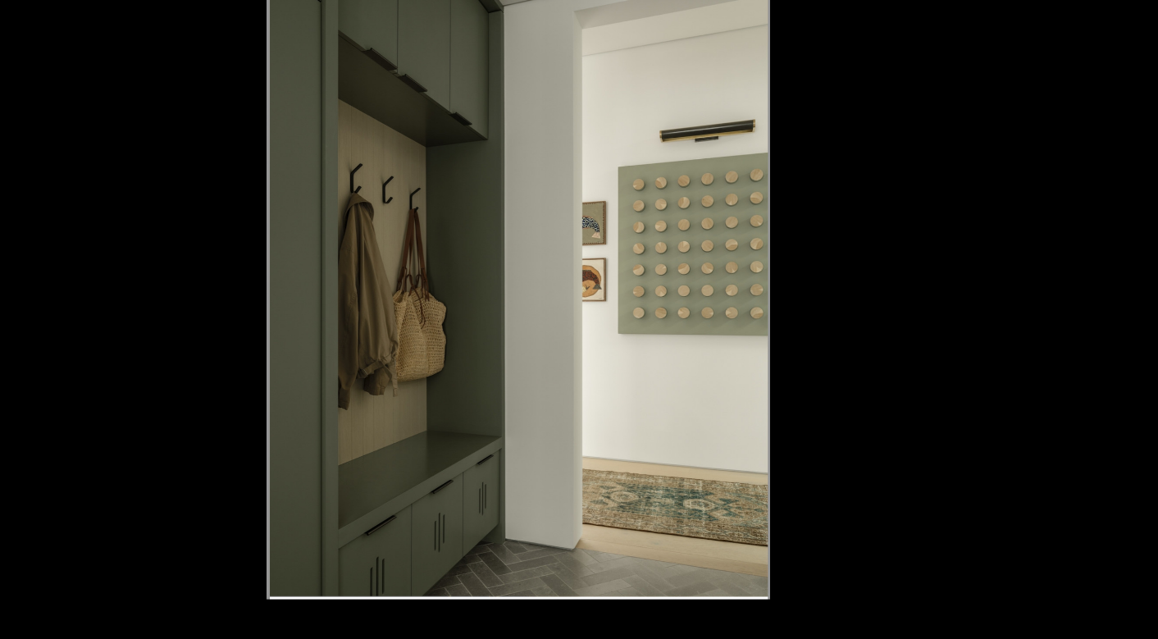
click at [984, 153] on div at bounding box center [931, 355] width 1158 height 639
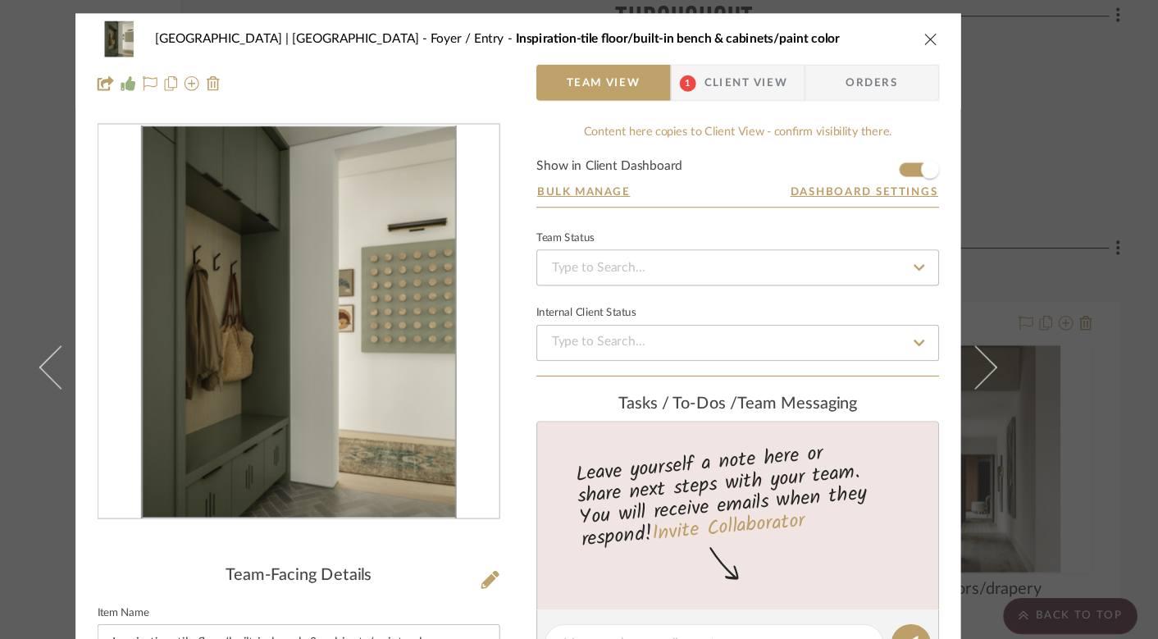
click at [947, 30] on icon "close" at bounding box center [952, 35] width 13 height 13
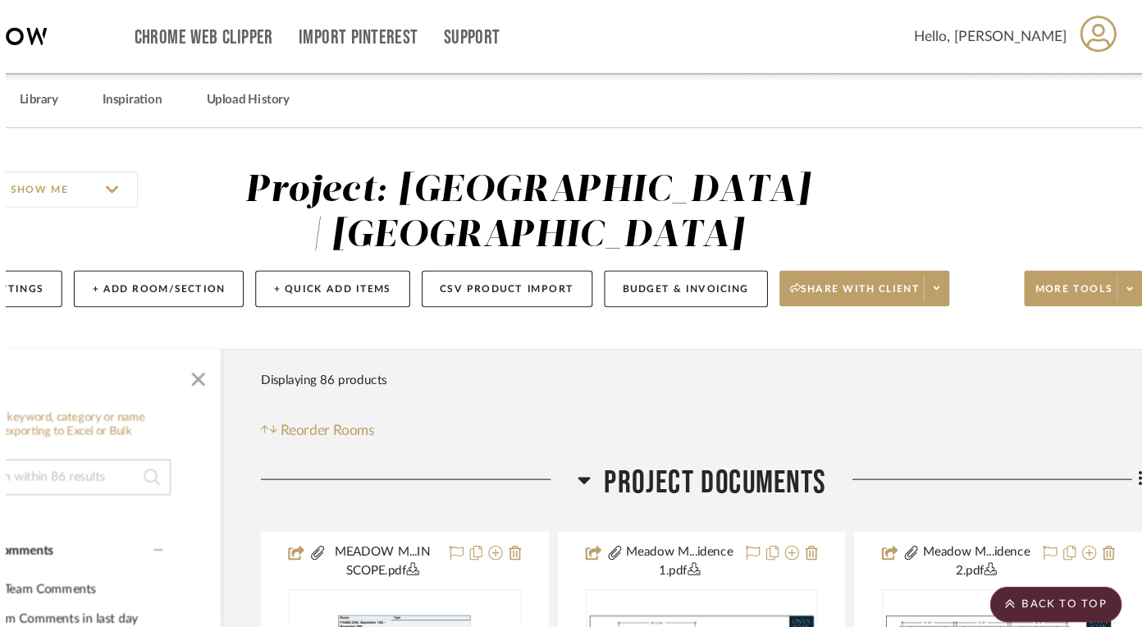
scroll to position [3314, 34]
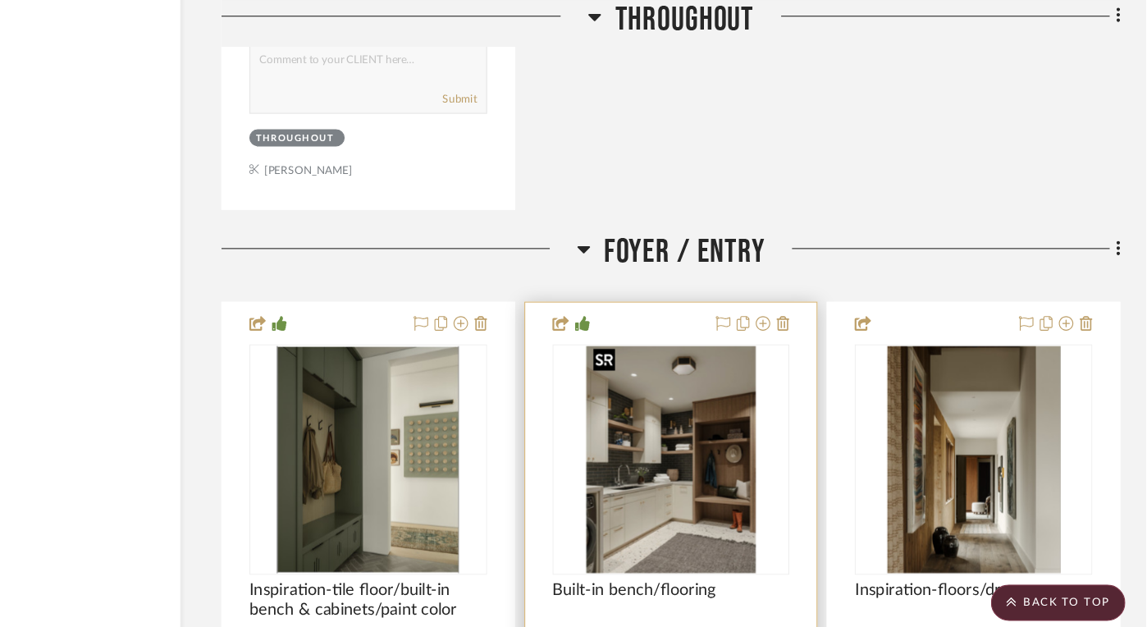
click at [754, 389] on img "0" at bounding box center [718, 415] width 154 height 205
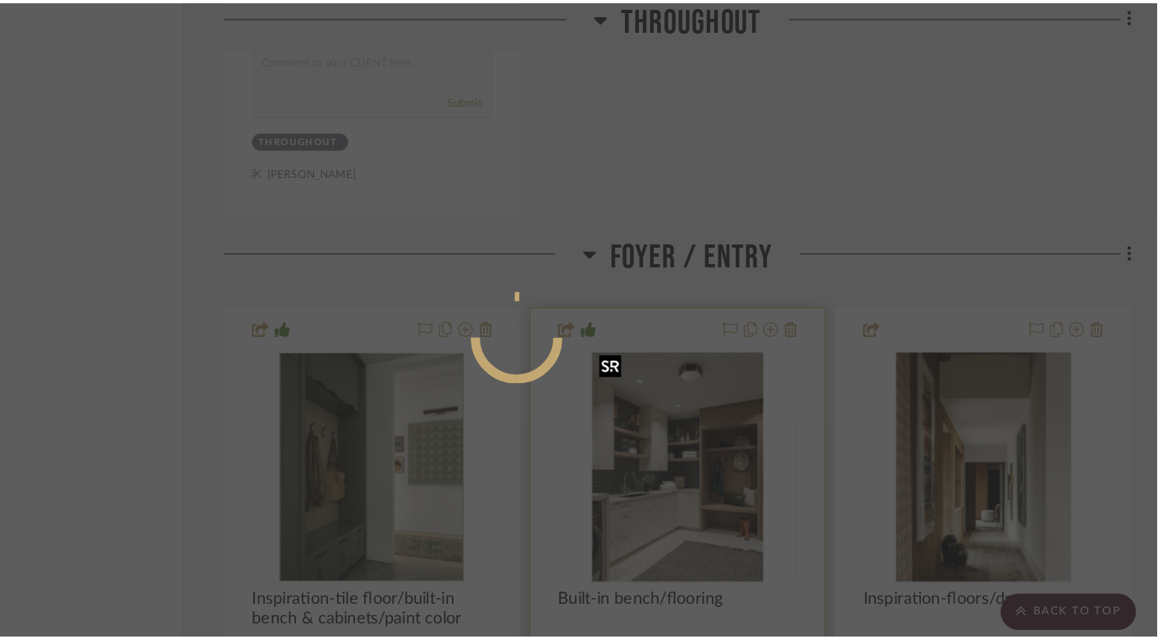
scroll to position [0, 0]
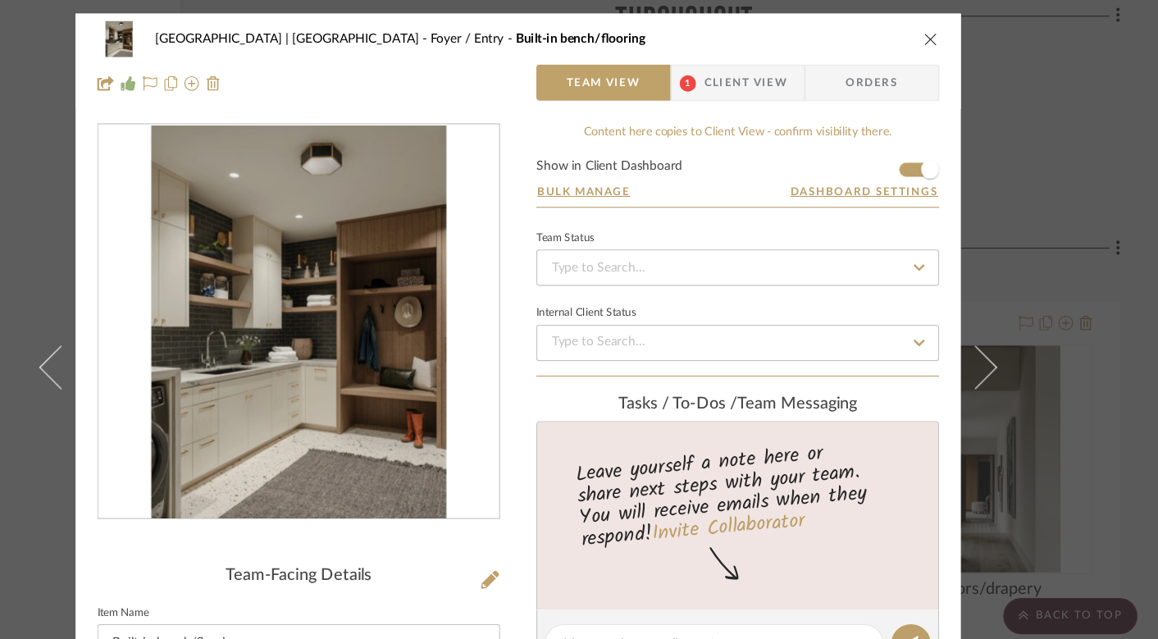
click at [426, 300] on img "0" at bounding box center [380, 291] width 267 height 356
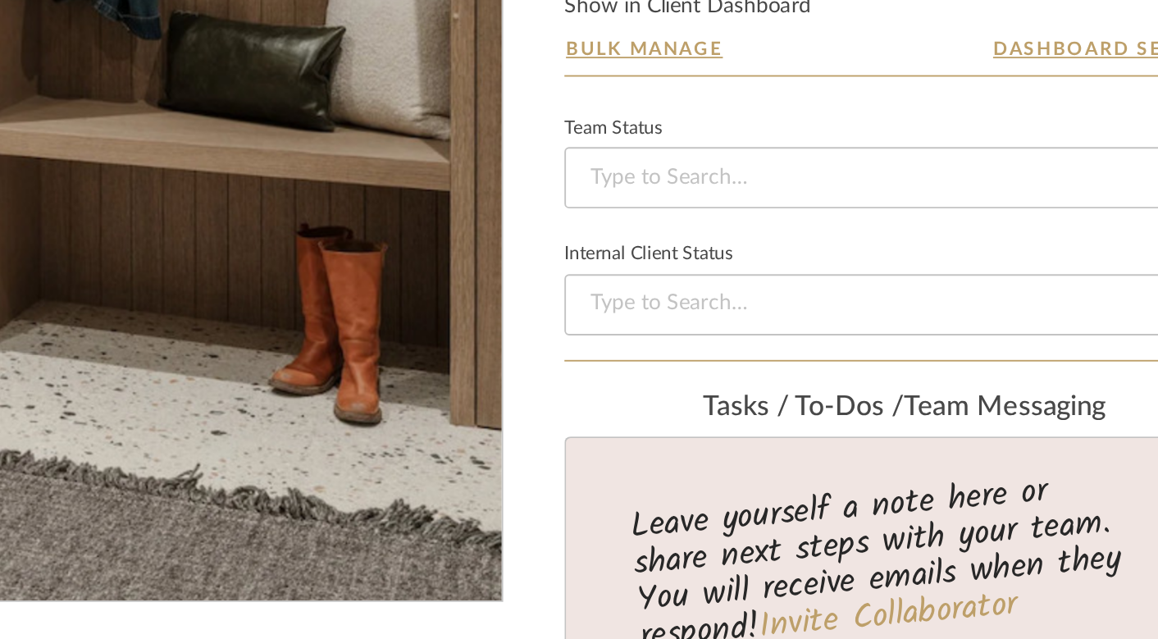
click at [455, 377] on img "0" at bounding box center [380, 291] width 267 height 356
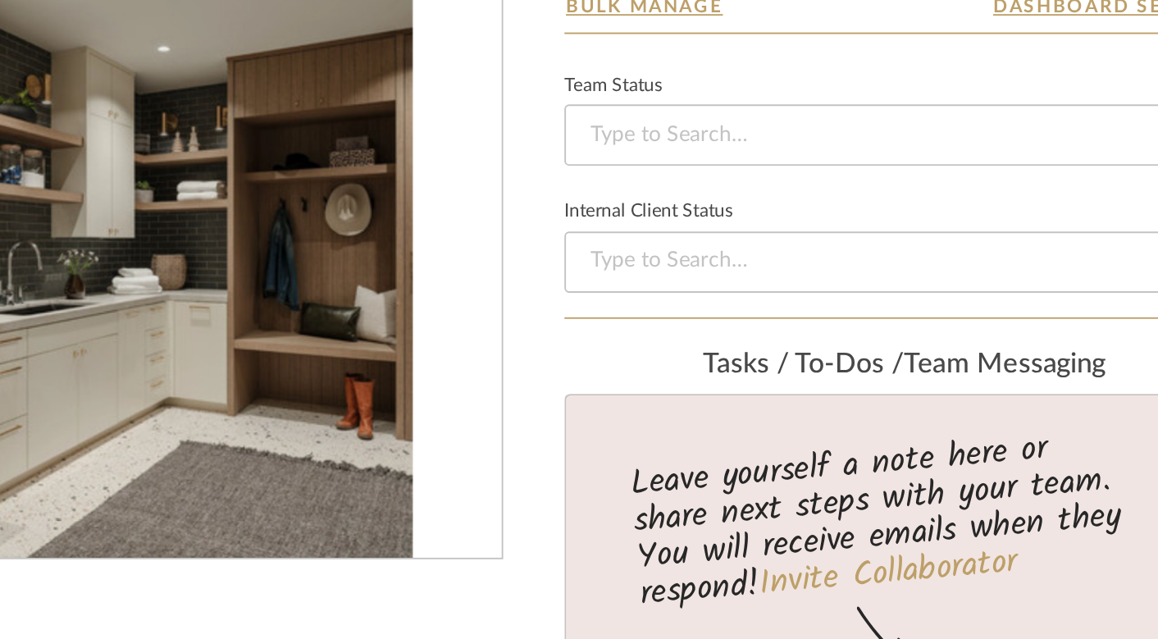
click at [429, 319] on img "0" at bounding box center [380, 291] width 267 height 356
click at [480, 331] on img "0" at bounding box center [380, 291] width 267 height 356
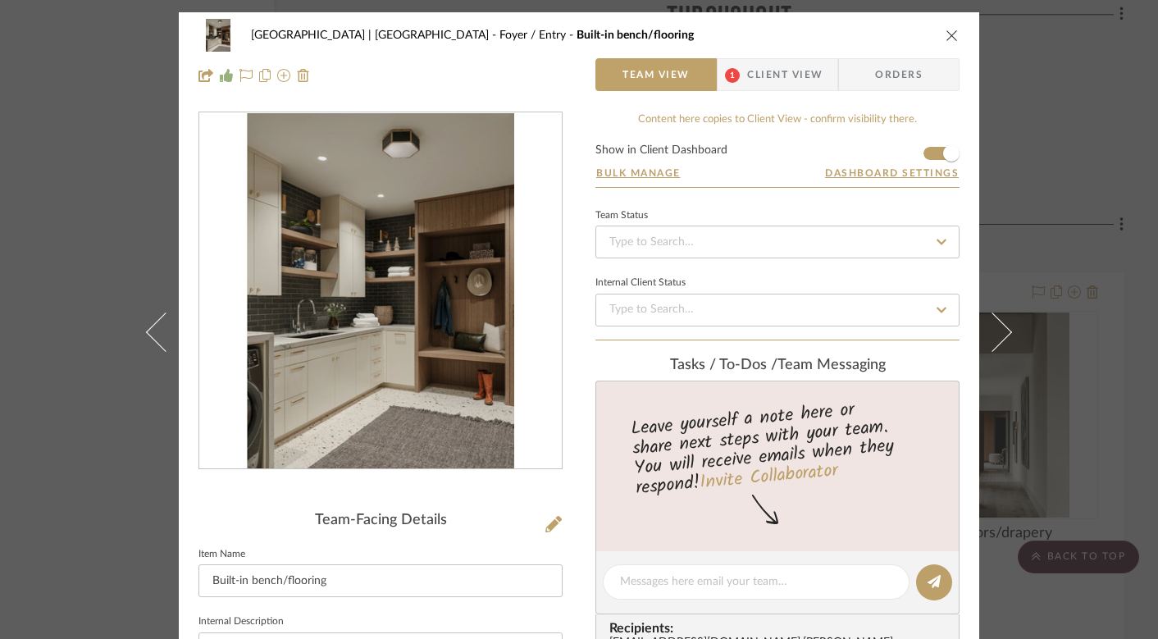
click at [227, 212] on div "0" at bounding box center [380, 291] width 363 height 356
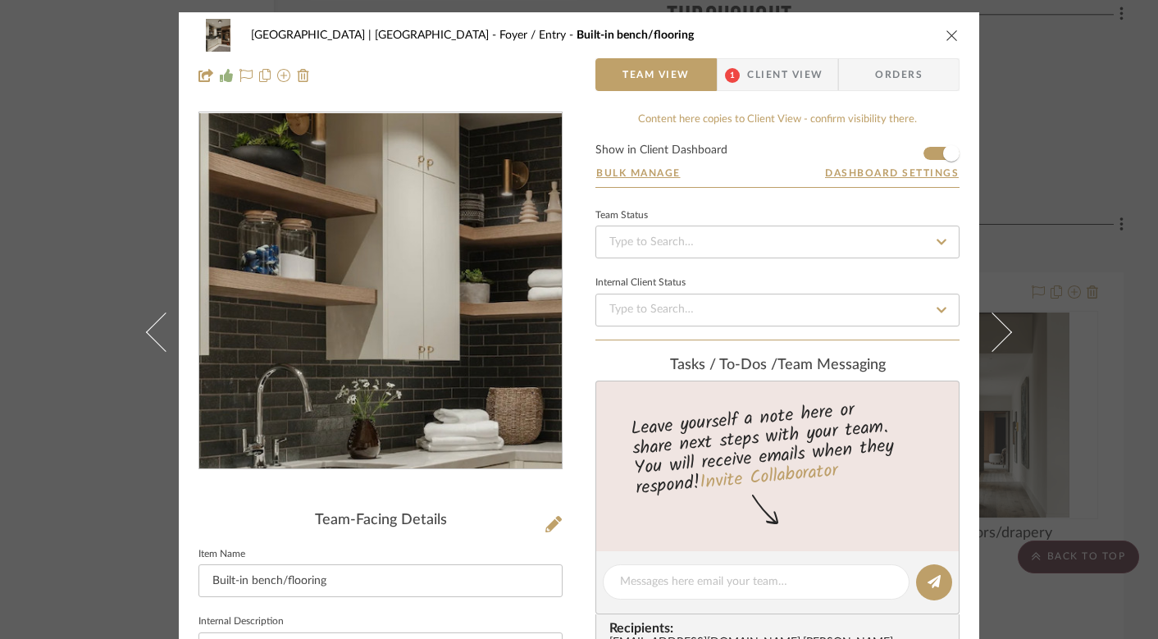
click at [333, 274] on img "0" at bounding box center [380, 291] width 267 height 356
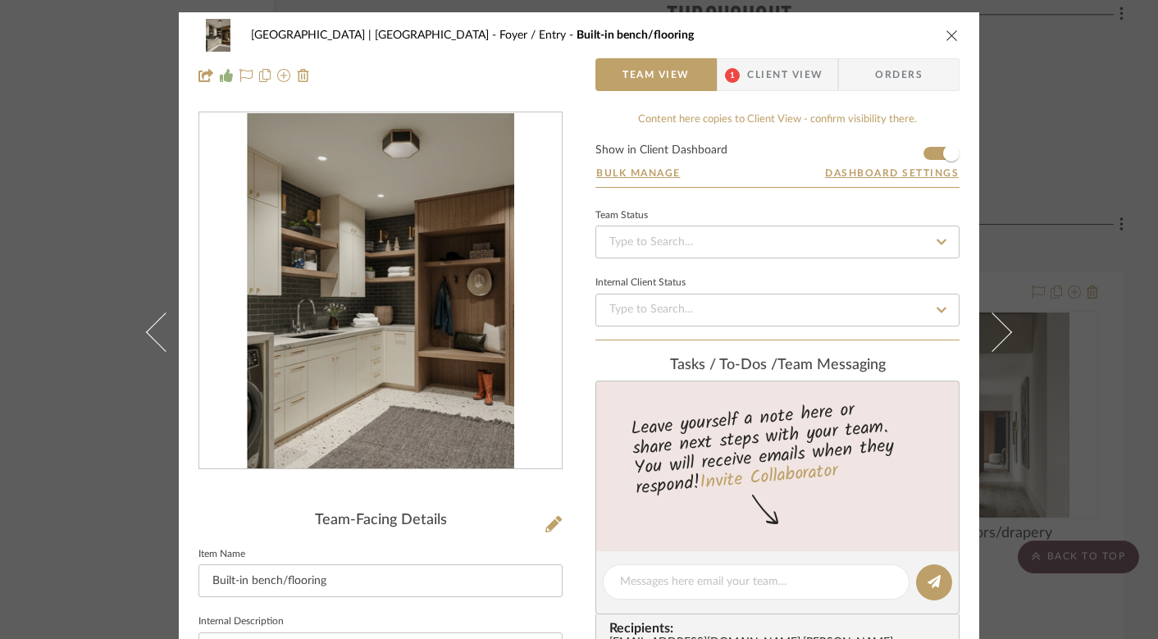
click at [372, 293] on img "0" at bounding box center [380, 291] width 267 height 356
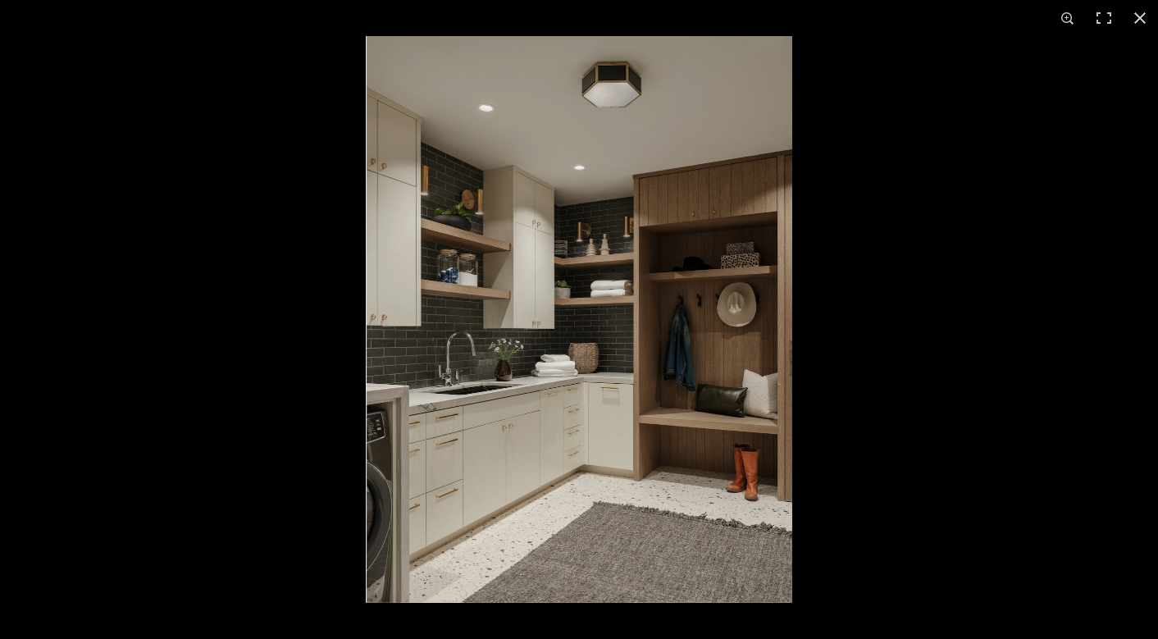
click at [664, 345] on img at bounding box center [579, 319] width 427 height 567
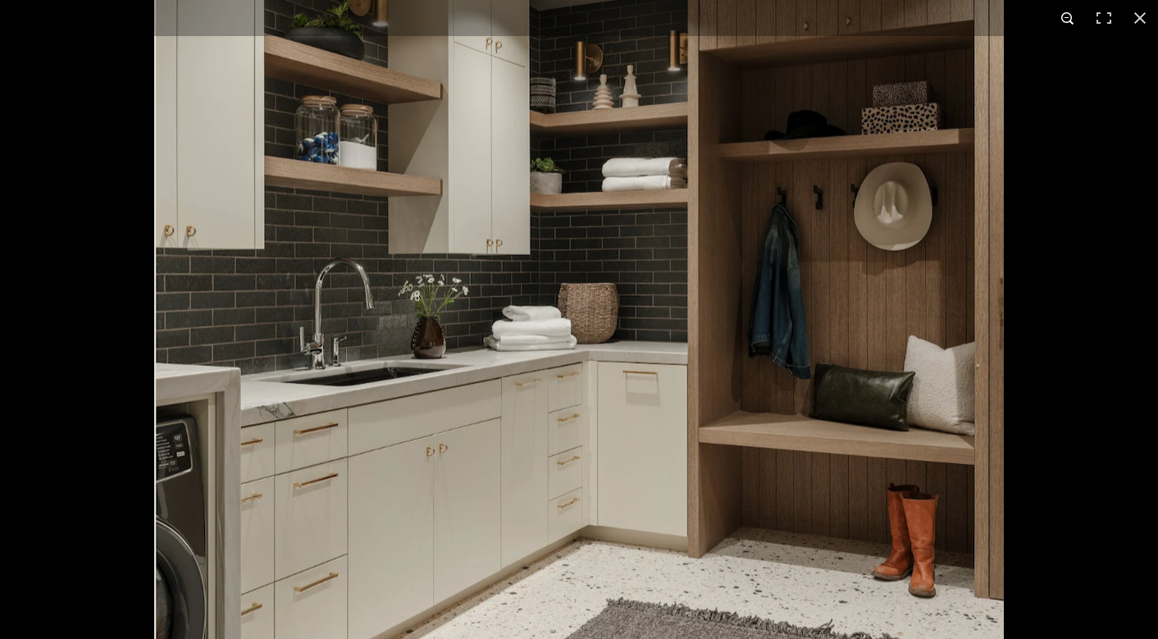
click at [1063, 21] on button at bounding box center [1068, 18] width 36 height 36
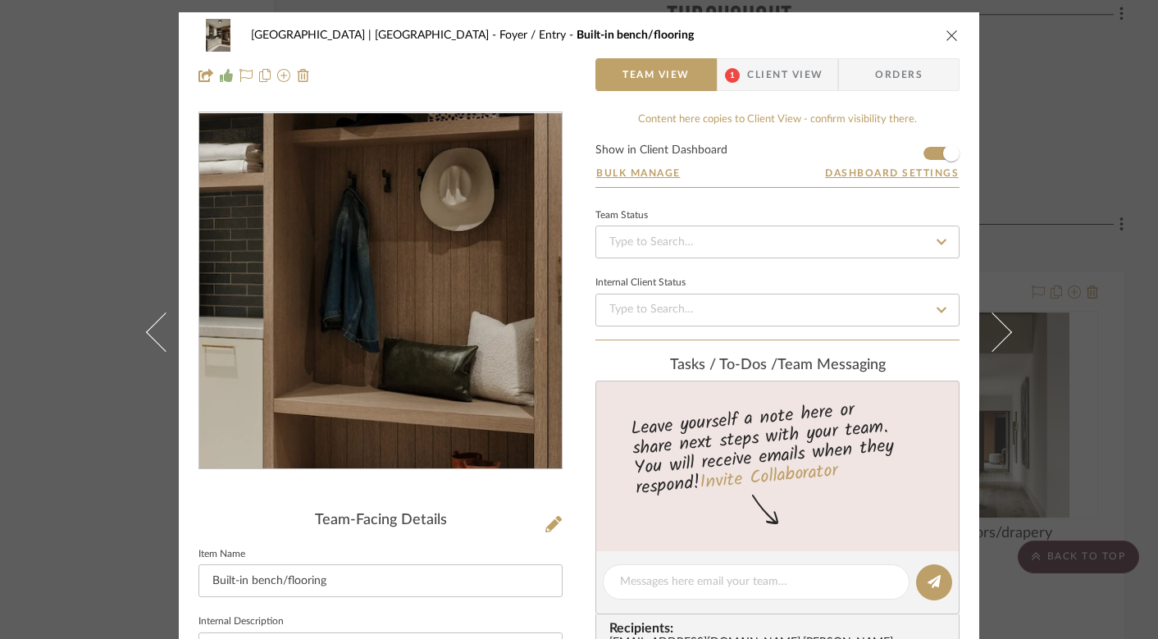
click at [475, 316] on img "0" at bounding box center [380, 291] width 267 height 356
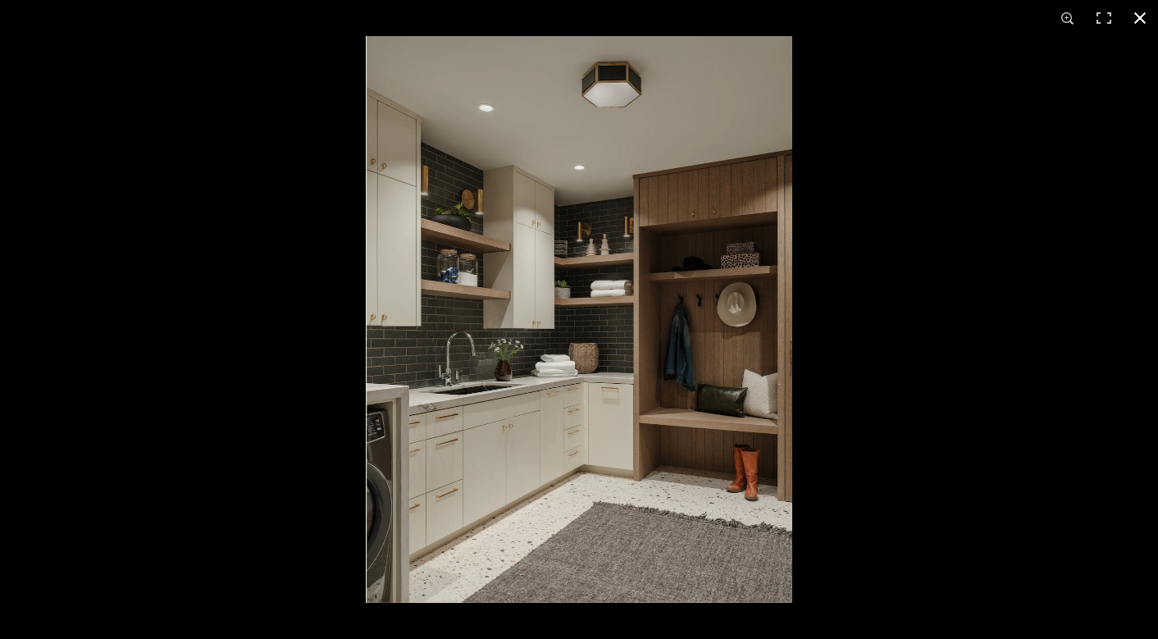
click at [1138, 7] on button at bounding box center [1140, 18] width 36 height 36
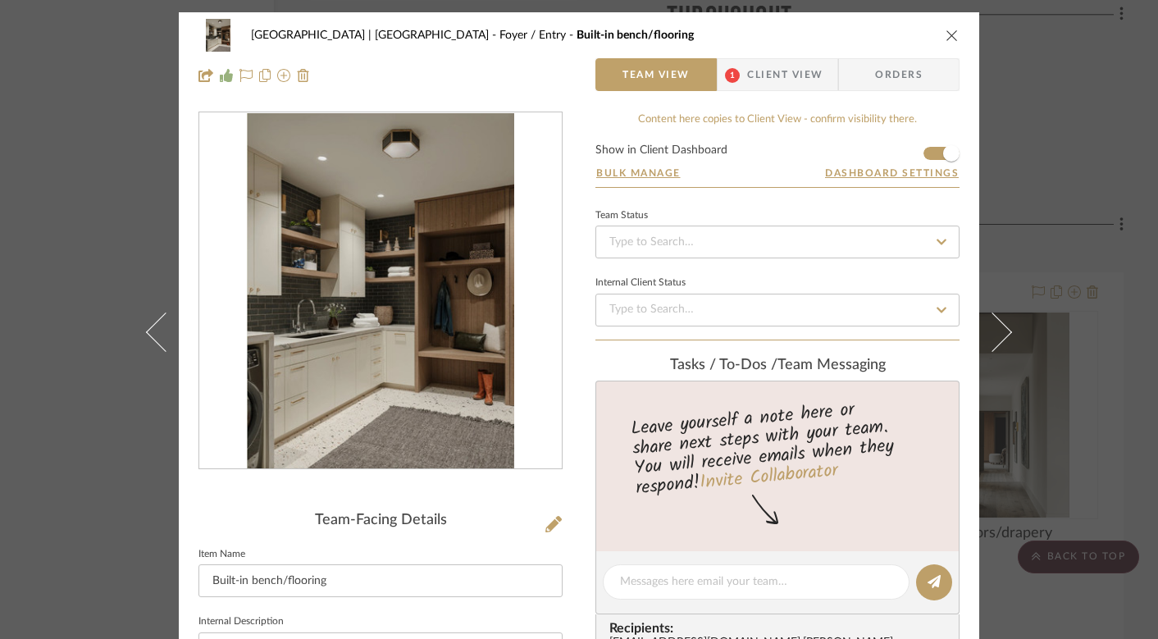
click at [947, 30] on icon "close" at bounding box center [952, 35] width 13 height 13
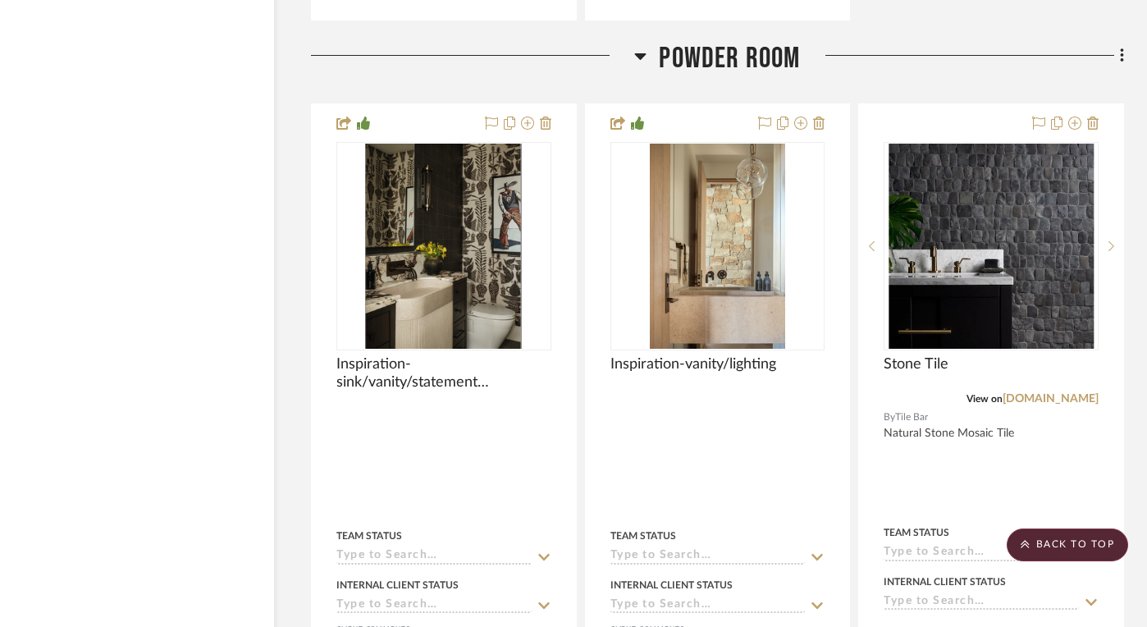
scroll to position [5021, 34]
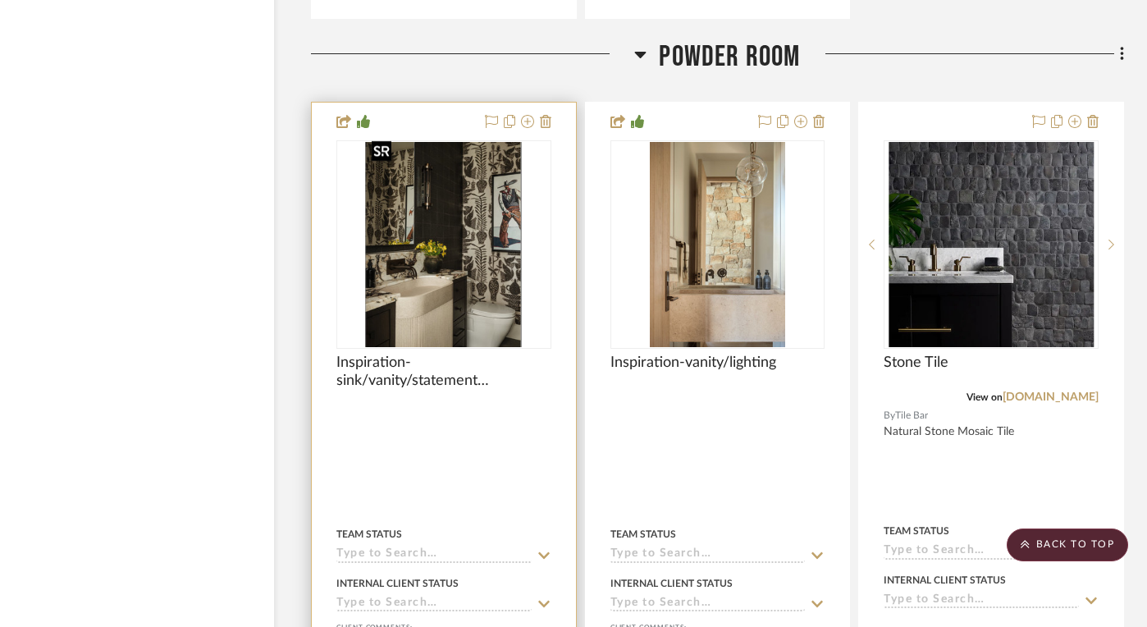
click at [450, 270] on img "0" at bounding box center [443, 244] width 157 height 205
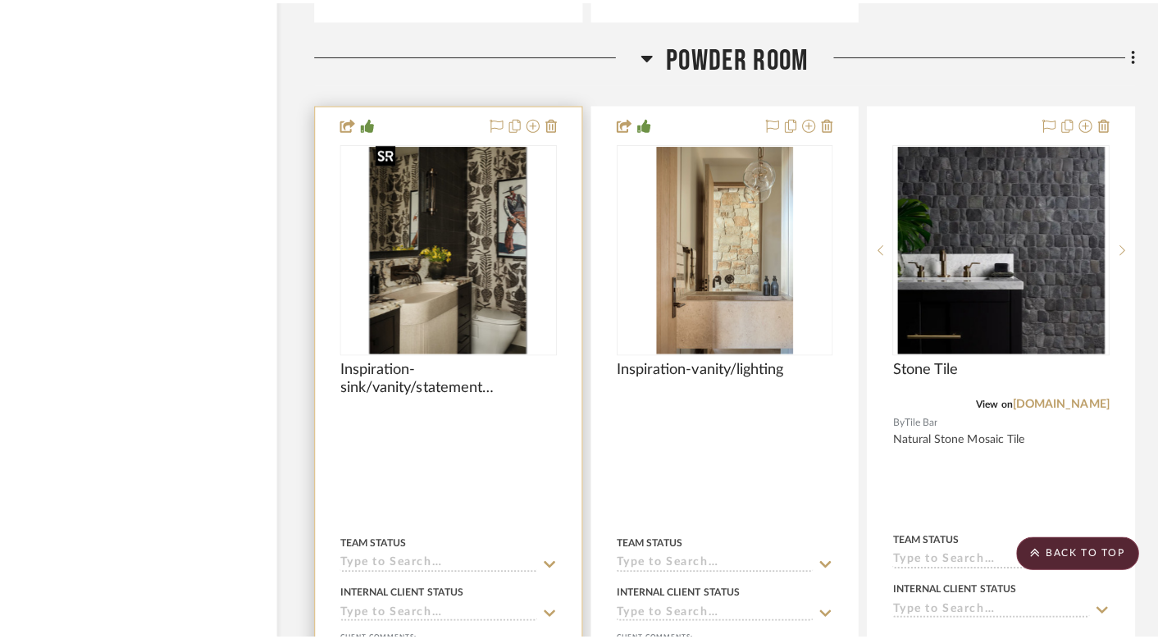
scroll to position [0, 0]
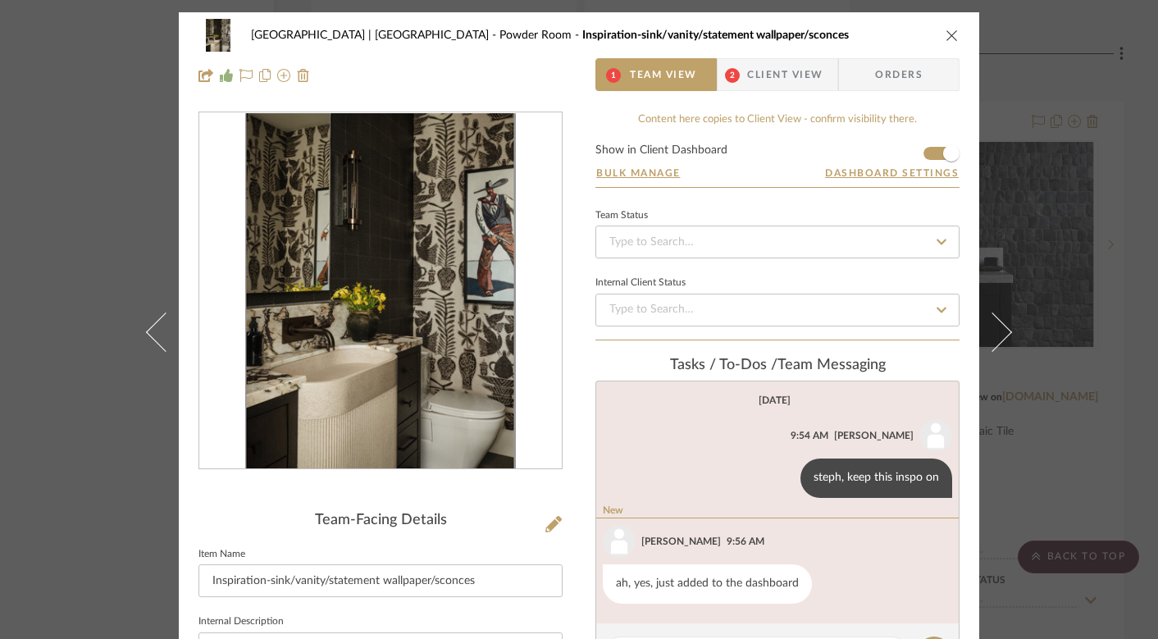
click at [450, 270] on img "0" at bounding box center [381, 291] width 272 height 356
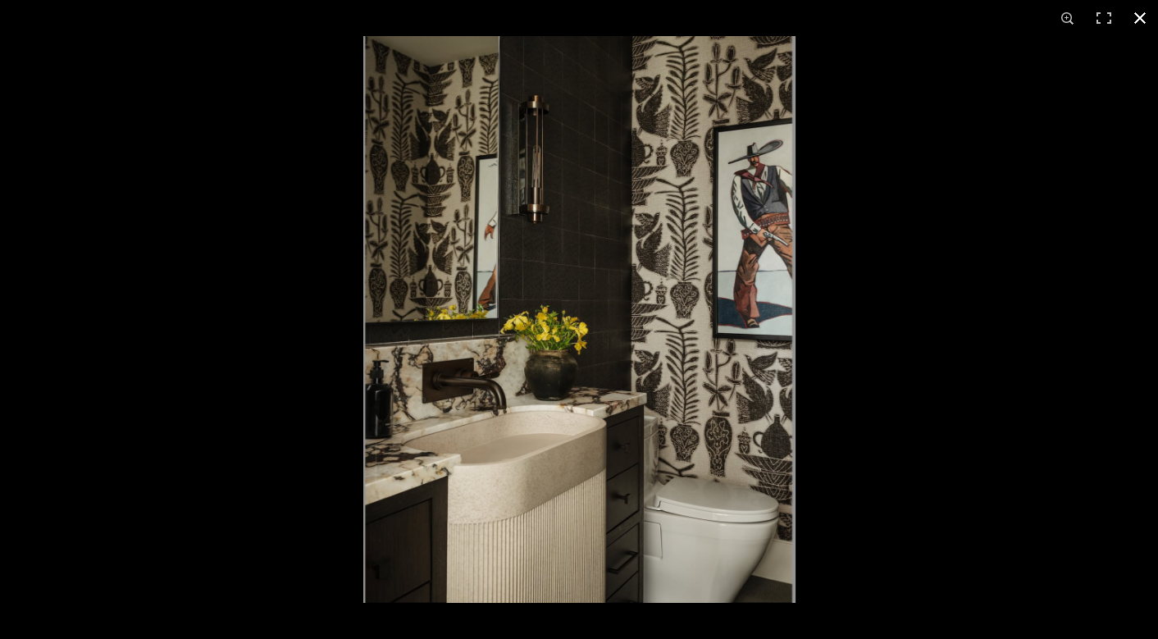
click at [1145, 18] on button at bounding box center [1140, 18] width 36 height 36
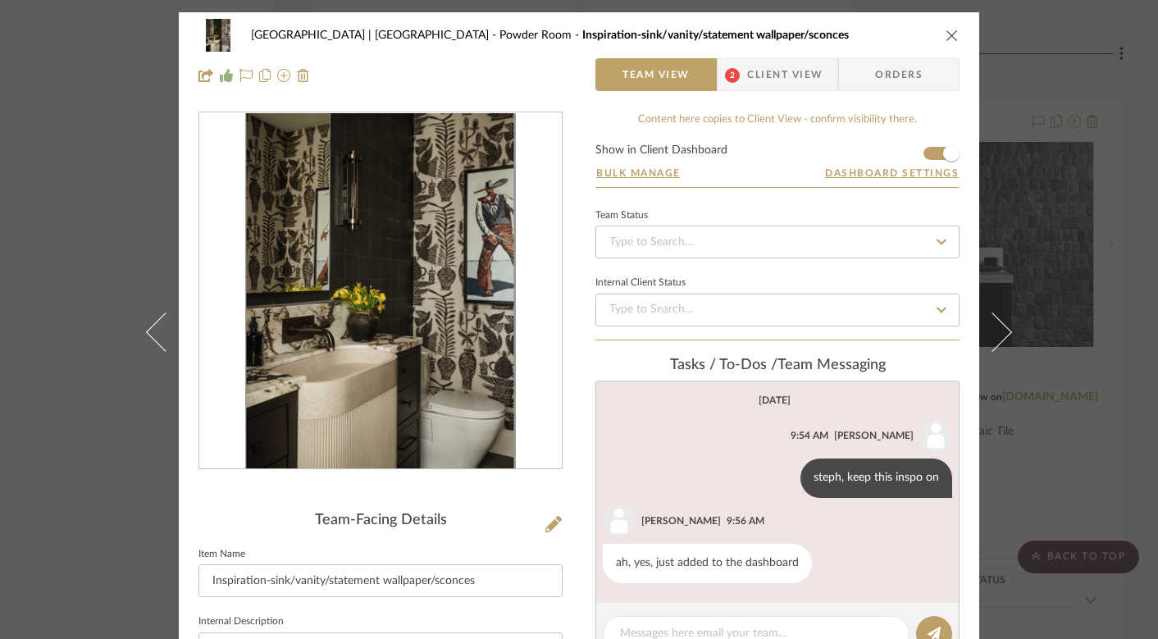
click at [946, 32] on icon "close" at bounding box center [952, 35] width 13 height 13
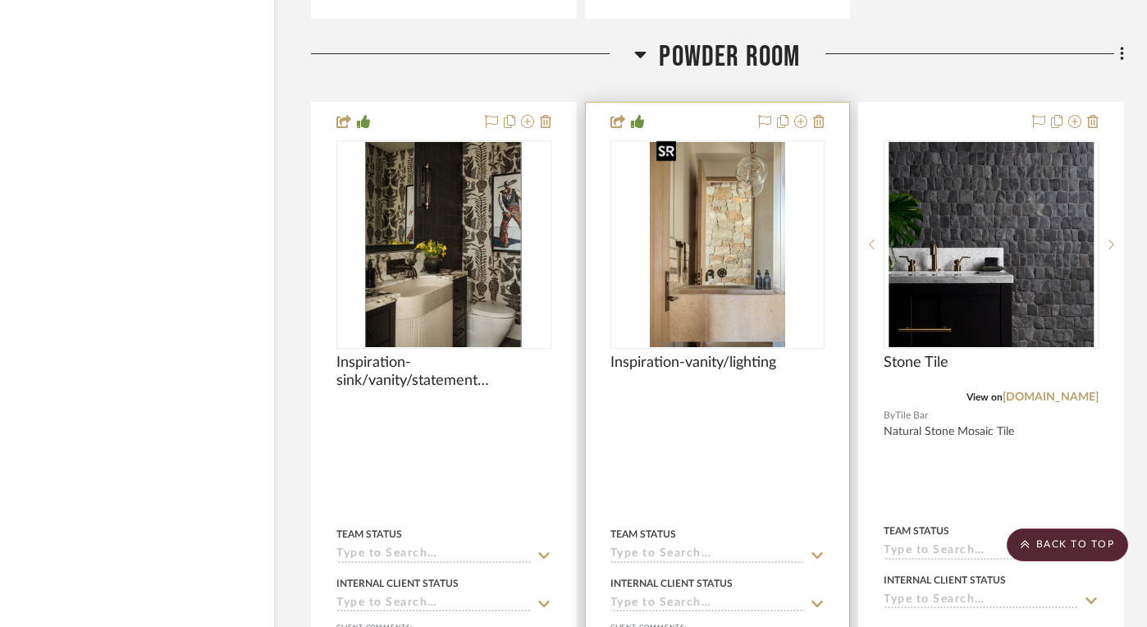
click at [709, 209] on img "0" at bounding box center [717, 244] width 135 height 205
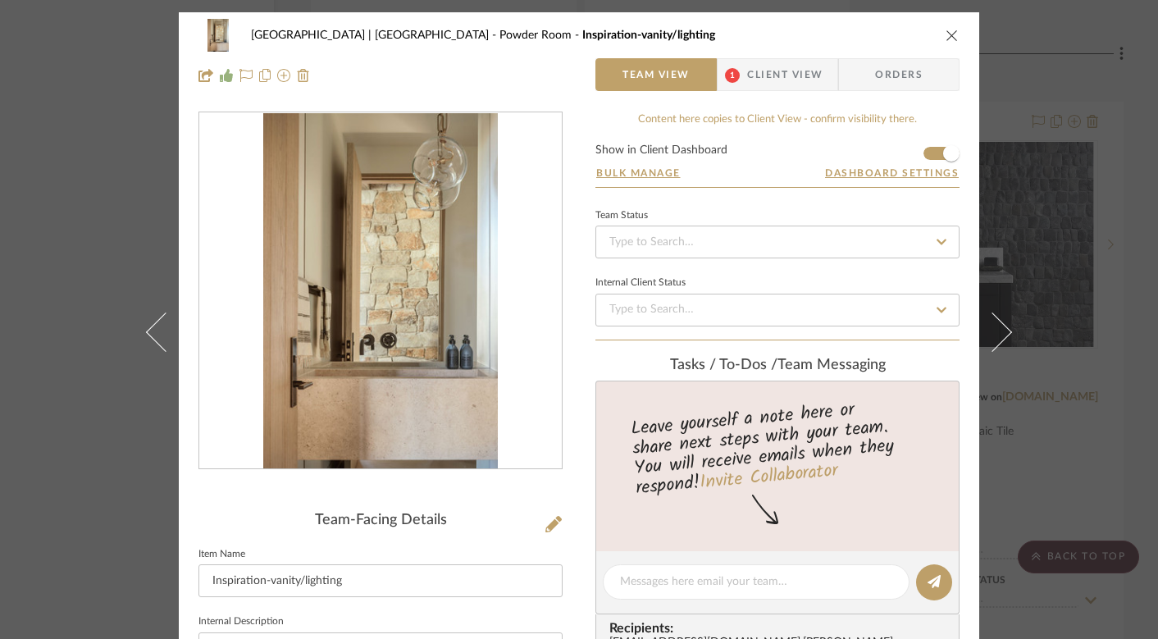
click at [382, 304] on img "0" at bounding box center [380, 291] width 235 height 356
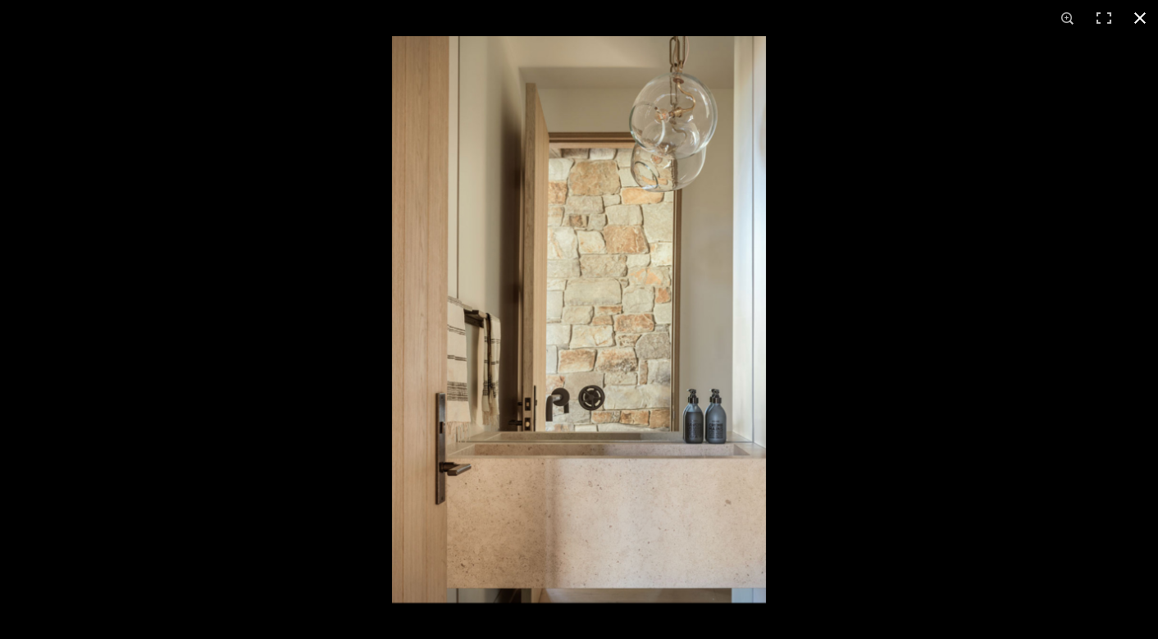
click at [1145, 12] on button at bounding box center [1140, 18] width 36 height 36
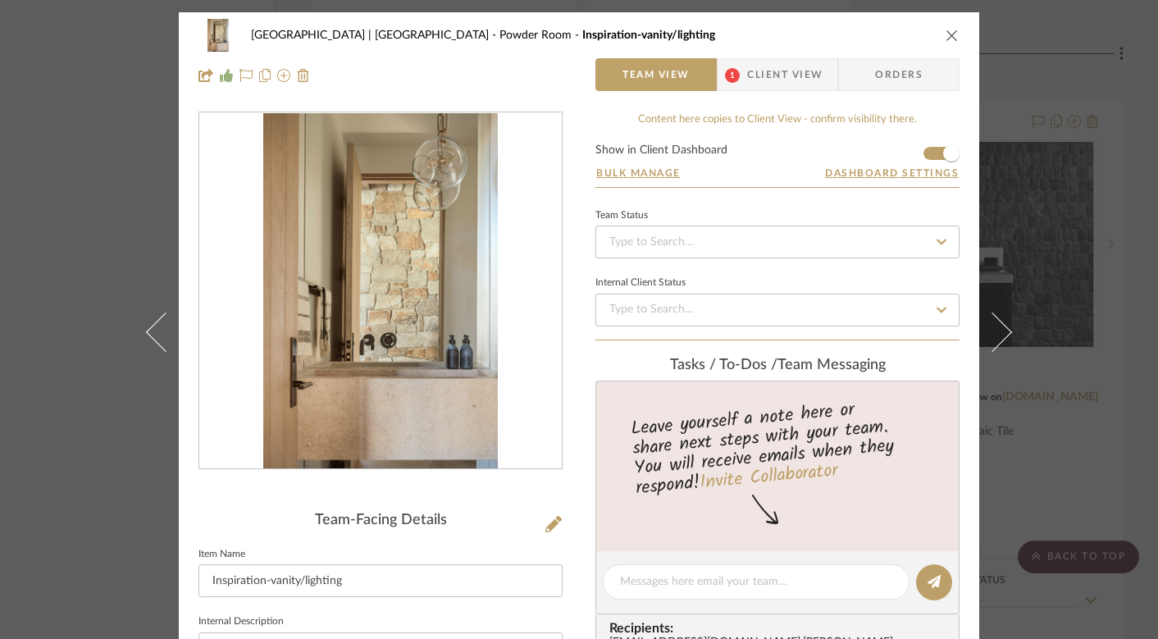
click at [937, 32] on div "Meadow Mountain | Vail Valley Powder Room Inspiration-vanity/lighting" at bounding box center [579, 35] width 761 height 33
click at [946, 30] on icon "close" at bounding box center [952, 35] width 13 height 13
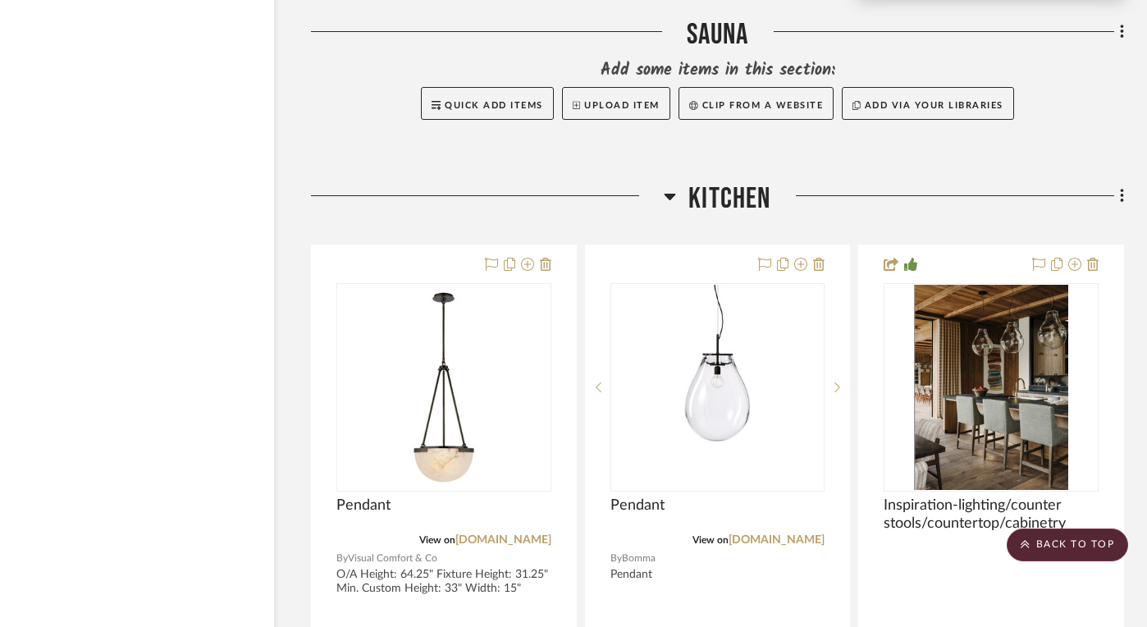
scroll to position [5954, 34]
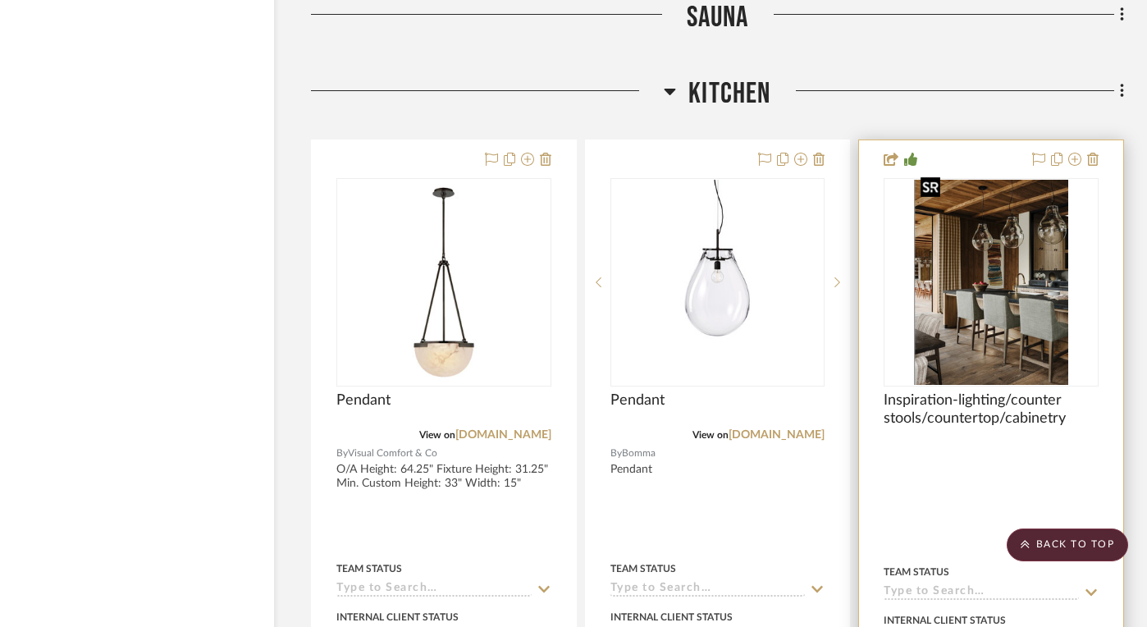
click at [967, 311] on img "0" at bounding box center [991, 282] width 155 height 205
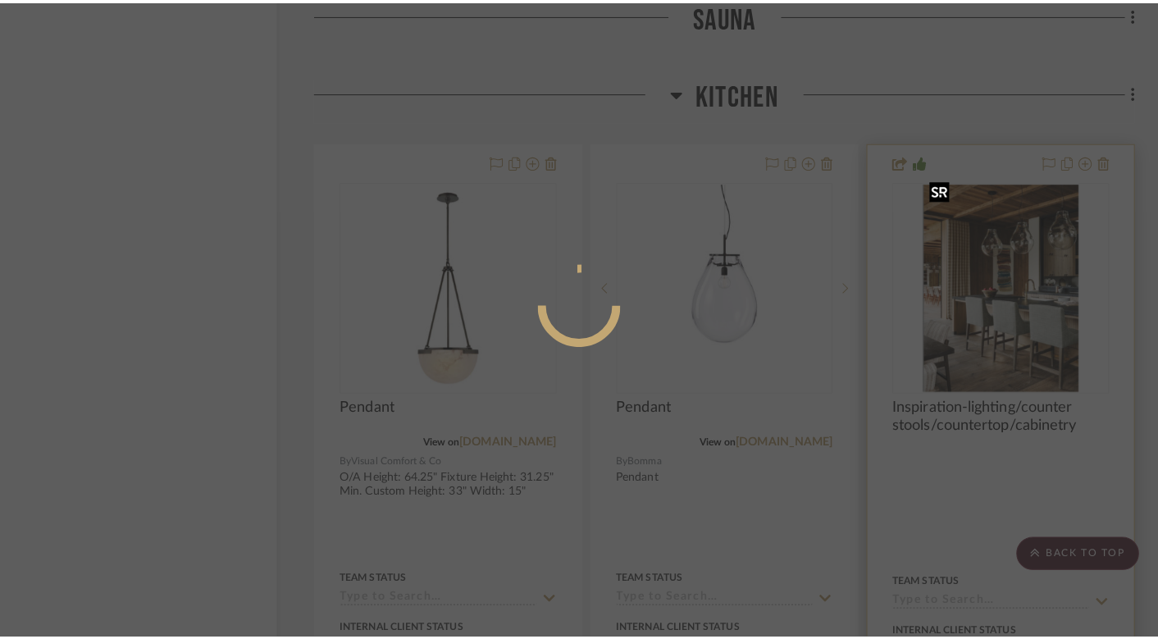
scroll to position [0, 0]
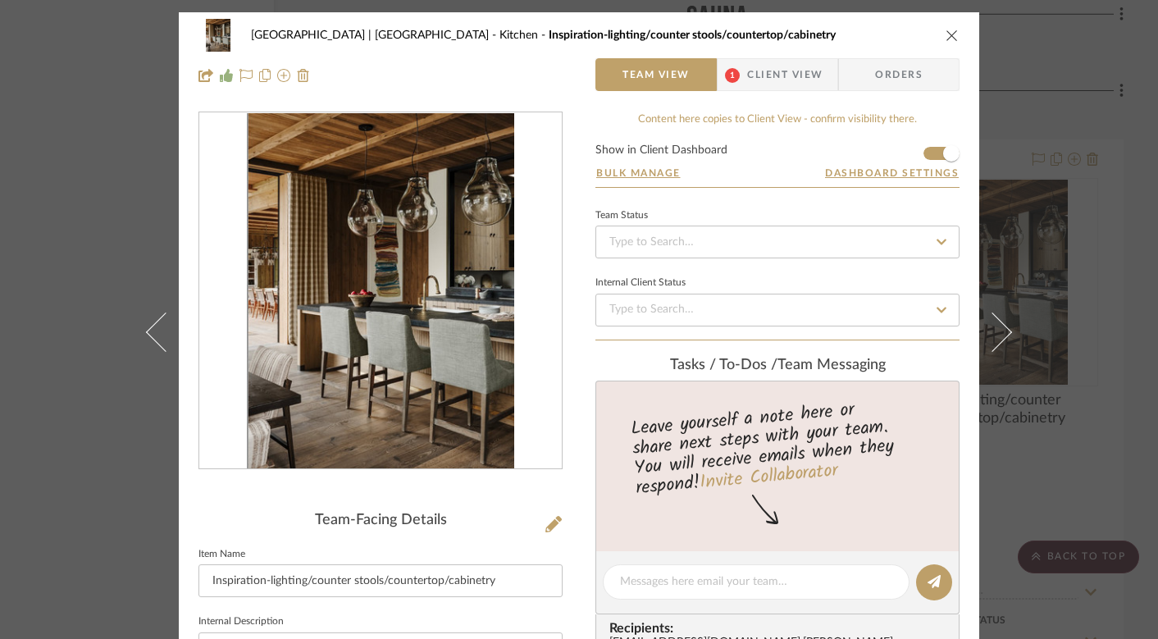
click at [946, 40] on icon "close" at bounding box center [952, 35] width 13 height 13
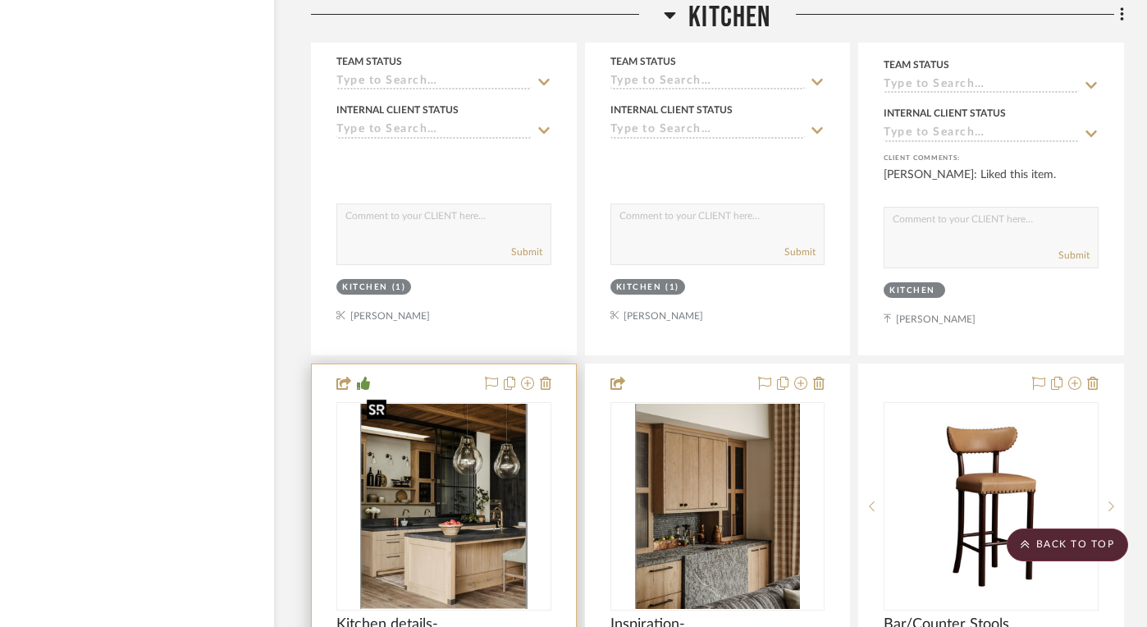
click at [443, 505] on img "0" at bounding box center [443, 506] width 167 height 205
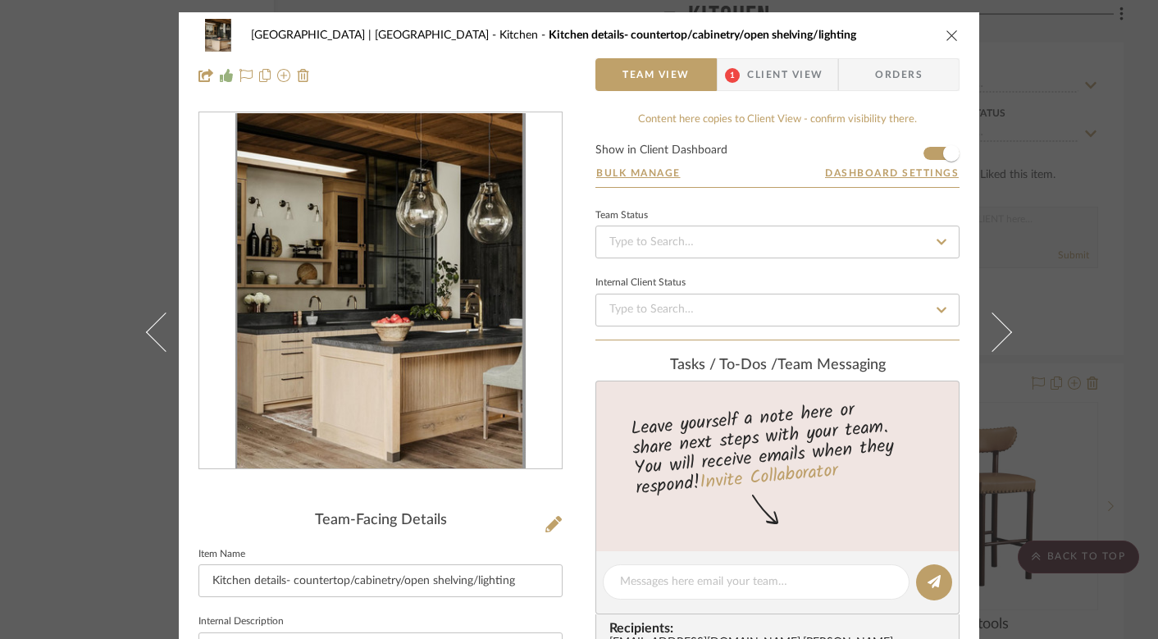
click at [487, 231] on img "0" at bounding box center [380, 291] width 291 height 356
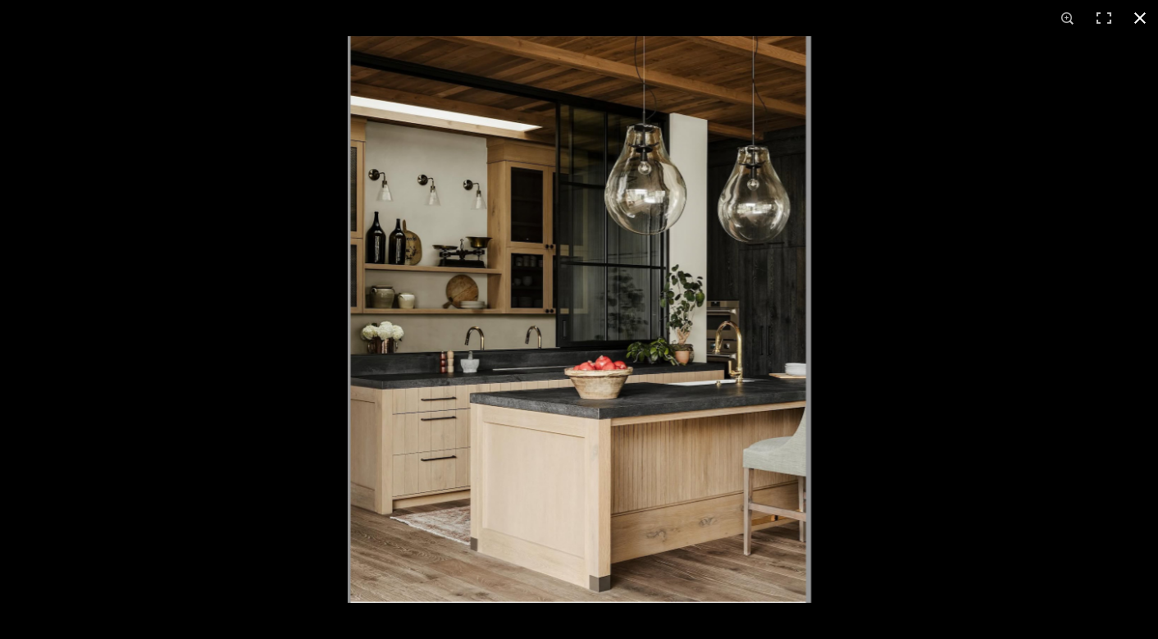
click at [1139, 14] on button at bounding box center [1140, 18] width 36 height 36
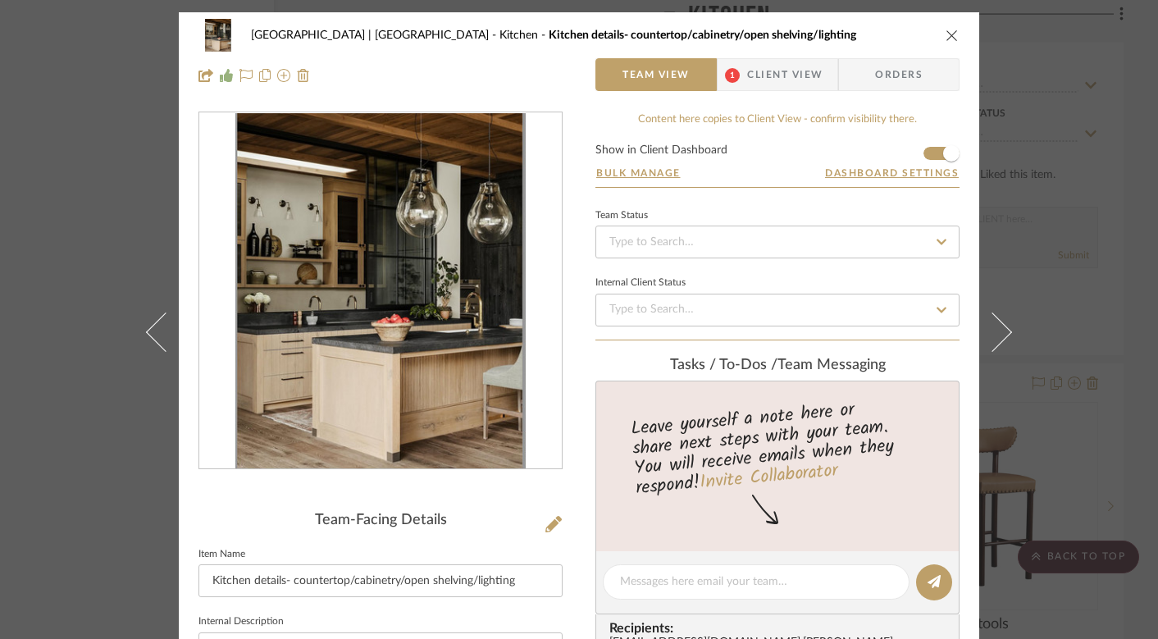
click at [946, 37] on icon "close" at bounding box center [952, 35] width 13 height 13
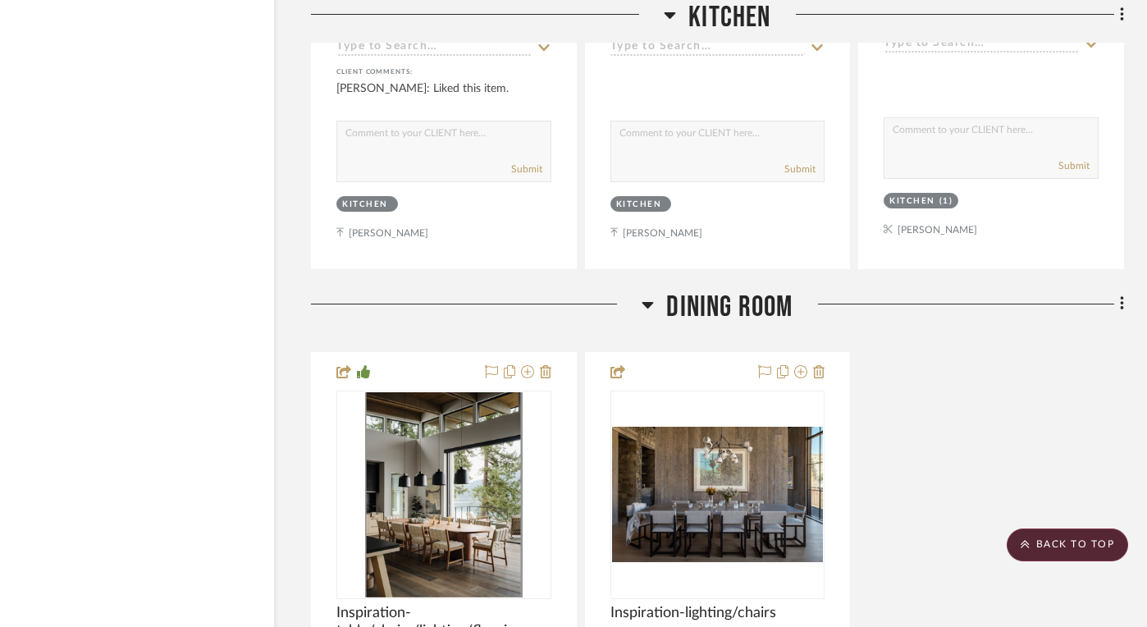
scroll to position [7465, 34]
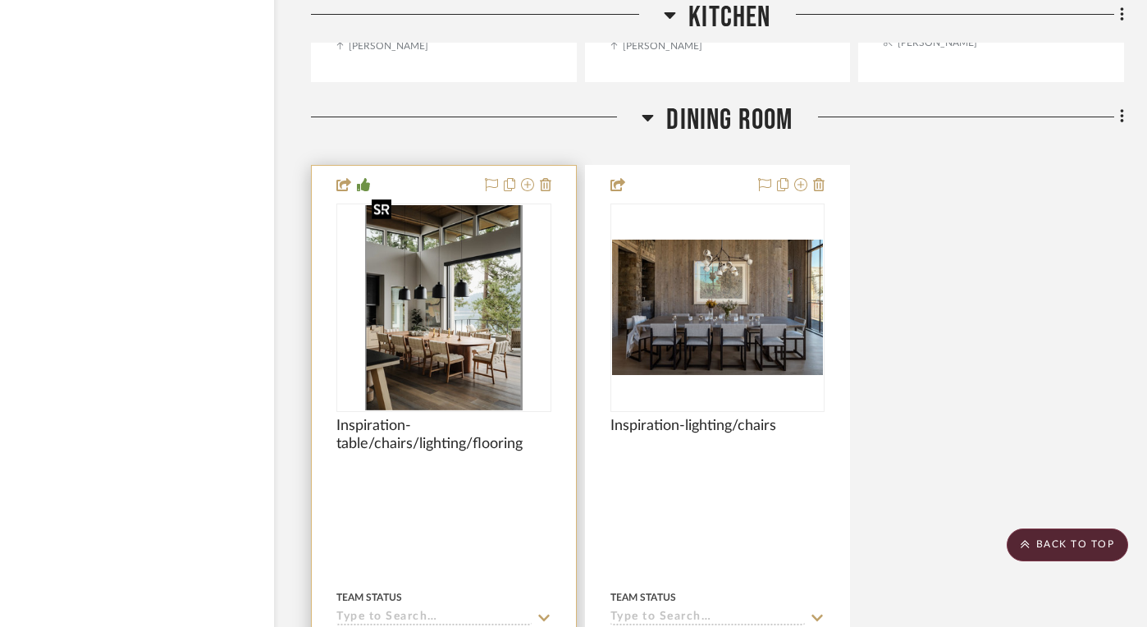
click at [492, 301] on img "0" at bounding box center [443, 307] width 157 height 205
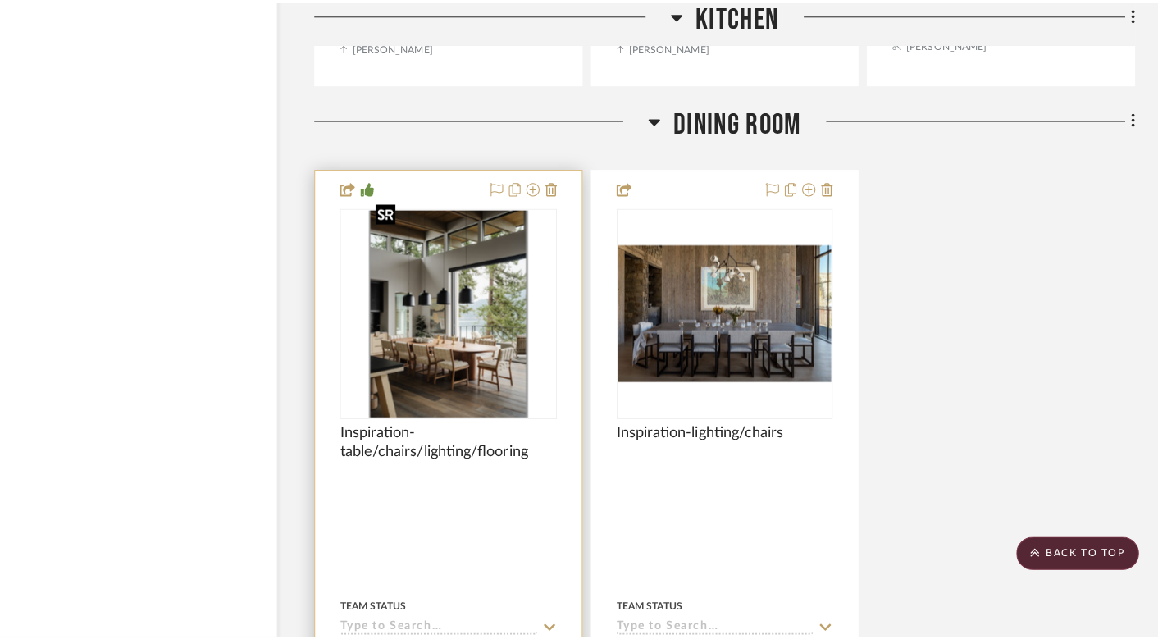
scroll to position [0, 0]
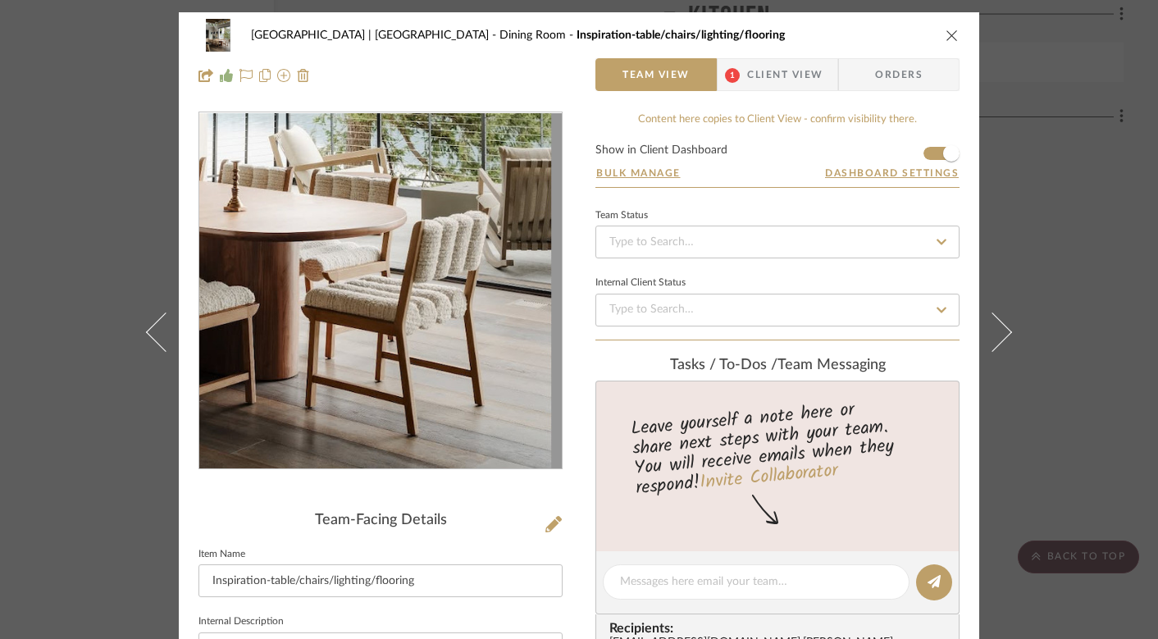
click at [477, 375] on img "0" at bounding box center [380, 291] width 272 height 356
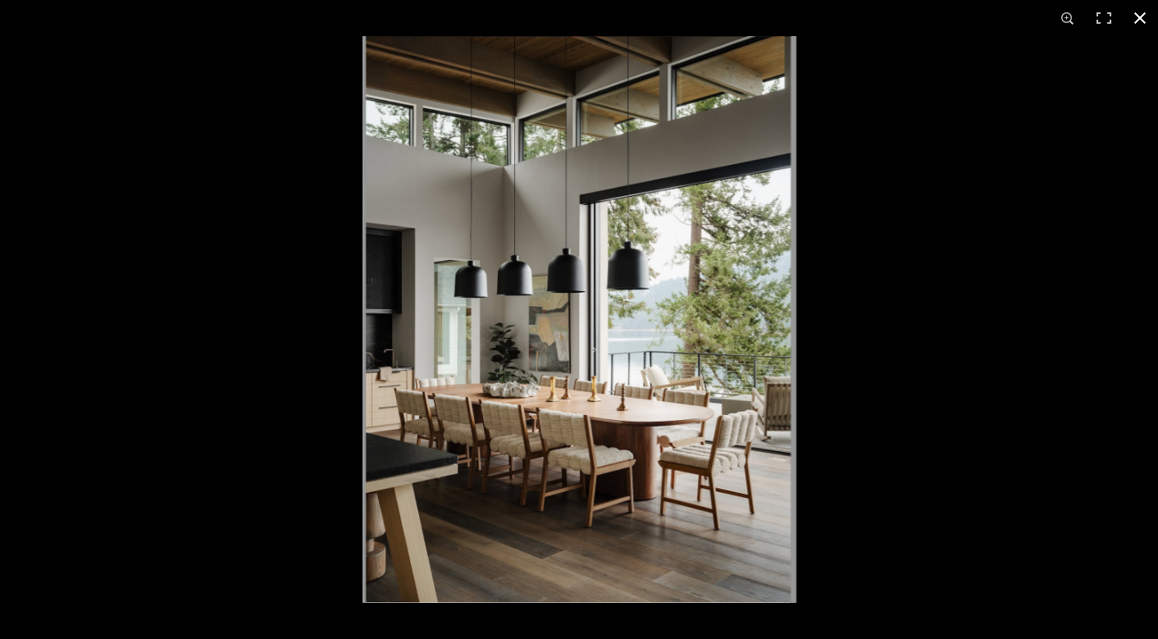
click at [1139, 18] on button at bounding box center [1140, 18] width 36 height 36
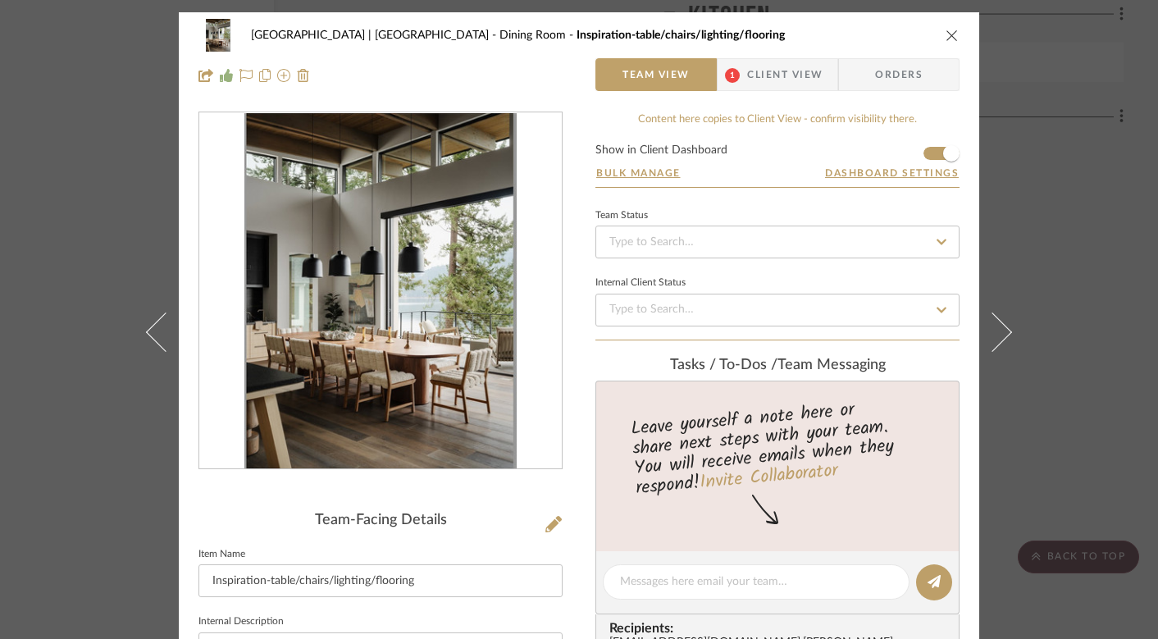
click at [946, 34] on icon "close" at bounding box center [952, 35] width 13 height 13
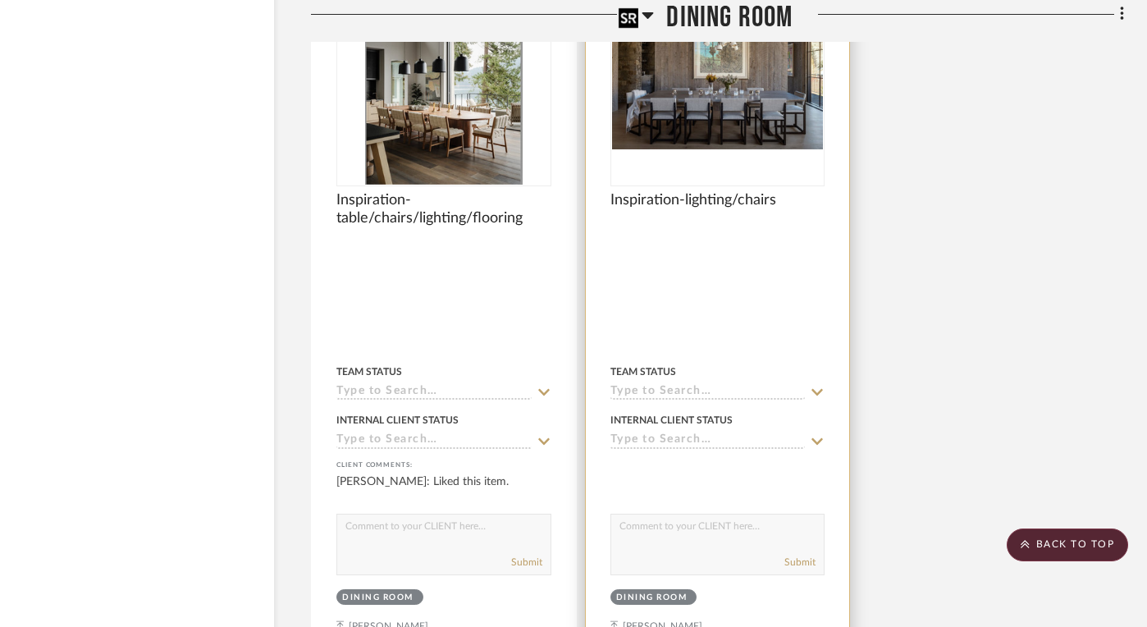
scroll to position [7586, 34]
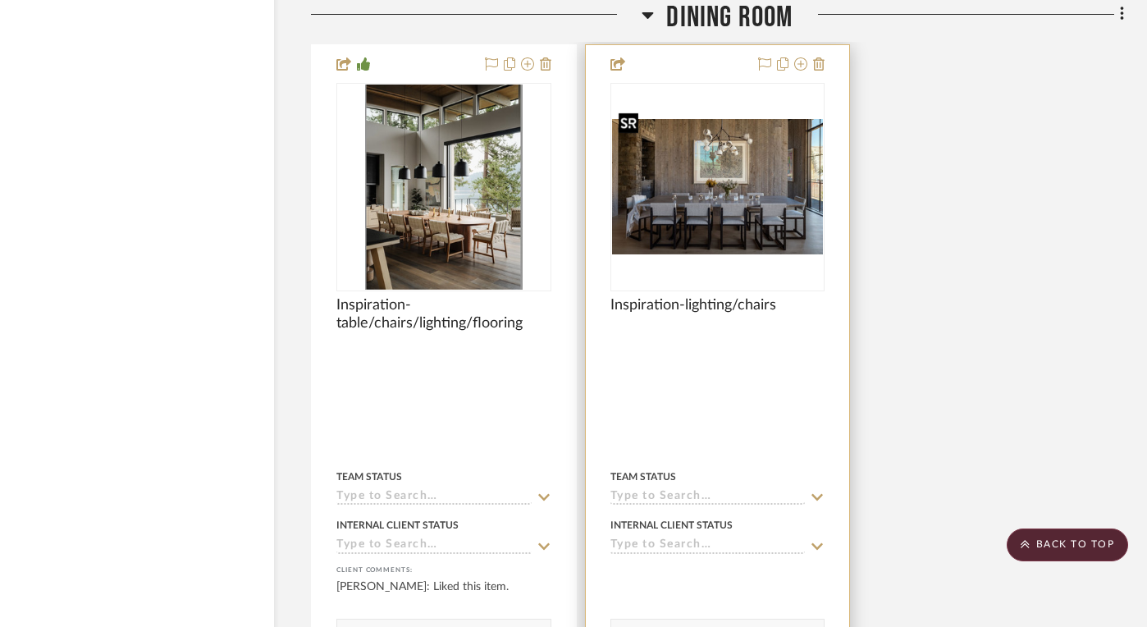
click at [722, 208] on img "0" at bounding box center [718, 186] width 212 height 135
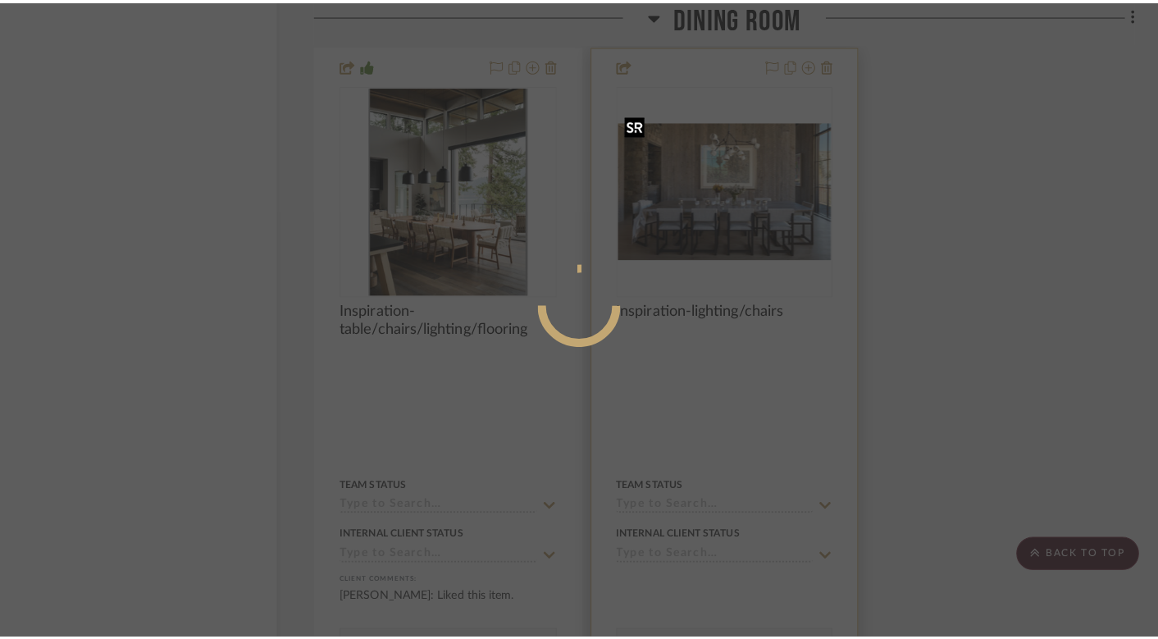
scroll to position [0, 0]
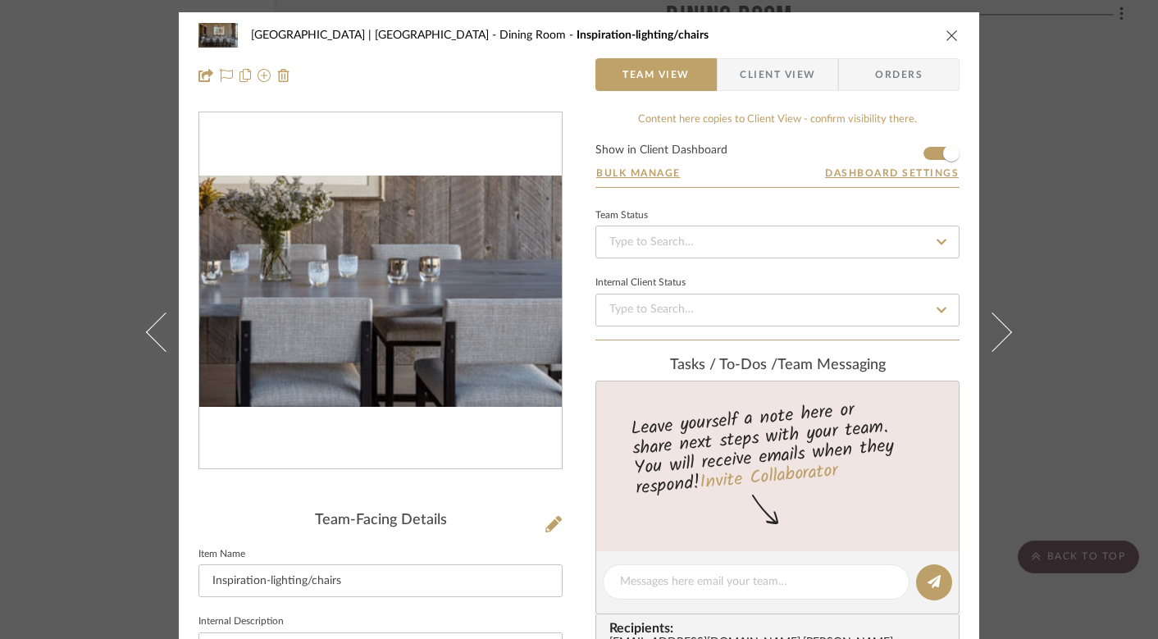
click at [427, 318] on img "0" at bounding box center [380, 292] width 363 height 232
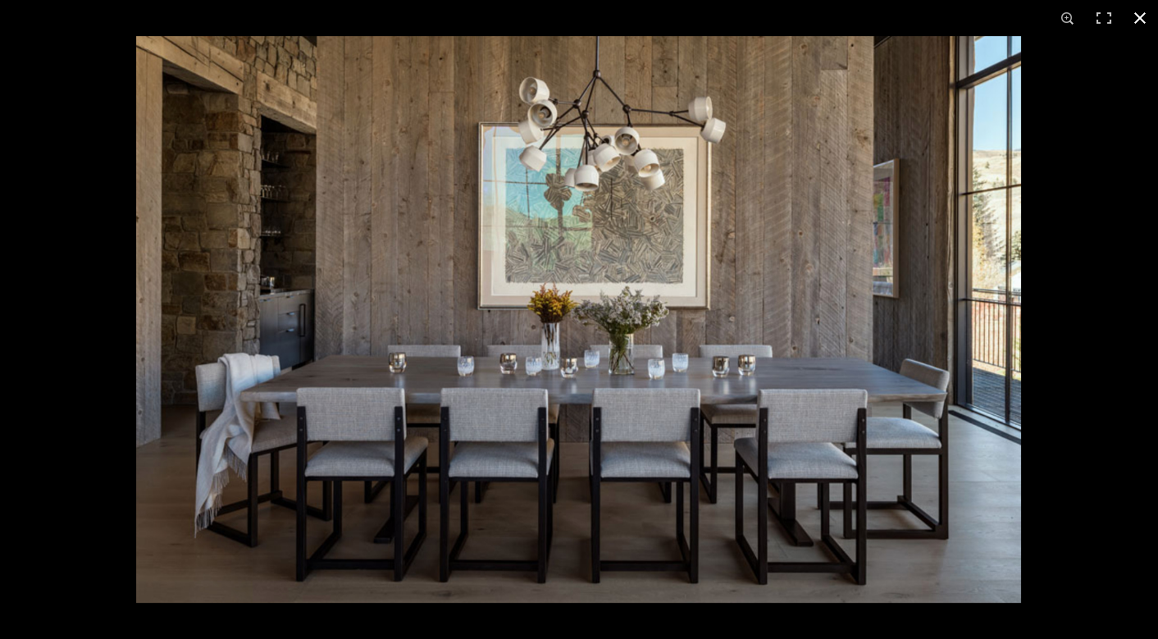
click at [1138, 19] on button at bounding box center [1140, 18] width 36 height 36
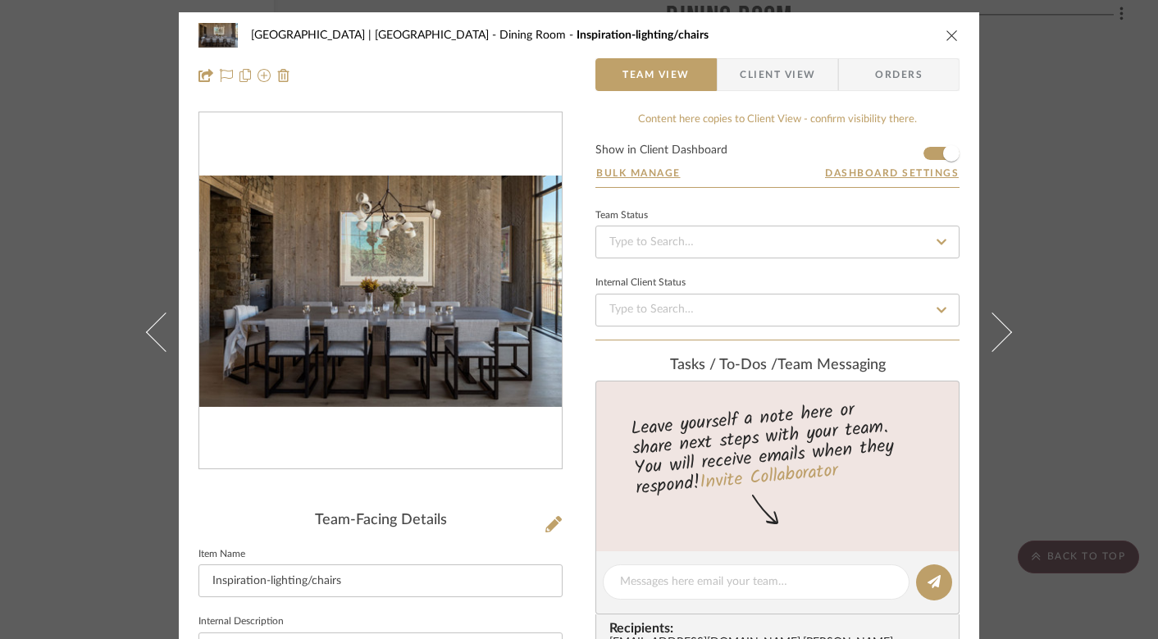
click at [945, 42] on button "close" at bounding box center [952, 35] width 15 height 15
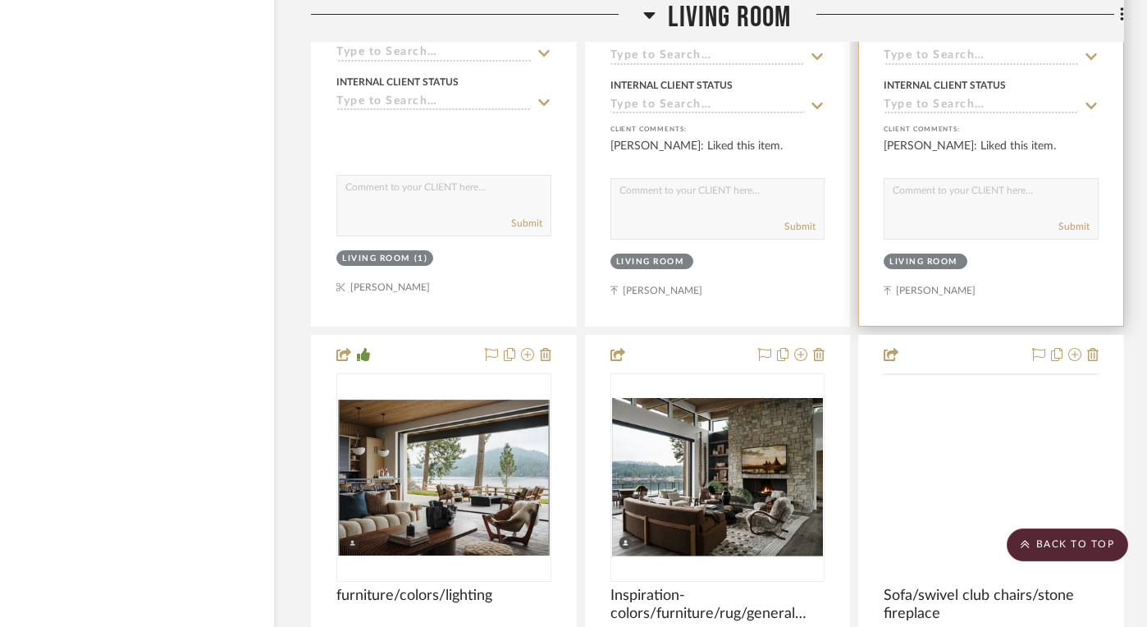
scroll to position [8952, 34]
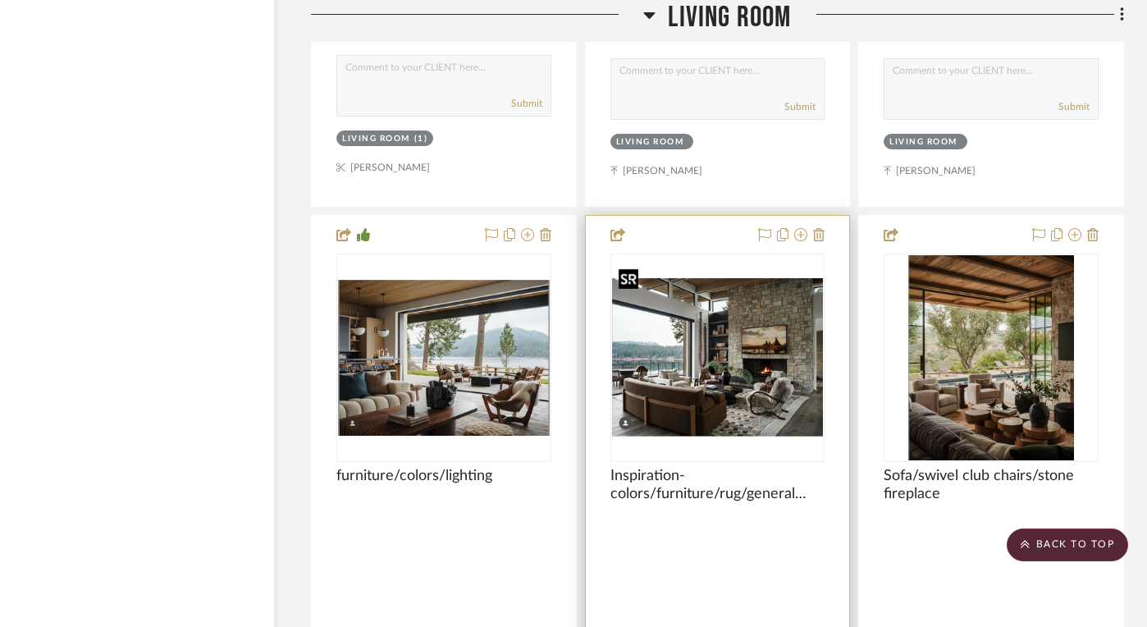
click at [659, 354] on img "0" at bounding box center [718, 357] width 212 height 159
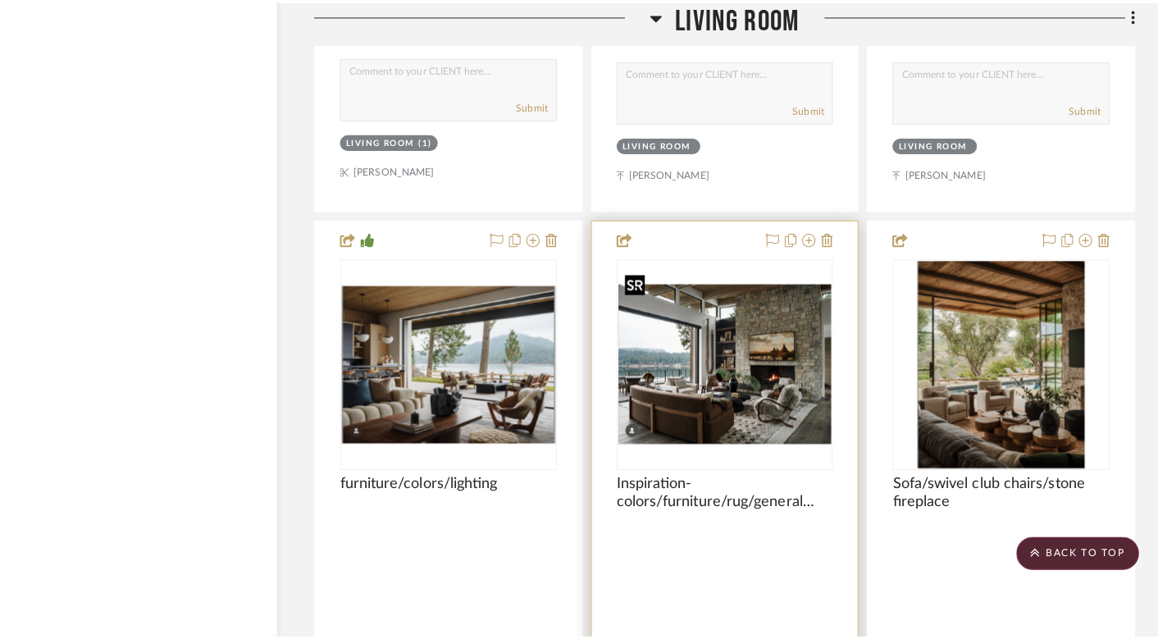
scroll to position [0, 0]
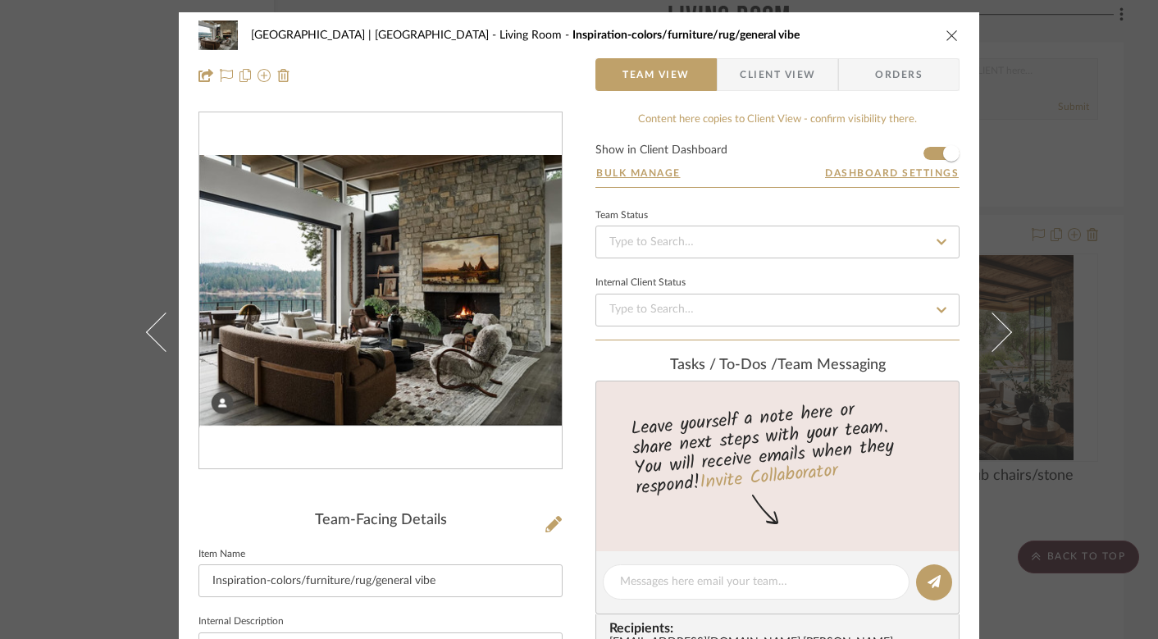
click at [379, 318] on img "0" at bounding box center [380, 291] width 363 height 273
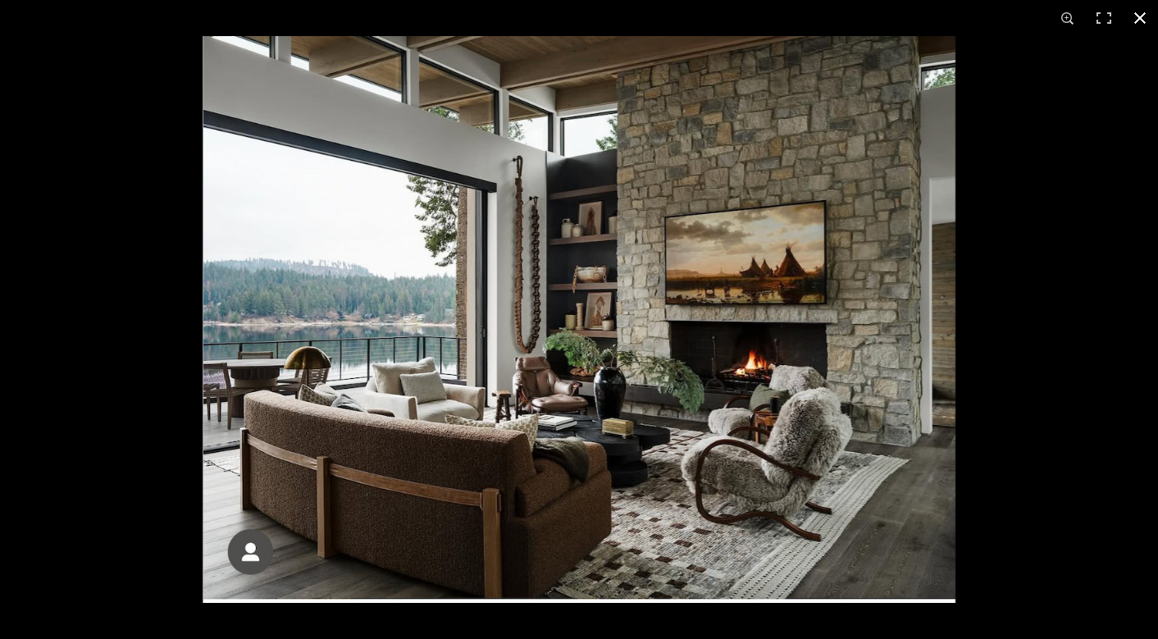
click at [1136, 24] on button at bounding box center [1140, 18] width 36 height 36
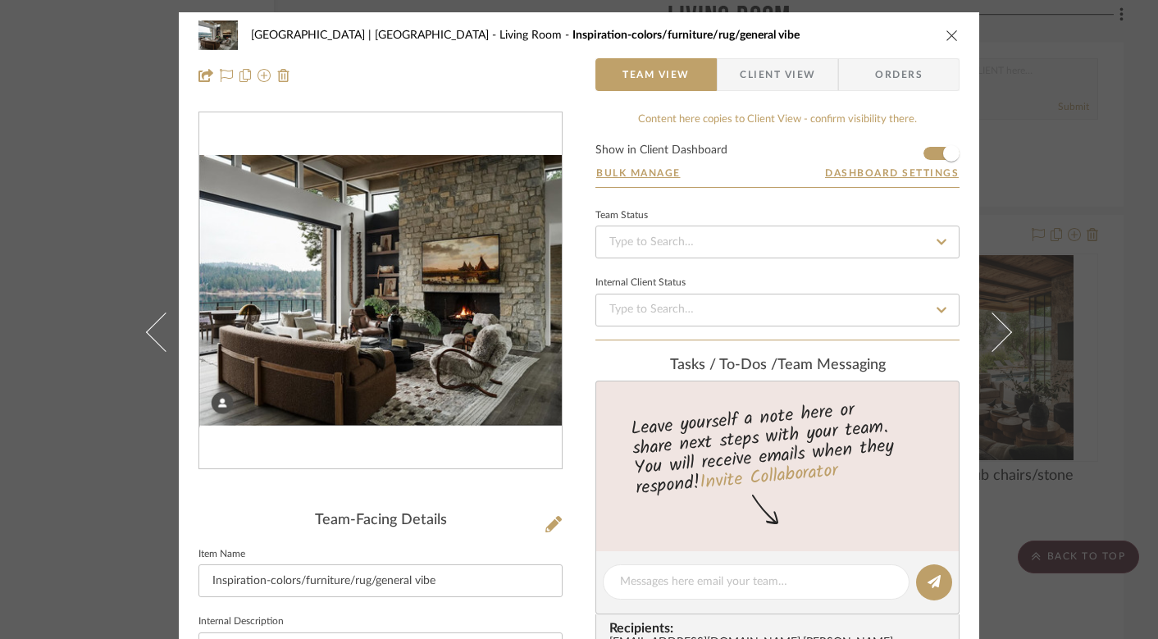
click at [946, 37] on icon "close" at bounding box center [952, 35] width 13 height 13
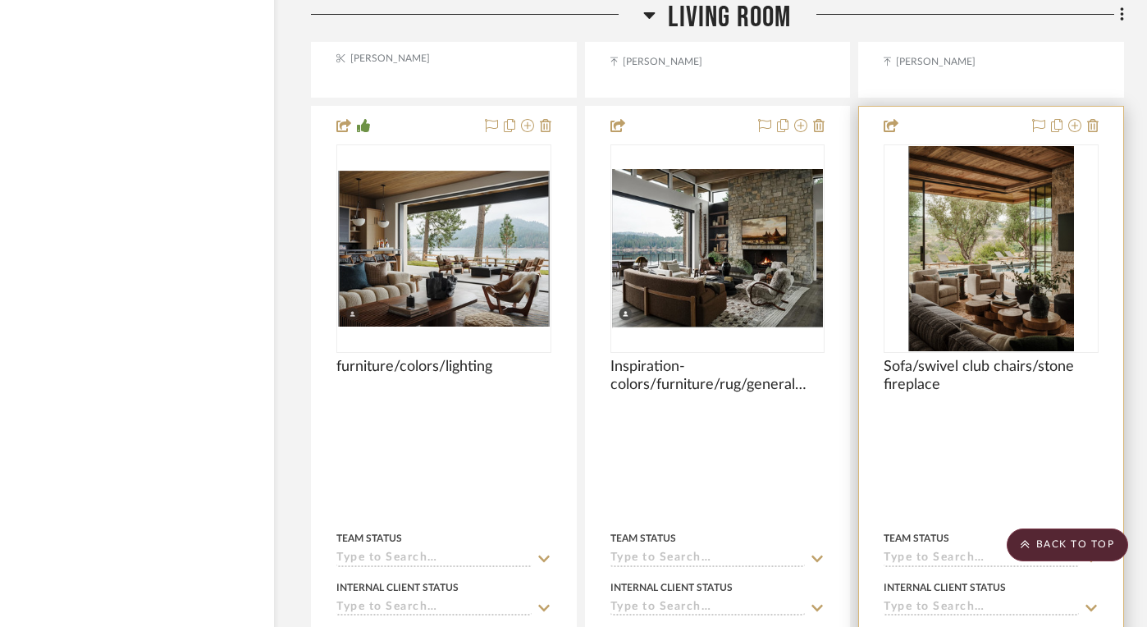
scroll to position [9063, 34]
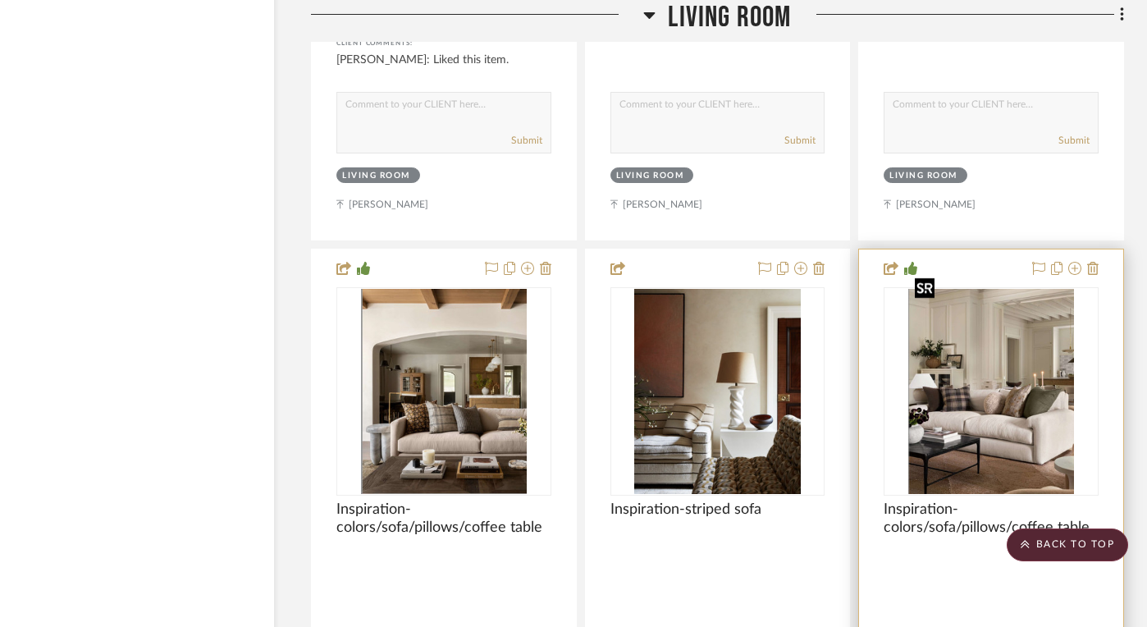
click at [989, 395] on img "0" at bounding box center [990, 391] width 165 height 205
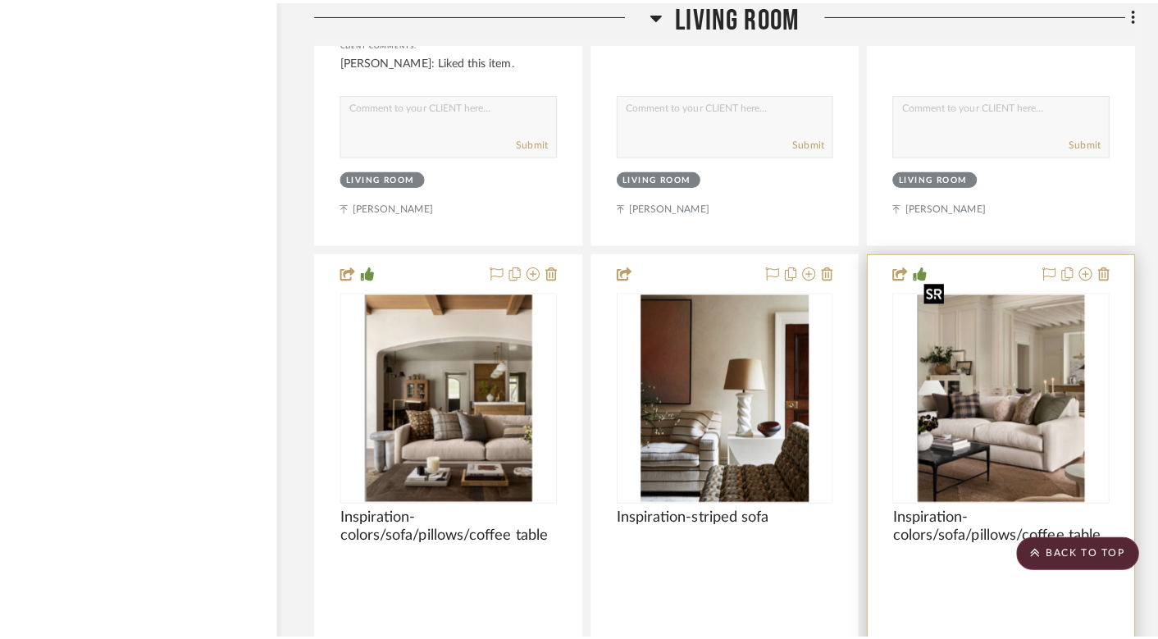
scroll to position [0, 0]
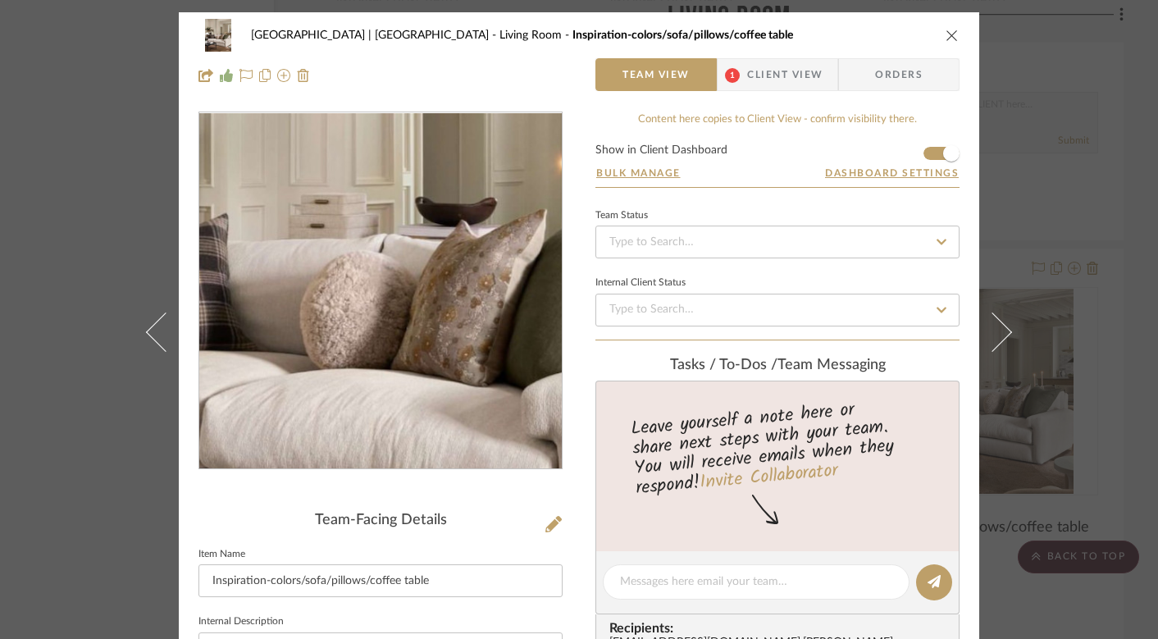
click at [389, 305] on img "0" at bounding box center [380, 291] width 286 height 356
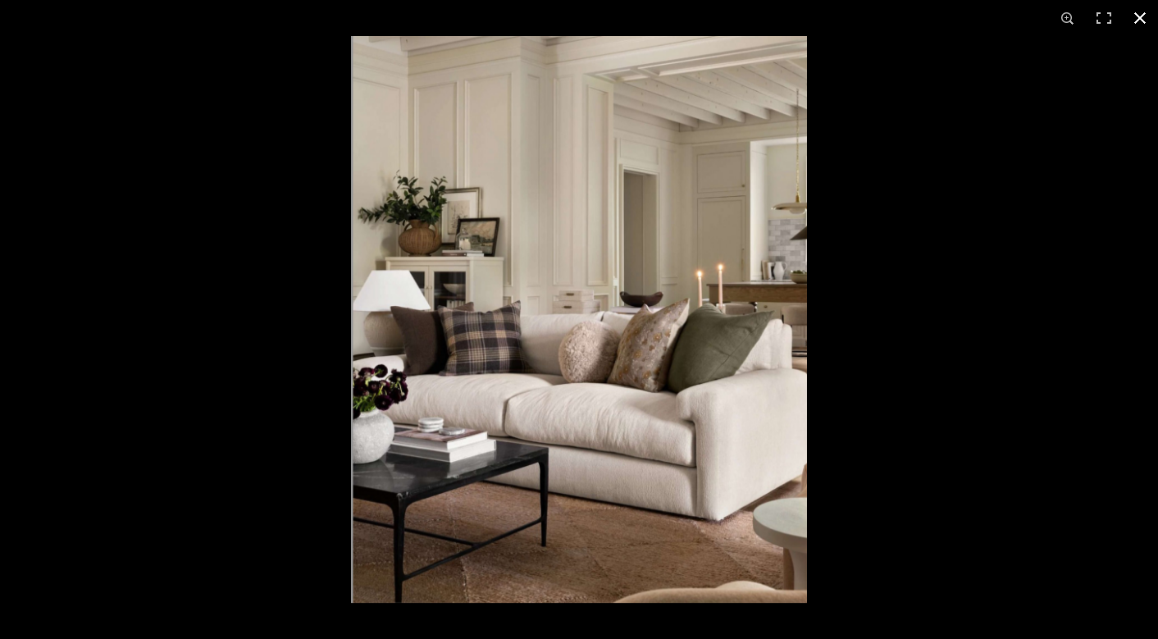
click at [1135, 12] on button at bounding box center [1140, 18] width 36 height 36
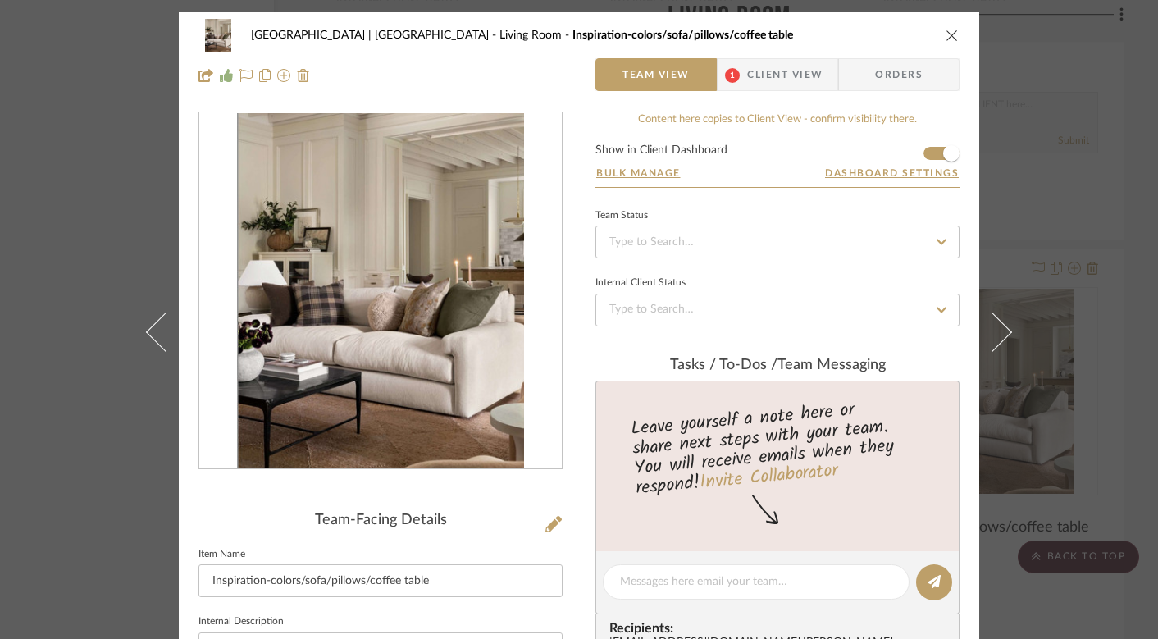
click at [948, 34] on icon "close" at bounding box center [952, 35] width 13 height 13
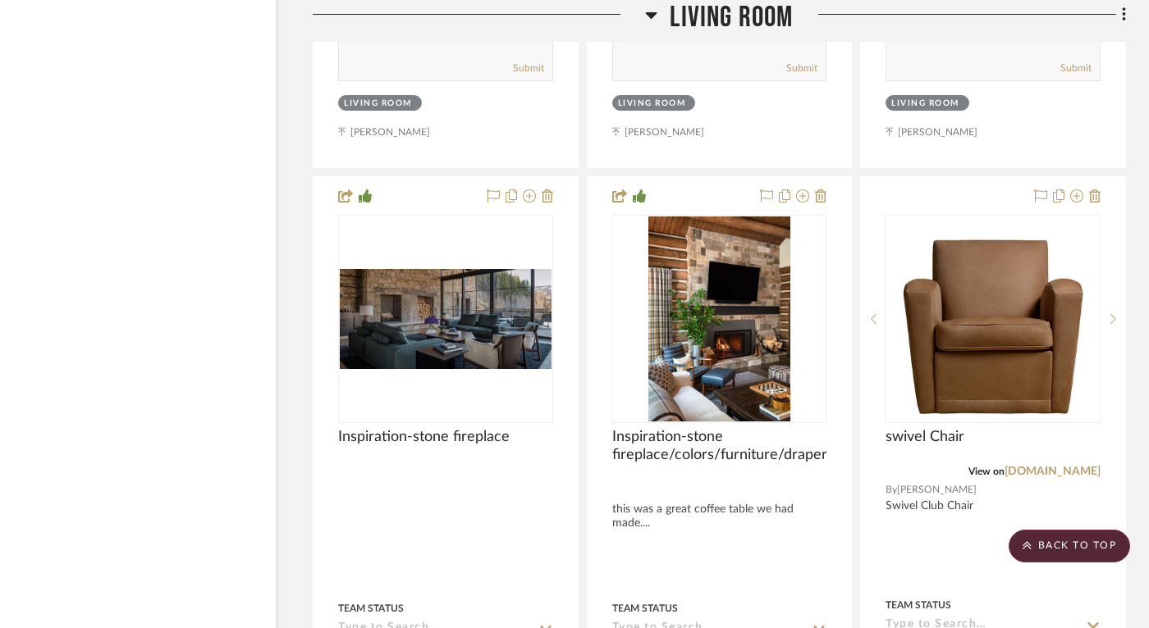
scroll to position [10477, 33]
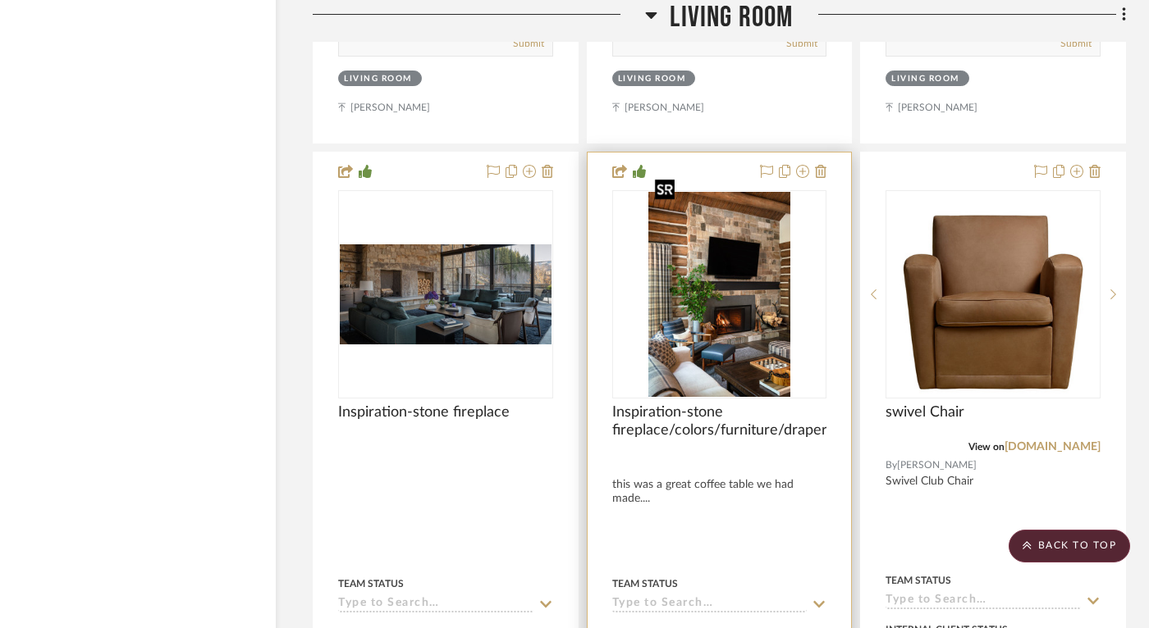
click at [720, 286] on img "0" at bounding box center [719, 294] width 143 height 205
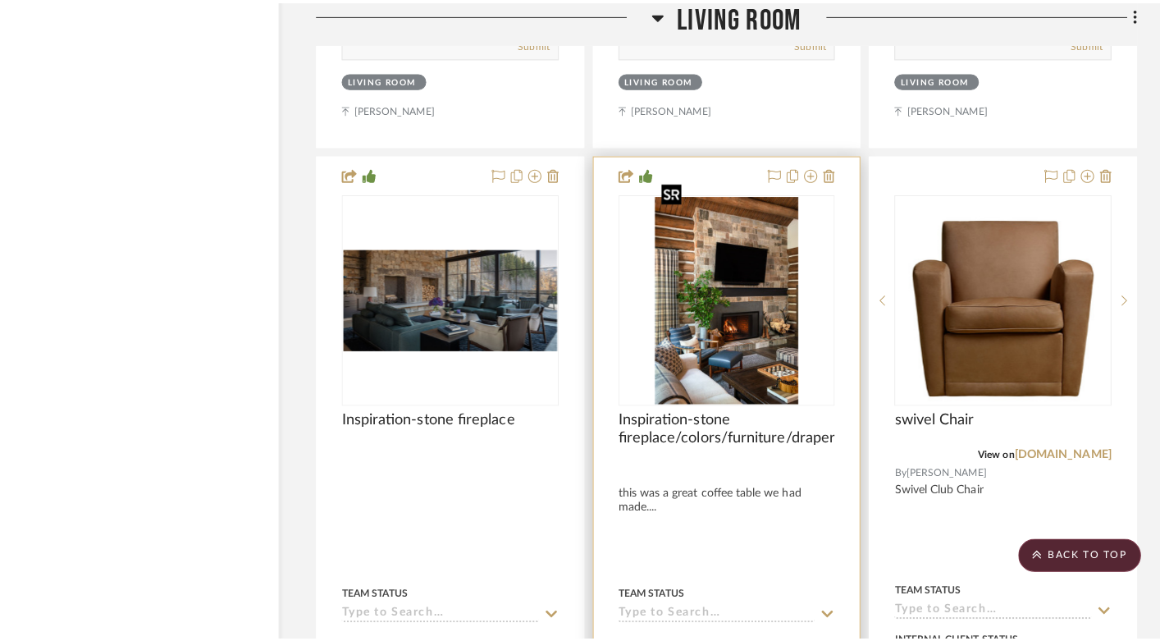
scroll to position [0, 0]
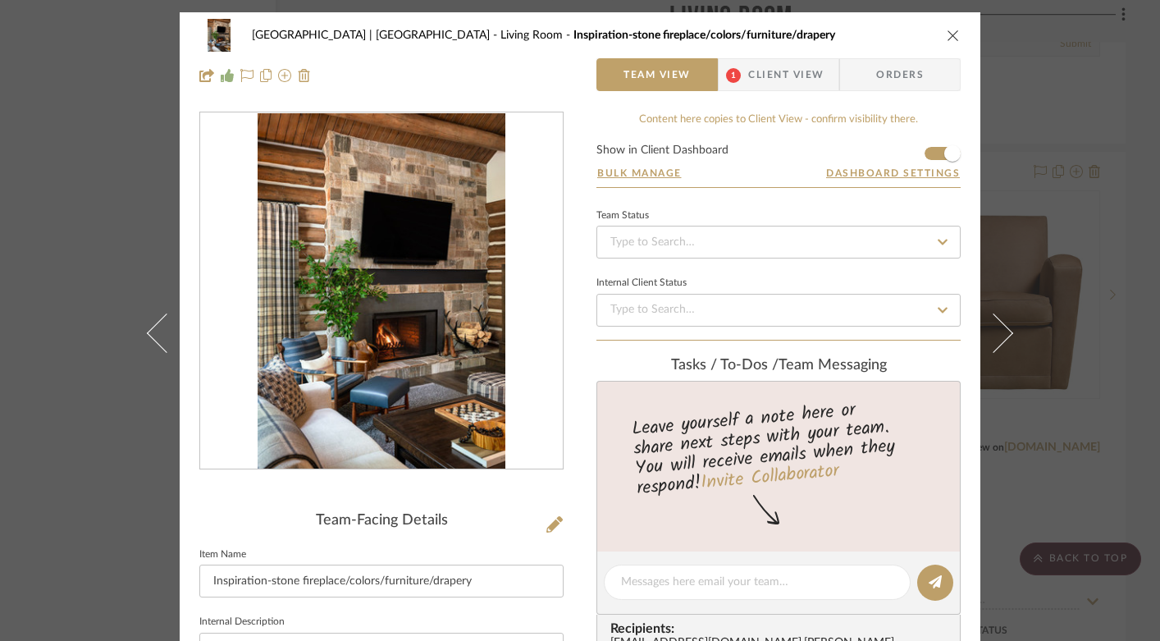
click at [457, 345] on img "0" at bounding box center [382, 291] width 248 height 356
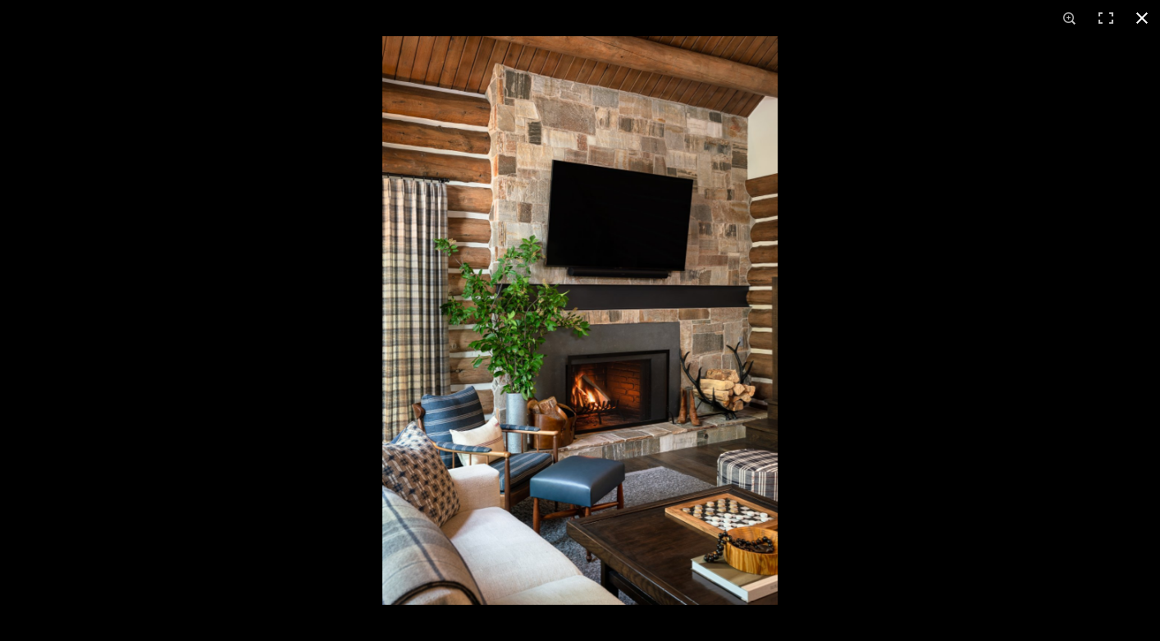
click at [1140, 14] on button at bounding box center [1142, 18] width 36 height 36
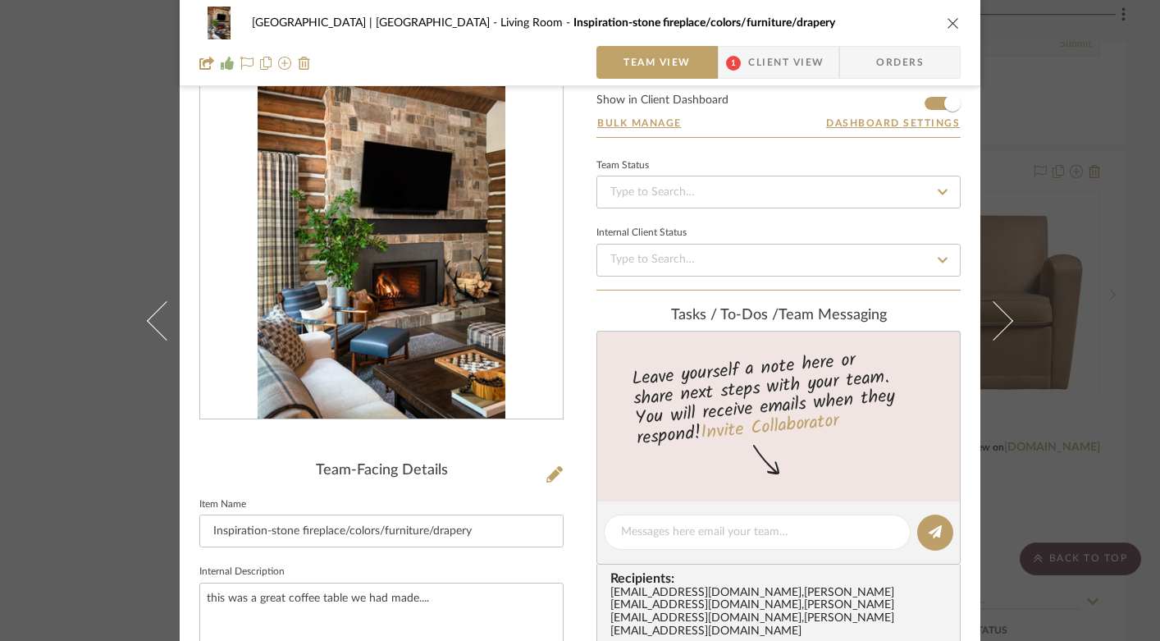
scroll to position [51, 0]
click at [947, 20] on icon "close" at bounding box center [953, 22] width 13 height 13
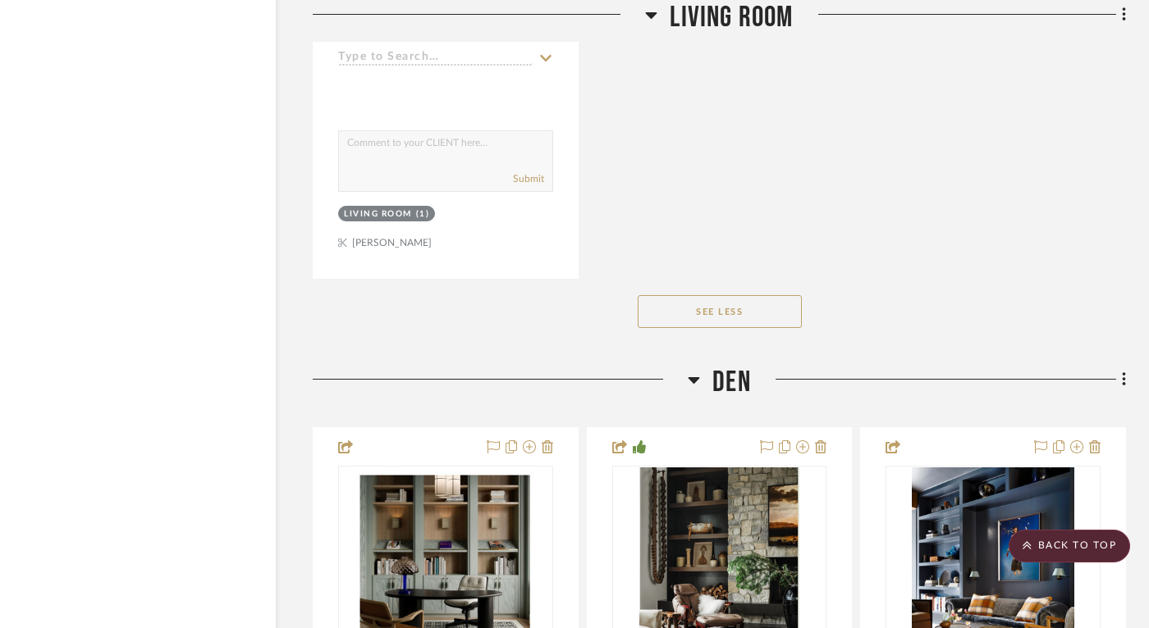
scroll to position [12053, 33]
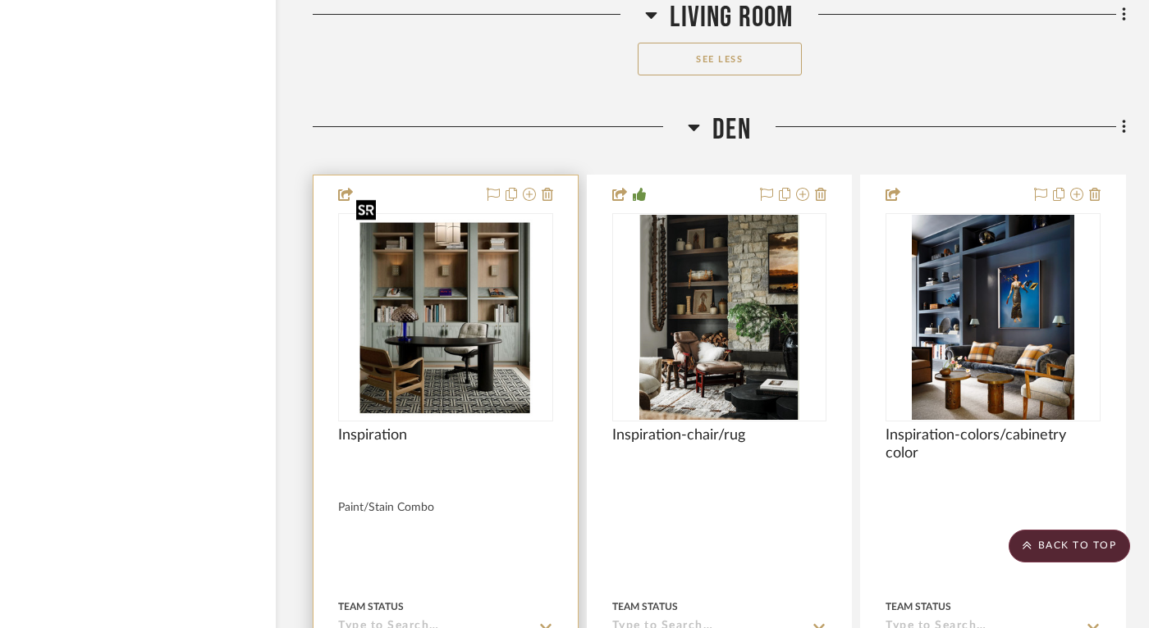
click at [436, 297] on img "0" at bounding box center [445, 317] width 191 height 205
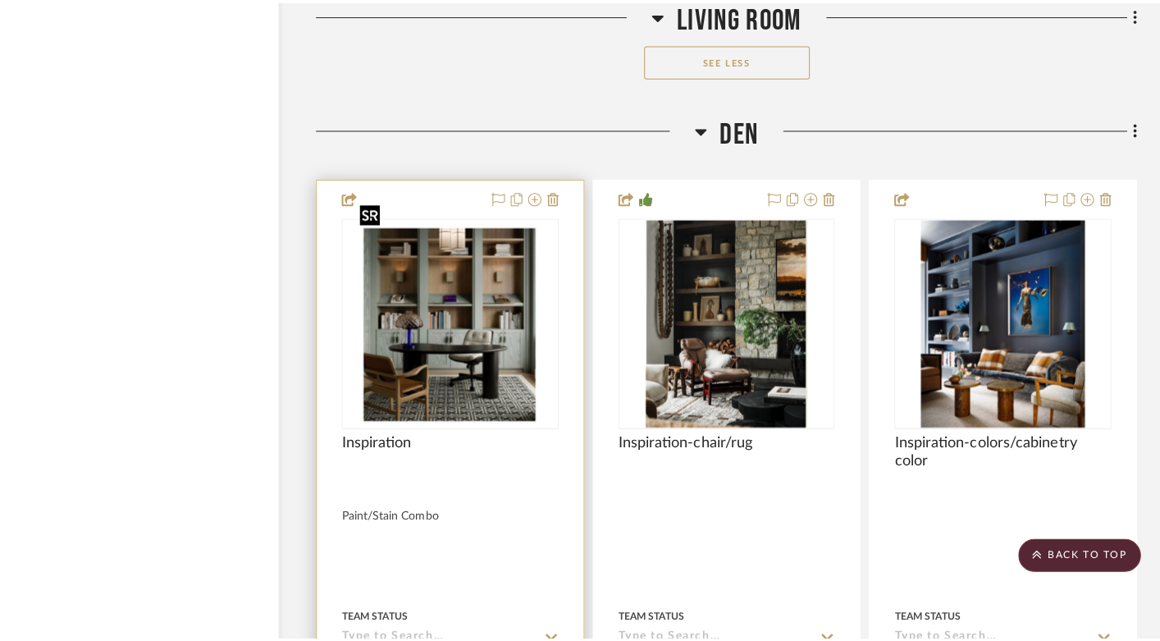
scroll to position [0, 0]
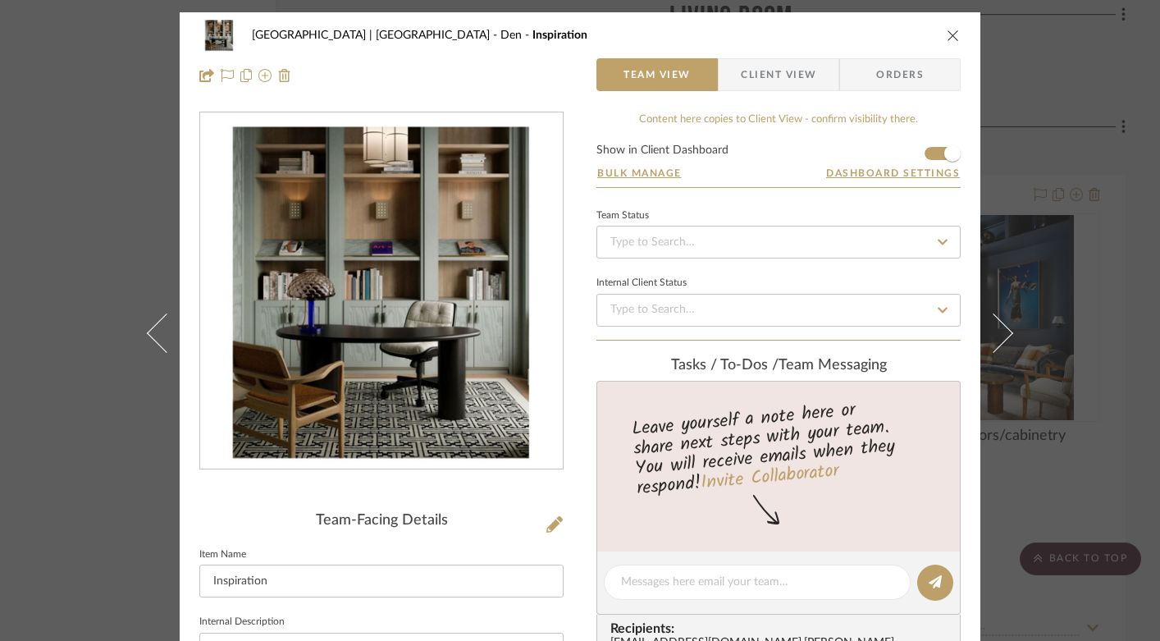
click at [459, 299] on img "0" at bounding box center [381, 291] width 332 height 356
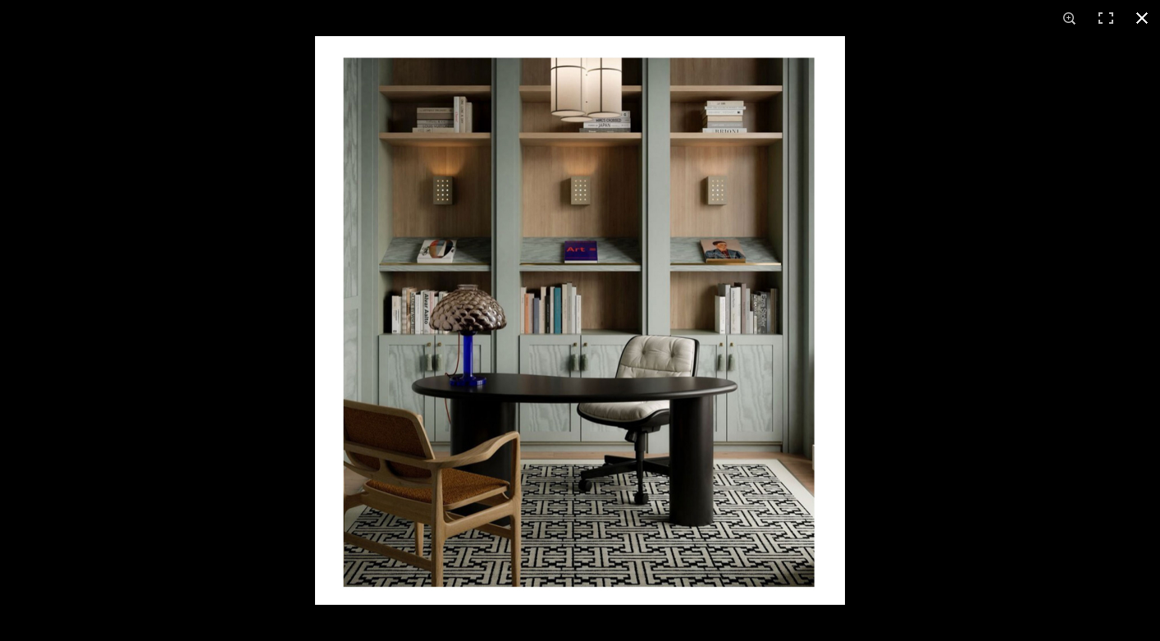
click at [1141, 21] on button at bounding box center [1142, 18] width 36 height 36
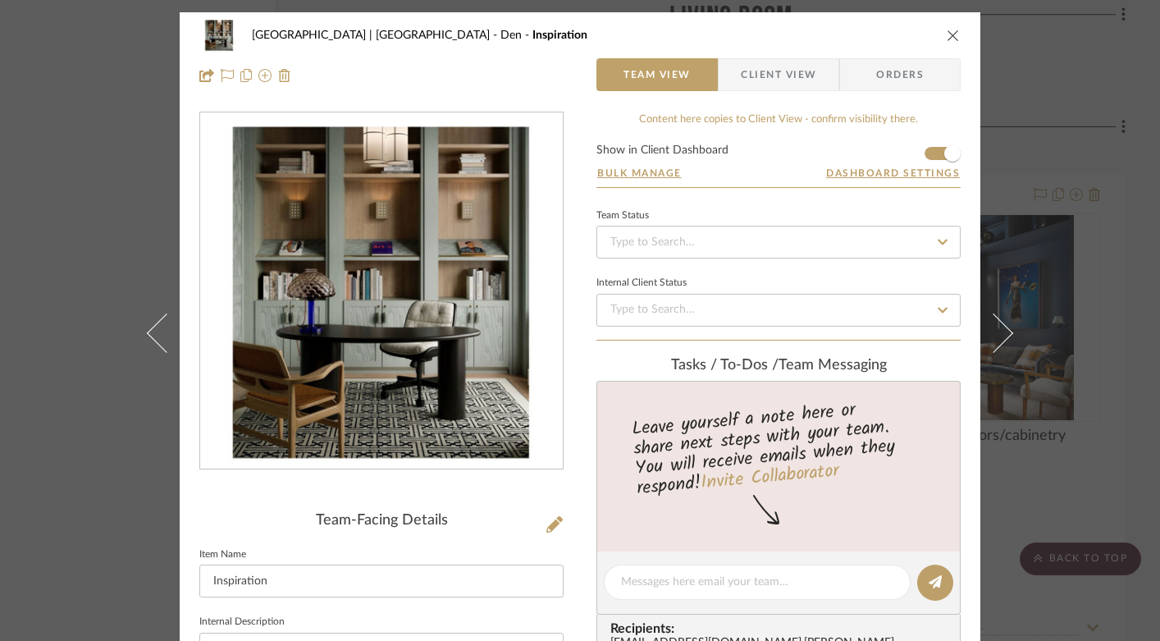
click at [947, 38] on icon "close" at bounding box center [953, 35] width 13 height 13
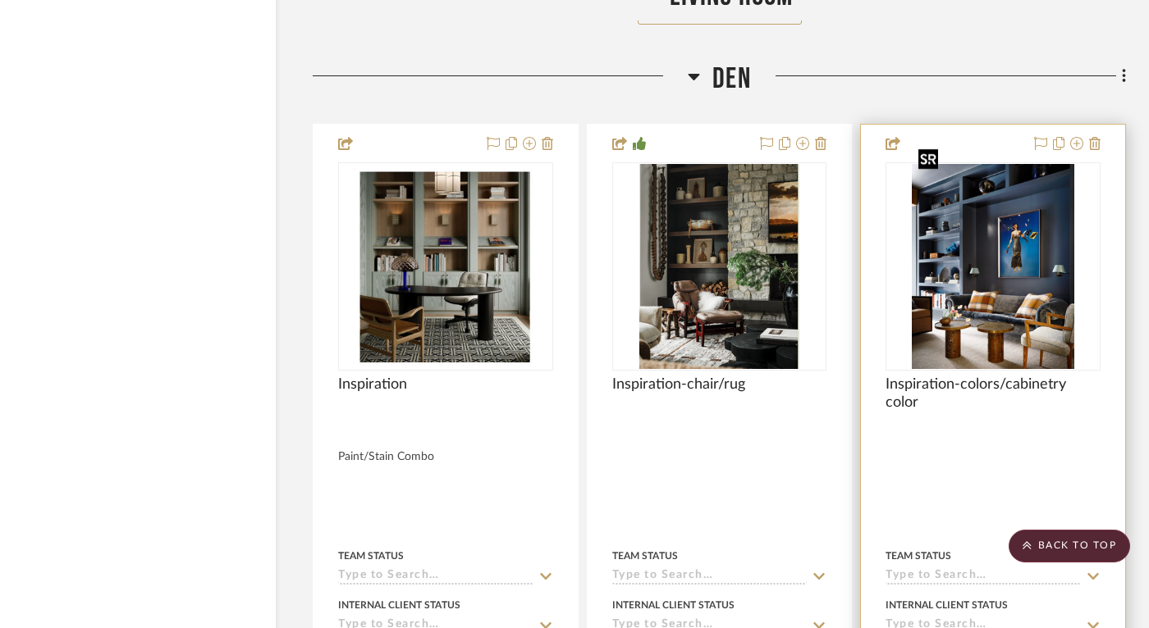
scroll to position [12101, 33]
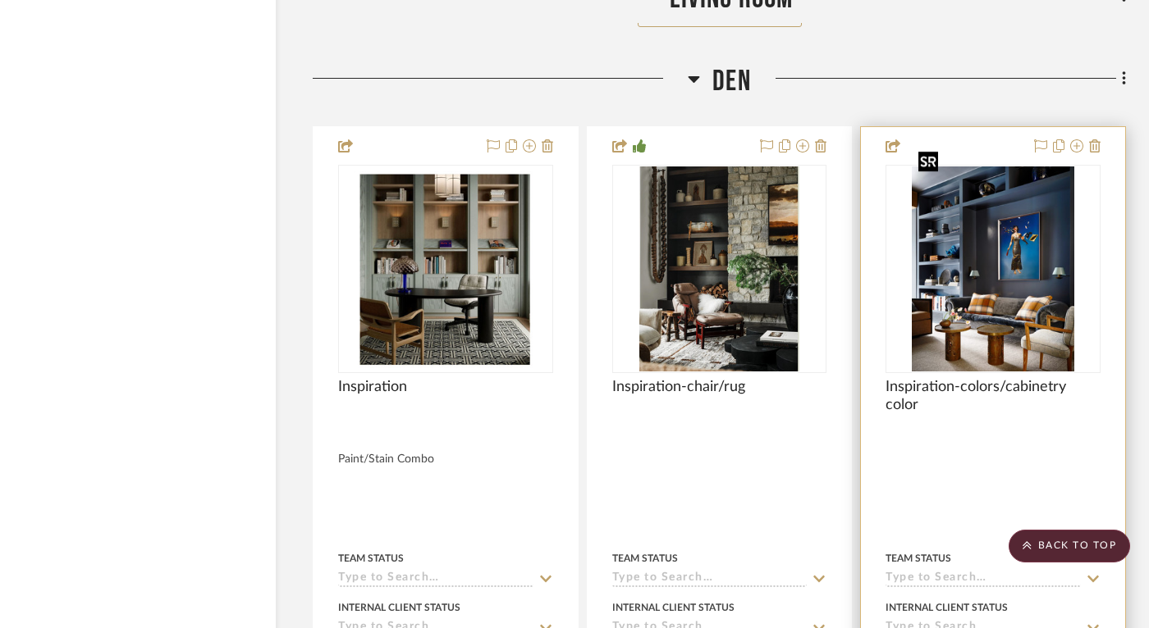
click at [994, 263] on img "0" at bounding box center [992, 269] width 162 height 205
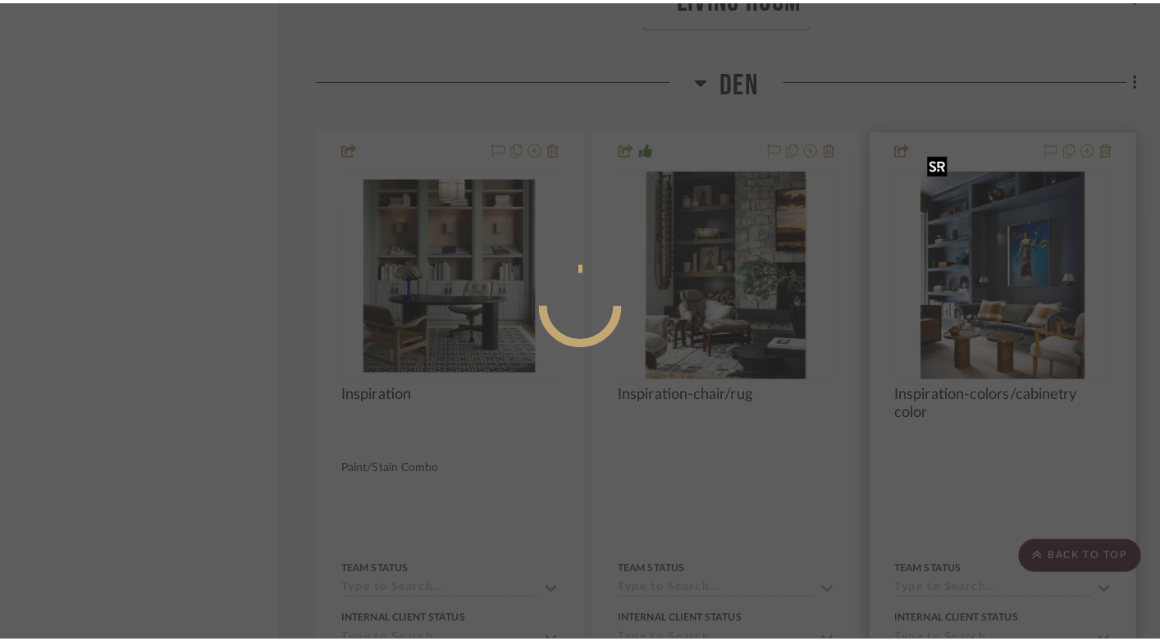
scroll to position [0, 0]
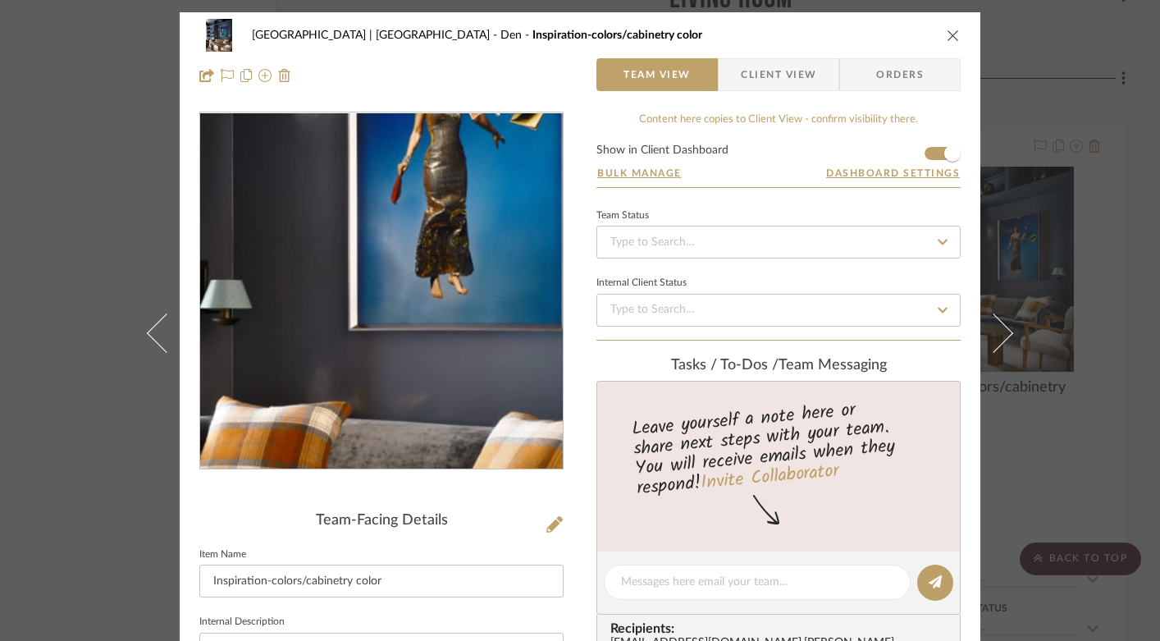
click at [395, 298] on img "0" at bounding box center [381, 291] width 282 height 356
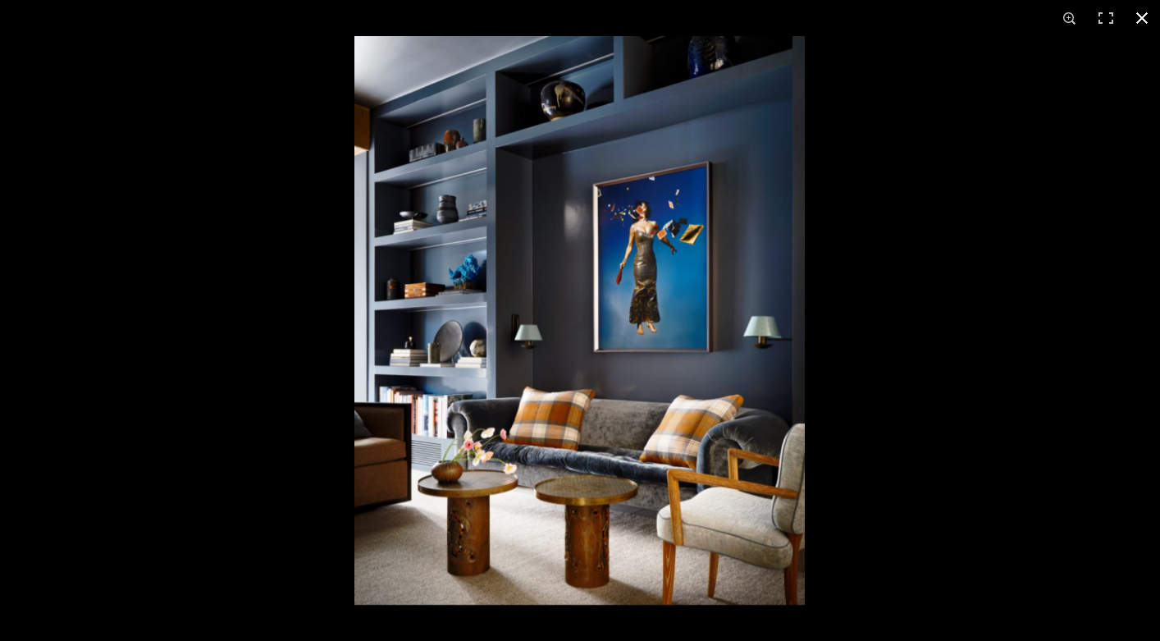
click at [1140, 15] on button at bounding box center [1142, 18] width 36 height 36
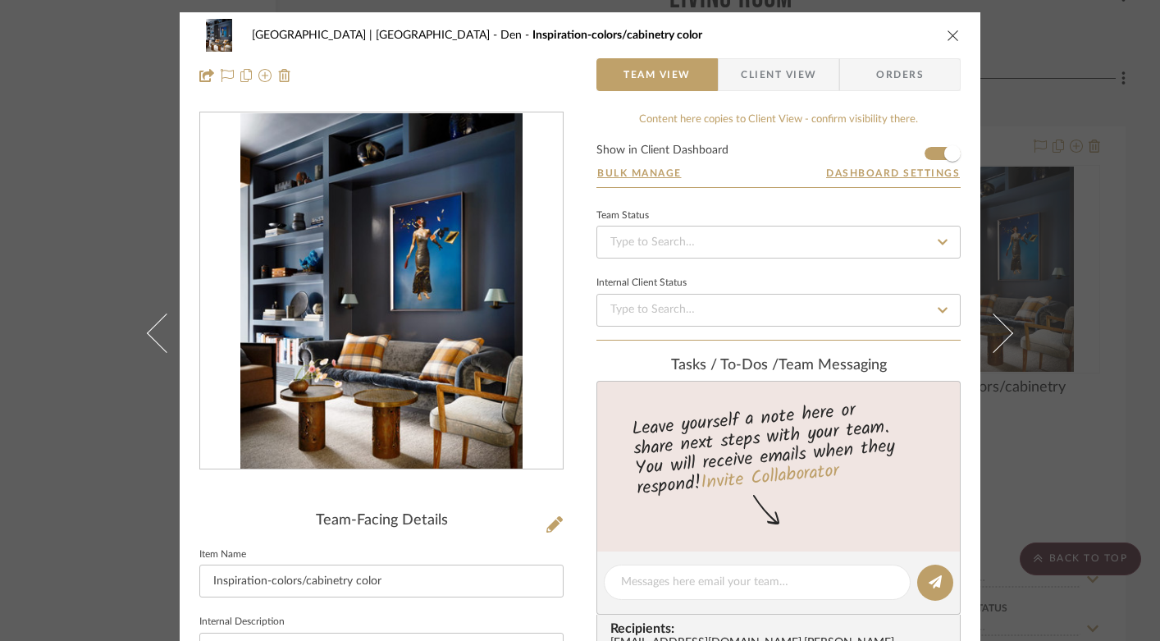
click at [947, 38] on icon "close" at bounding box center [953, 35] width 13 height 13
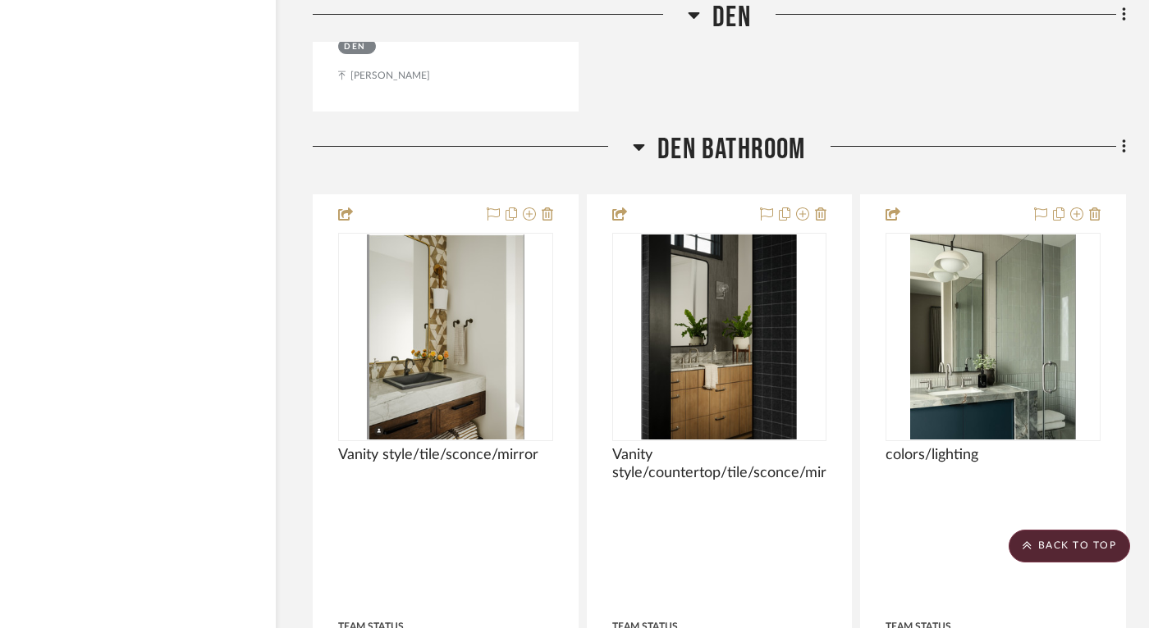
scroll to position [13594, 33]
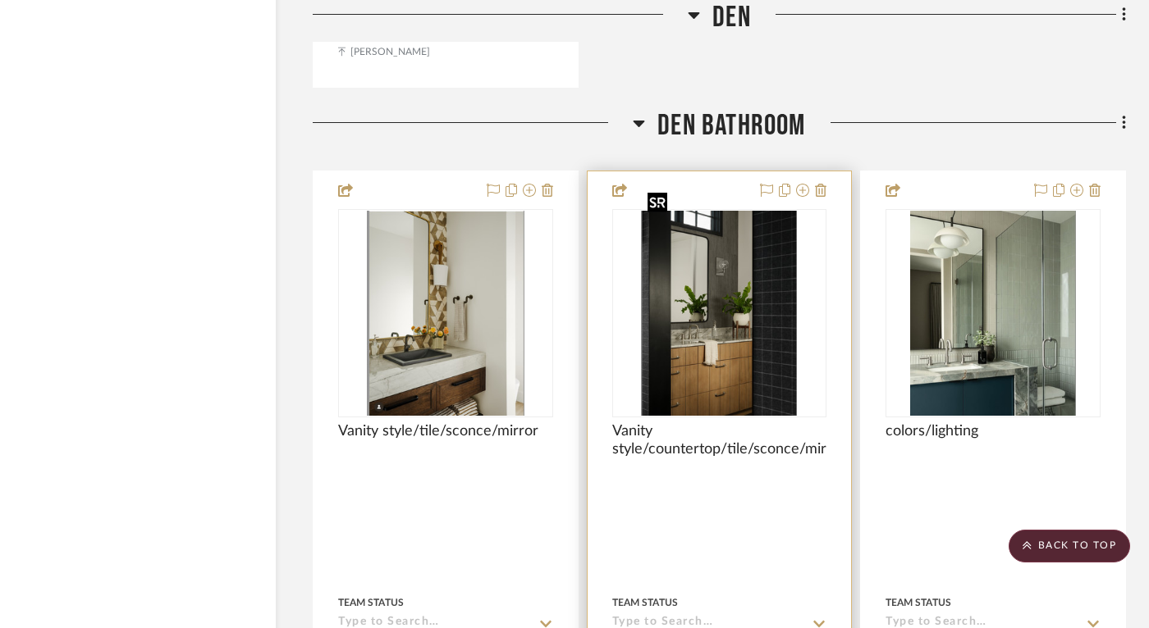
click at [735, 335] on img "0" at bounding box center [719, 313] width 156 height 205
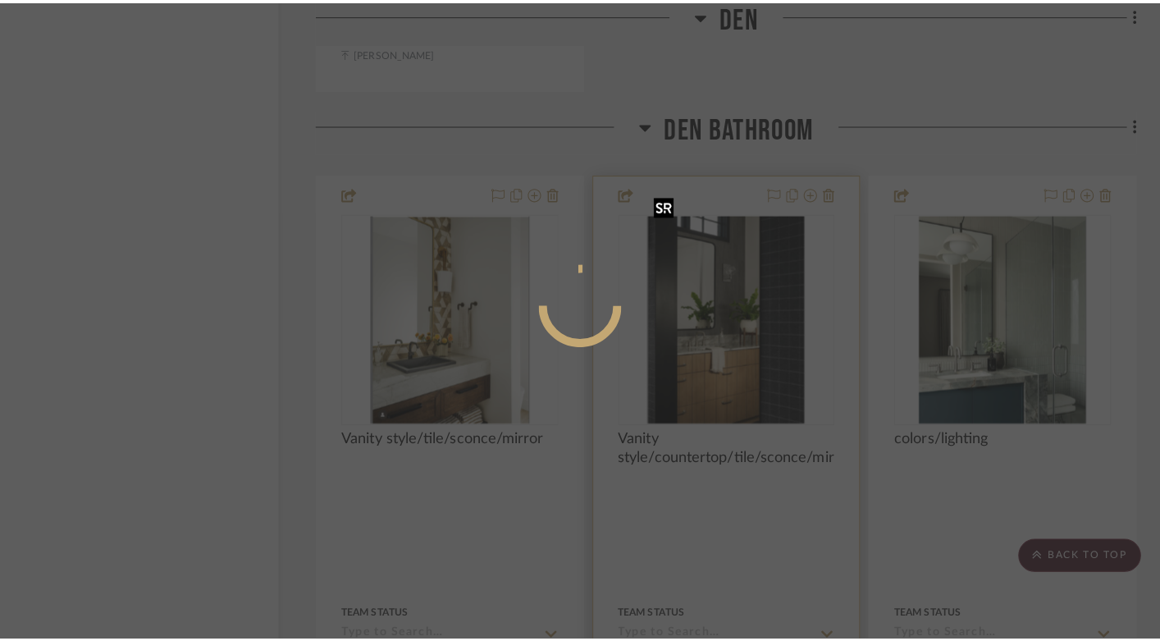
scroll to position [0, 0]
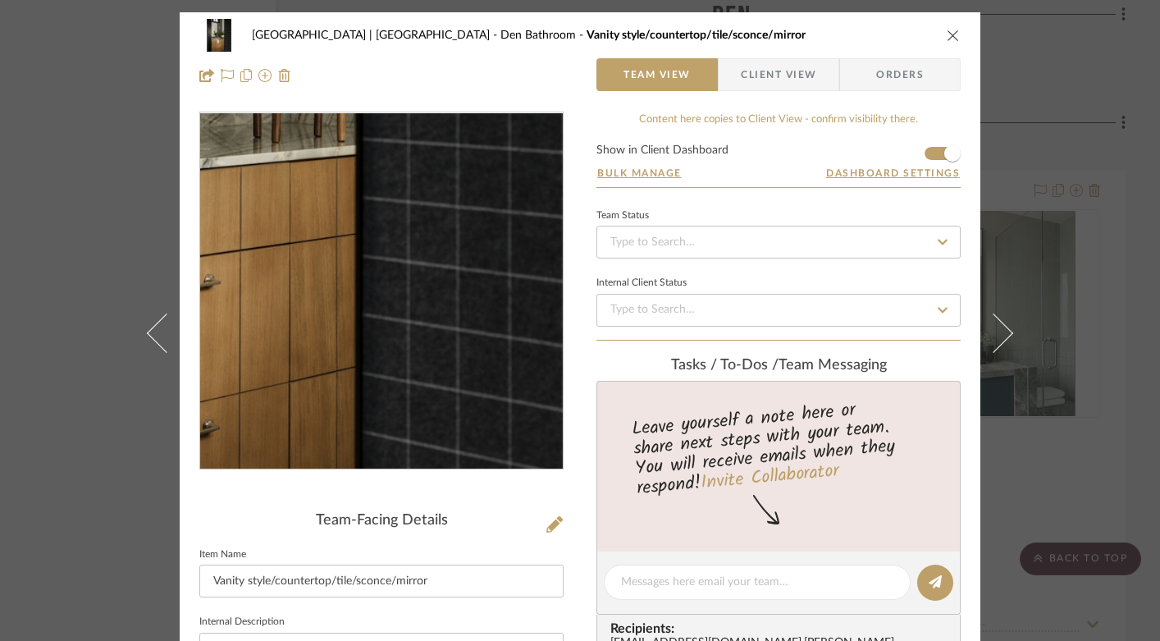
click at [442, 385] on img "0" at bounding box center [381, 291] width 271 height 356
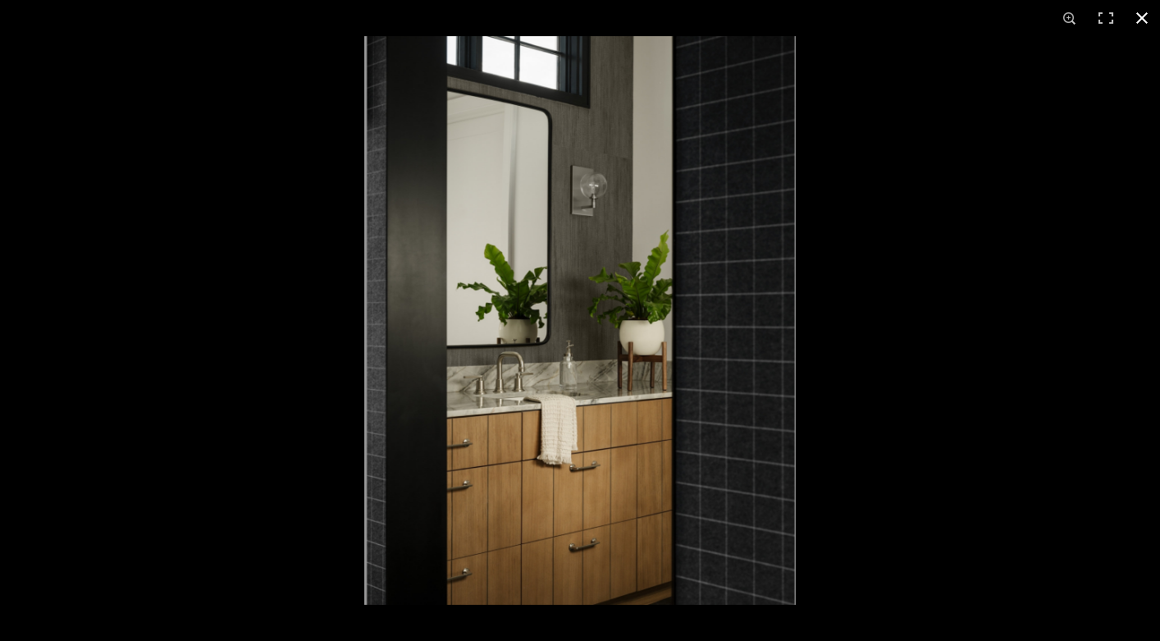
click at [1143, 16] on button at bounding box center [1142, 18] width 36 height 36
